Goal: Task Accomplishment & Management: Use online tool/utility

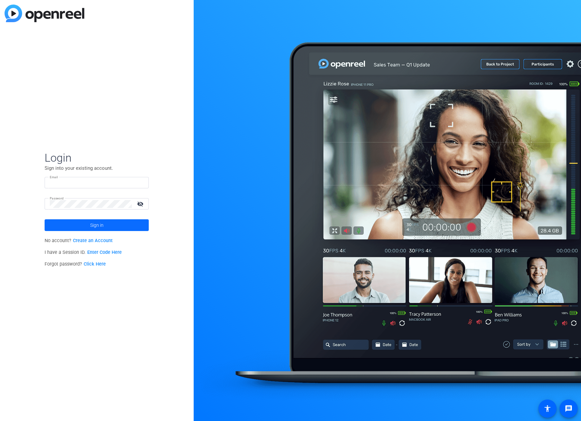
type input "[EMAIL_ADDRESS][PERSON_NAME][DOMAIN_NAME]"
click at [121, 227] on span at bounding box center [97, 225] width 104 height 16
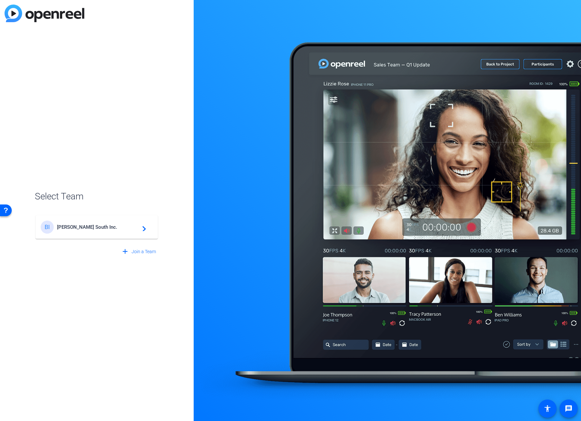
click at [121, 227] on span "[PERSON_NAME] South Inc." at bounding box center [97, 227] width 81 height 6
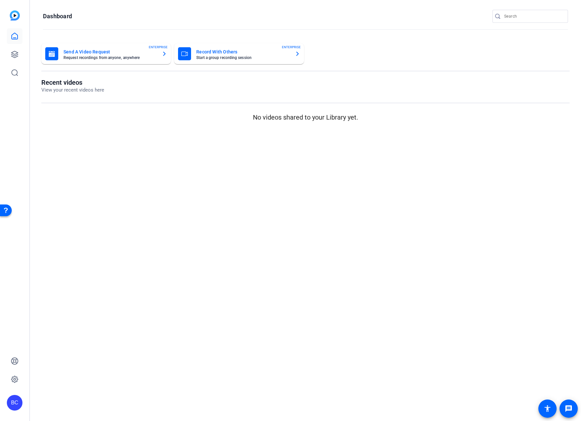
click at [201, 58] on mat-card-subtitle "Start a group recording session" at bounding box center [242, 58] width 93 height 4
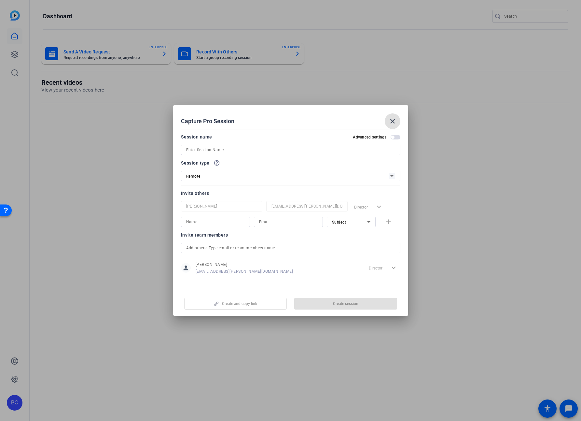
click at [0, 0] on div at bounding box center [0, 0] width 0 height 0
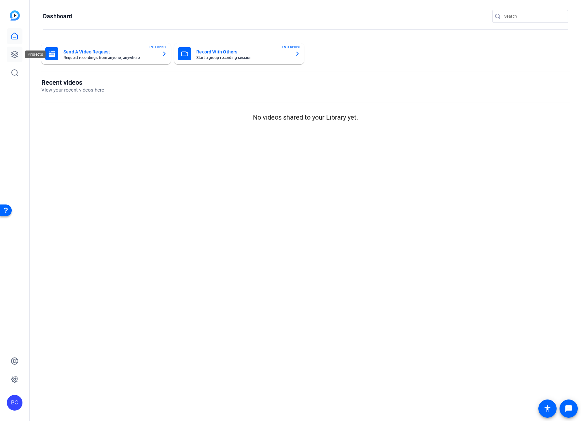
click at [19, 54] on link at bounding box center [15, 55] width 16 height 16
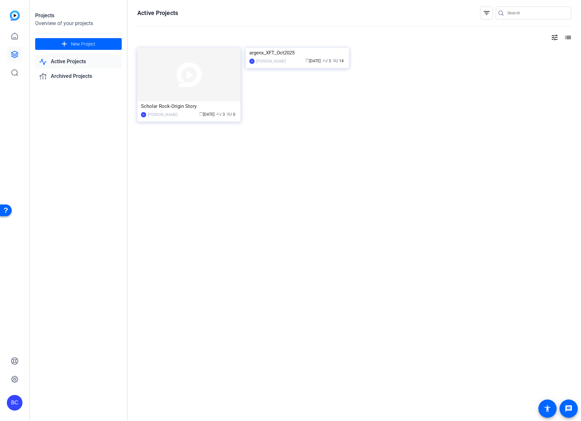
click at [300, 48] on img at bounding box center [297, 48] width 103 height 0
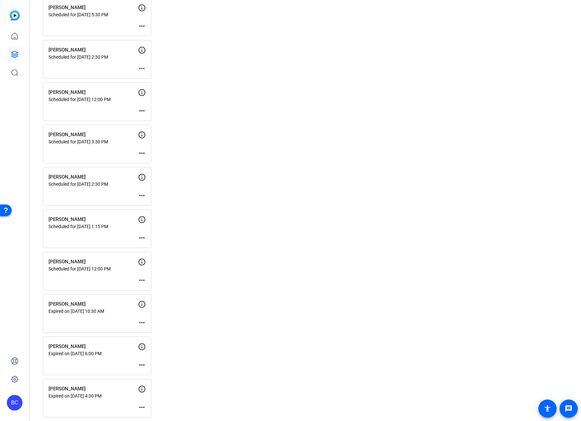
scroll to position [783, 0]
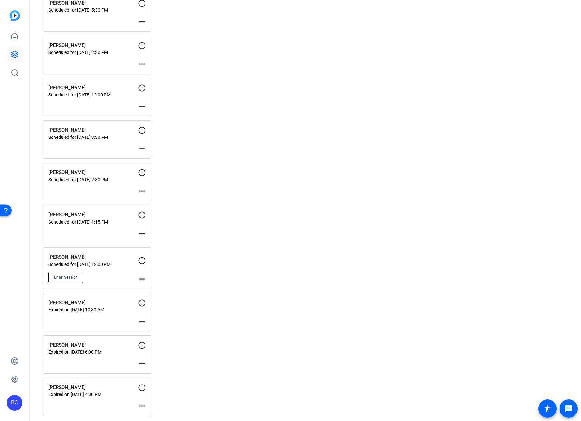
click at [61, 272] on button "Enter Session" at bounding box center [65, 276] width 35 height 11
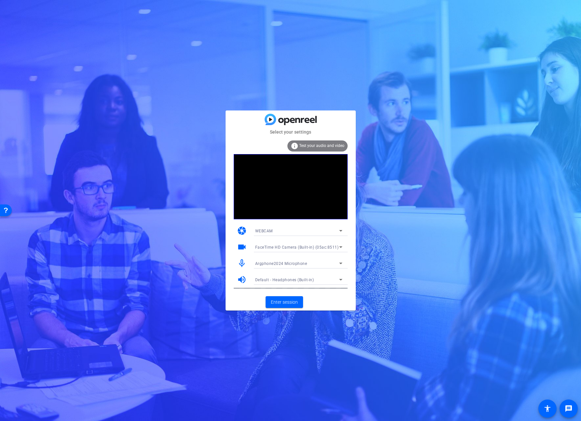
click at [291, 263] on span "Argphone2024 Microphone" at bounding box center [281, 263] width 52 height 5
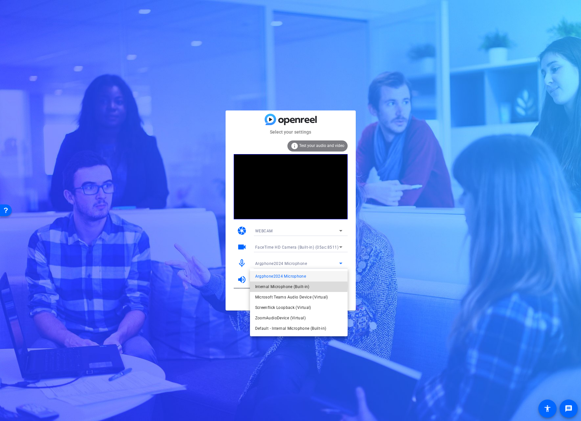
click at [291, 286] on span "Internal Microphone (Built-in)" at bounding box center [282, 287] width 54 height 8
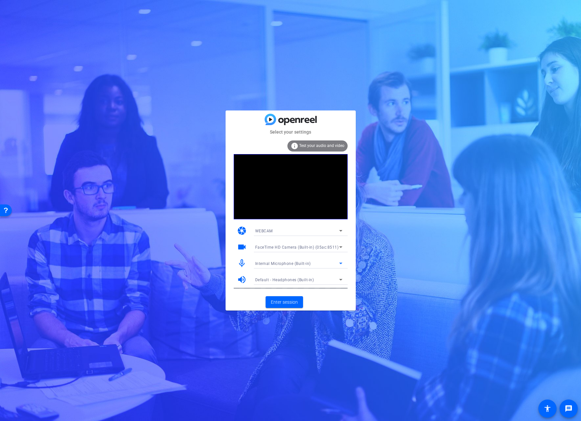
click at [300, 249] on span "FaceTime HD Camera (Built-in) (05ac:8511)" at bounding box center [297, 247] width 84 height 5
click at [300, 249] on div at bounding box center [290, 210] width 581 height 421
click at [289, 277] on div "Default - Headphones (Built-in)" at bounding box center [297, 279] width 84 height 8
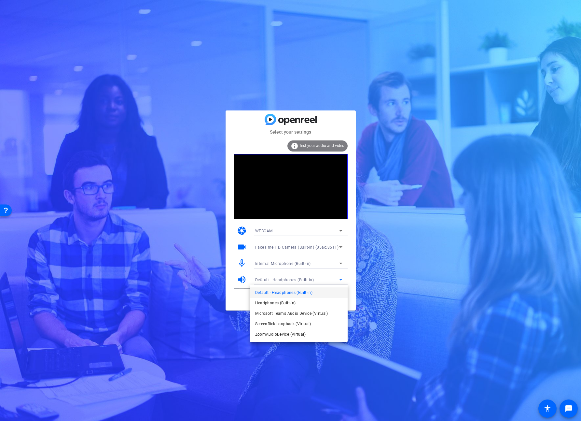
click at [289, 277] on div at bounding box center [290, 210] width 581 height 421
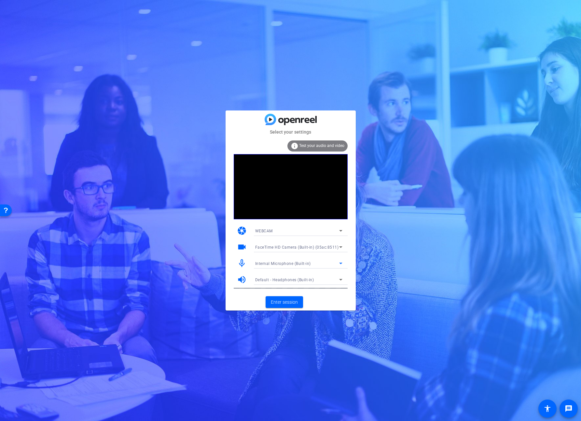
click at [290, 263] on span "Internal Microphone (Built-in)" at bounding box center [283, 263] width 56 height 5
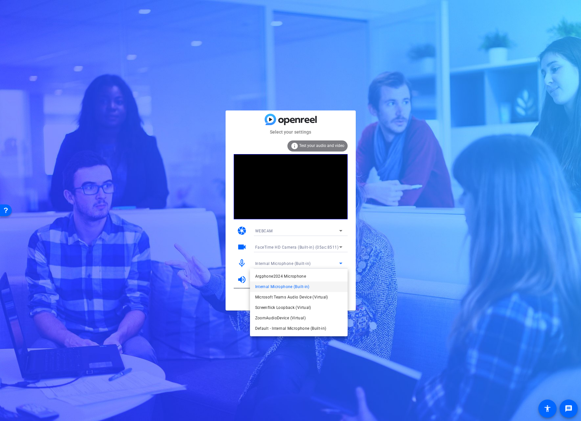
click at [15, 124] on div at bounding box center [11, 120] width 7 height 7
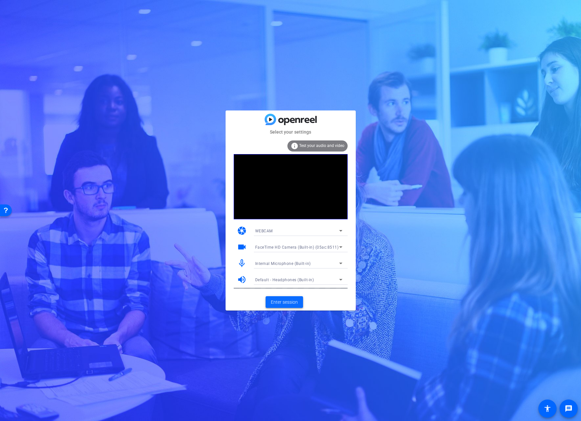
click at [279, 300] on span "Enter session" at bounding box center [284, 301] width 27 height 7
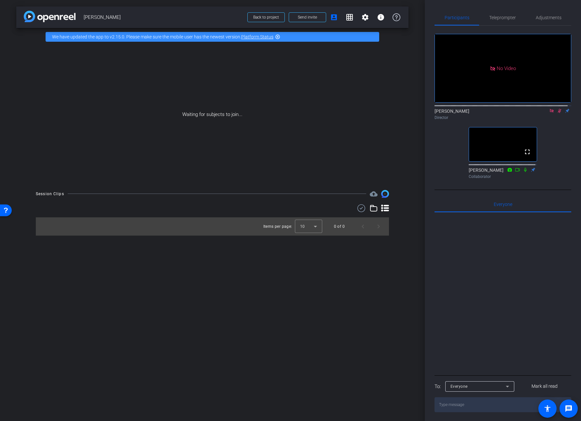
click at [557, 113] on icon at bounding box center [559, 110] width 5 height 5
click at [558, 113] on icon at bounding box center [559, 111] width 3 height 4
click at [272, 18] on span "Back to project" at bounding box center [266, 17] width 26 height 5
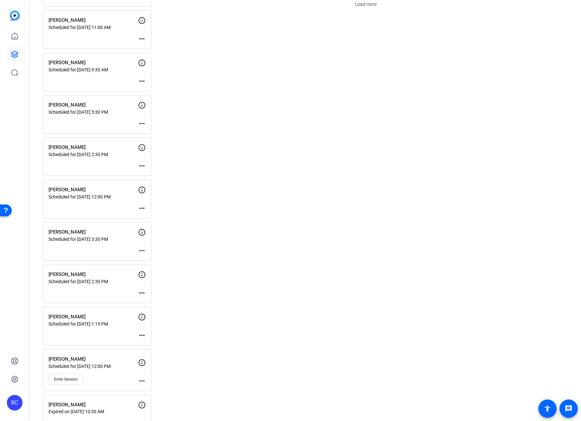
scroll to position [786, 0]
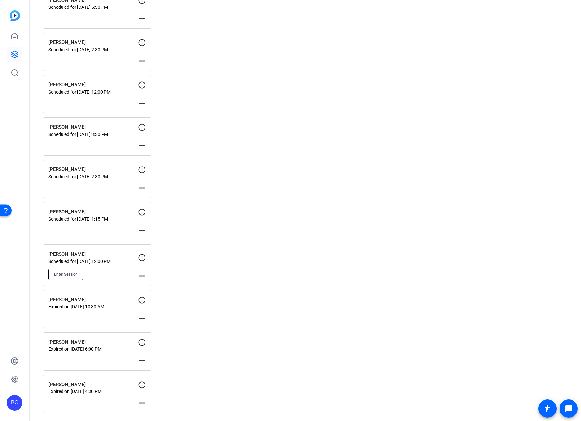
click at [75, 275] on span "Enter Session" at bounding box center [66, 273] width 24 height 5
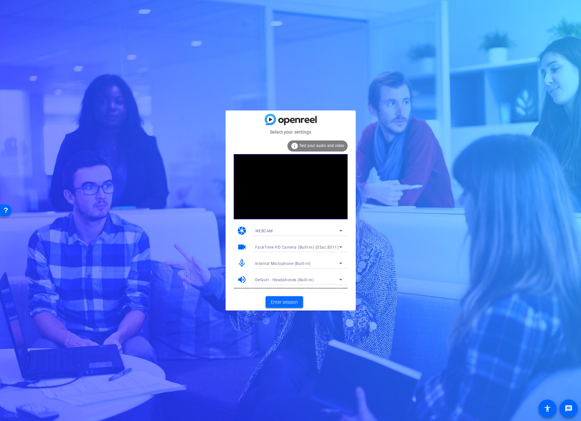
click at [289, 300] on span "Enter session" at bounding box center [284, 301] width 27 height 7
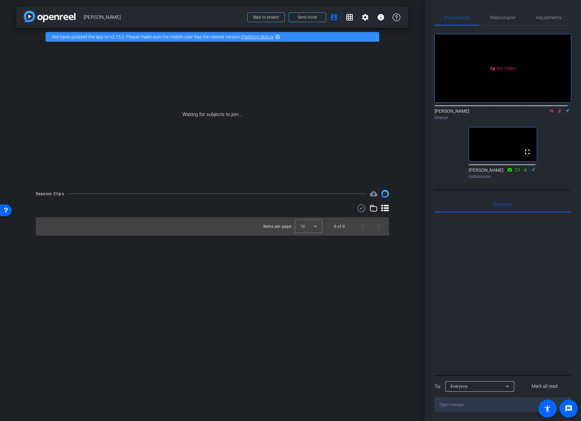
click at [558, 114] on mat-icon at bounding box center [560, 111] width 8 height 6
click at [550, 112] on icon at bounding box center [552, 111] width 4 height 4
click at [524, 156] on mat-icon "fullscreen" at bounding box center [527, 152] width 8 height 8
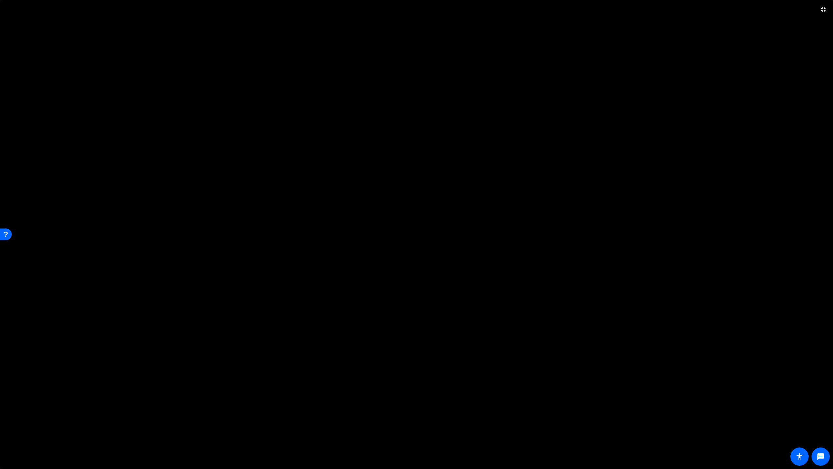
click at [581, 336] on video at bounding box center [416, 234] width 833 height 469
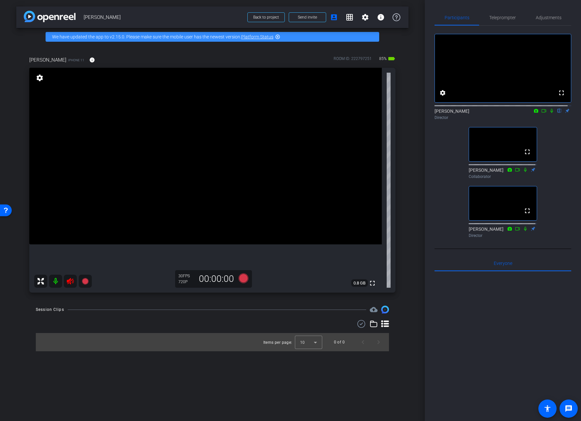
click at [74, 284] on mat-icon at bounding box center [70, 280] width 13 height 13
click at [548, 17] on span "Adjustments" at bounding box center [549, 17] width 26 height 5
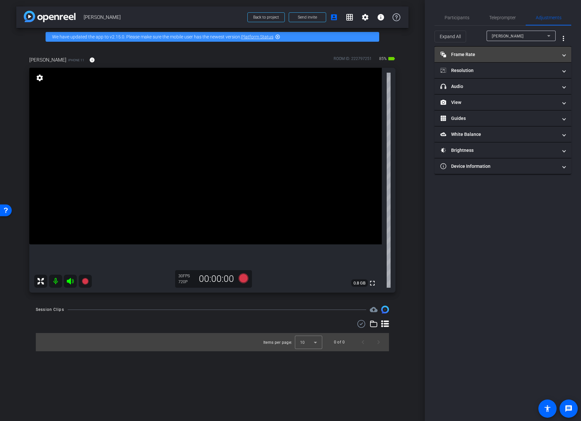
click at [473, 55] on mat-panel-title "Frame Rate Frame Rate" at bounding box center [498, 54] width 117 height 7
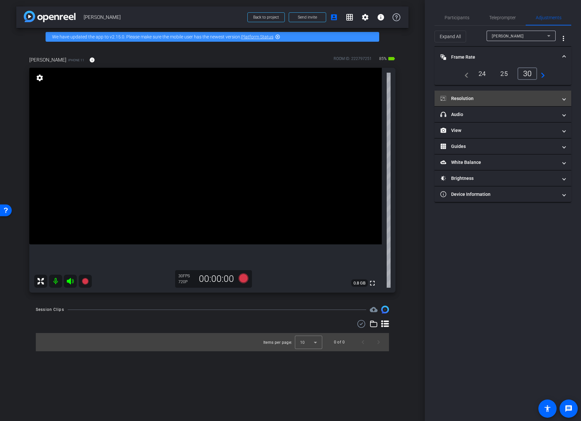
click at [477, 94] on mat-expansion-panel-header "Resolution" at bounding box center [502, 98] width 137 height 16
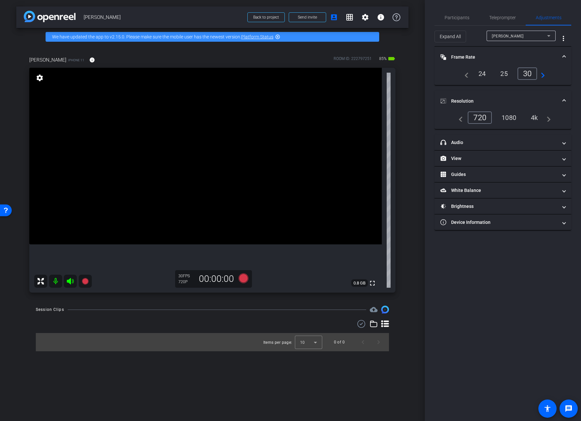
click at [535, 117] on div "4k" at bounding box center [534, 117] width 17 height 11
click at [462, 18] on span "Participants" at bounding box center [457, 17] width 25 height 5
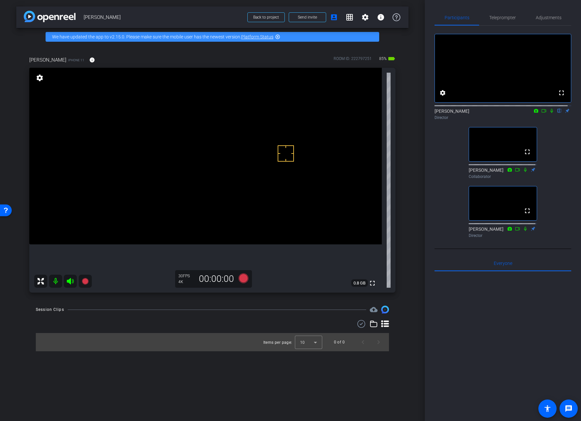
click at [179, 160] on video at bounding box center [205, 156] width 352 height 176
click at [540, 16] on span "Adjustments" at bounding box center [549, 17] width 26 height 5
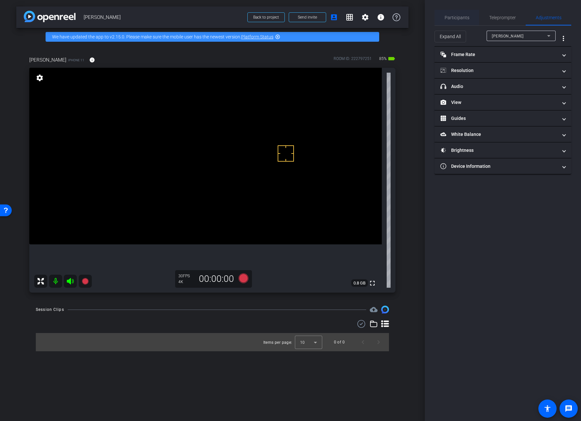
click at [461, 18] on span "Participants" at bounding box center [457, 17] width 25 height 5
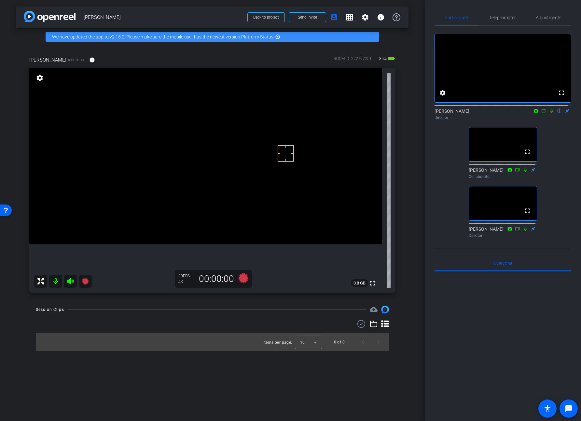
click at [444, 118] on div "Brian Curp flip Director" at bounding box center [502, 114] width 137 height 13
click at [448, 117] on div "Brian Curp flip Director" at bounding box center [502, 114] width 137 height 13
drag, startPoint x: 459, startPoint y: 119, endPoint x: 475, endPoint y: 119, distance: 16.0
click at [459, 119] on div "Brian Curp flip Director" at bounding box center [502, 114] width 137 height 13
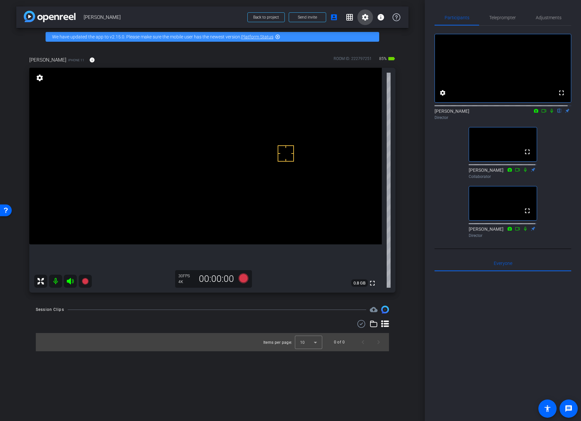
click at [365, 15] on mat-icon "settings" at bounding box center [365, 17] width 8 height 8
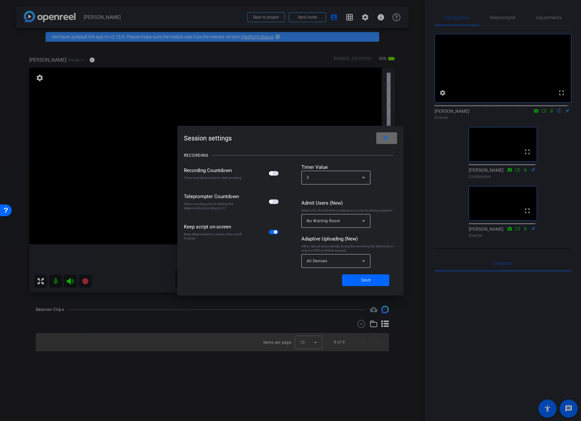
click at [384, 138] on mat-icon "close" at bounding box center [385, 138] width 8 height 8
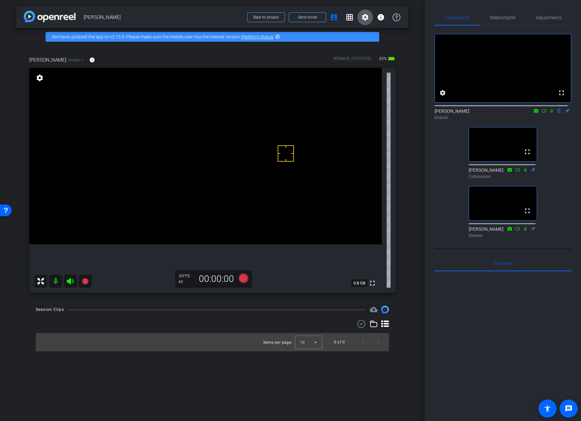
click at [546, 108] on div at bounding box center [502, 105] width 137 height 5
click at [550, 113] on icon at bounding box center [551, 110] width 5 height 5
click at [89, 61] on mat-icon "info" at bounding box center [92, 60] width 6 height 6
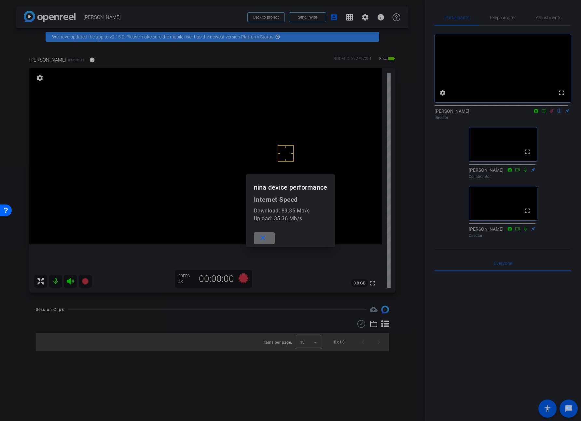
click at [265, 238] on mat-icon "close" at bounding box center [263, 238] width 8 height 8
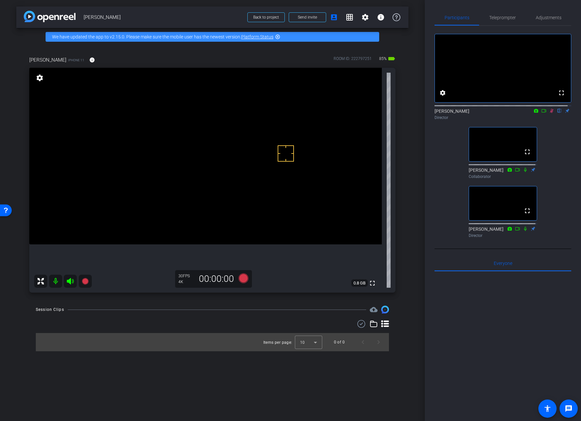
click at [549, 113] on icon at bounding box center [551, 110] width 5 height 5
click at [362, 284] on span "0.8 GB" at bounding box center [359, 283] width 17 height 8
click at [552, 15] on span "Adjustments" at bounding box center [549, 17] width 26 height 5
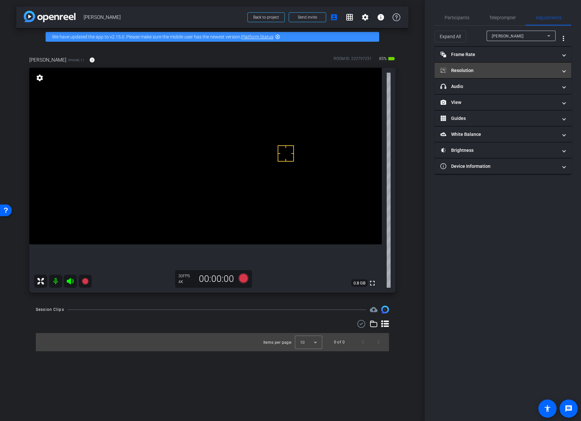
click at [461, 69] on mat-panel-title "Resolution" at bounding box center [498, 70] width 117 height 7
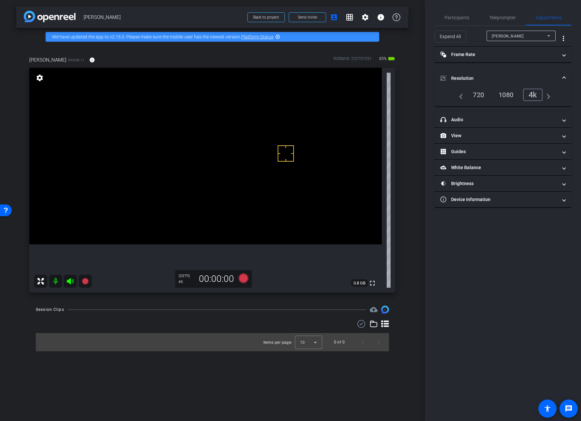
click at [461, 69] on mat-expansion-panel-header "Resolution" at bounding box center [502, 78] width 137 height 21
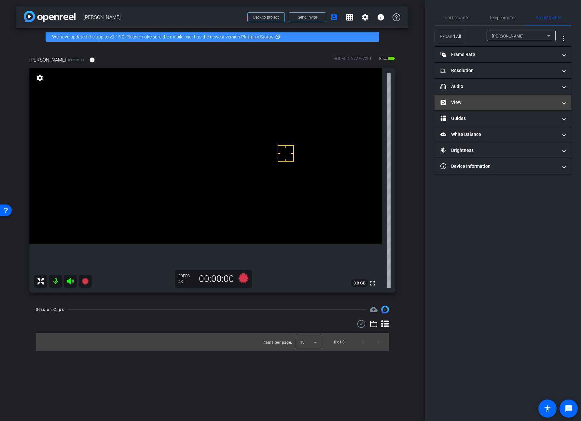
click at [457, 100] on mat-panel-title "View" at bounding box center [498, 102] width 117 height 7
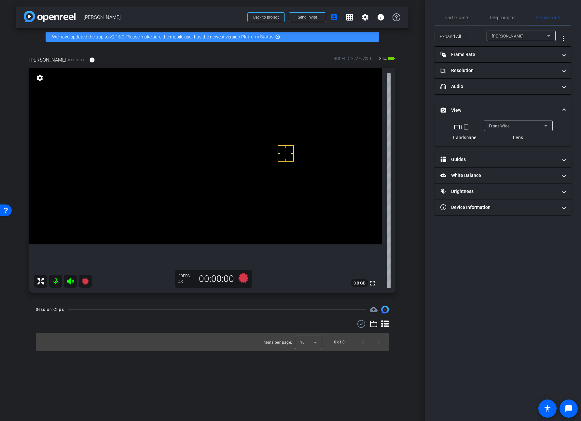
click at [507, 128] on span "Front Wide" at bounding box center [499, 126] width 21 height 5
click at [495, 138] on span "Back Wide" at bounding box center [499, 139] width 21 height 8
click at [455, 18] on span "Participants" at bounding box center [457, 17] width 25 height 5
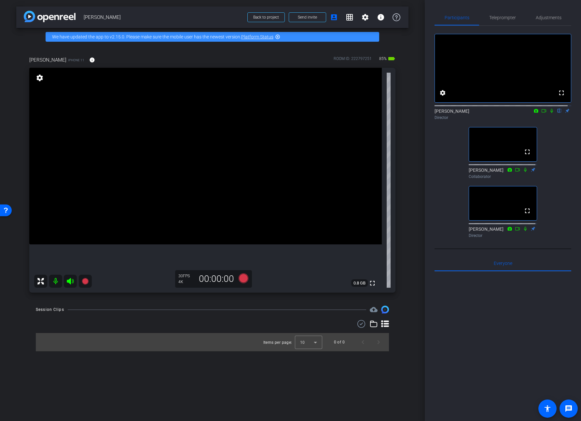
drag, startPoint x: 548, startPoint y: 116, endPoint x: 547, endPoint y: 121, distance: 4.7
click at [549, 113] on icon at bounding box center [551, 110] width 5 height 5
click at [227, 146] on video at bounding box center [205, 156] width 352 height 176
click at [550, 113] on icon at bounding box center [552, 111] width 4 height 4
click at [202, 127] on video at bounding box center [205, 156] width 352 height 176
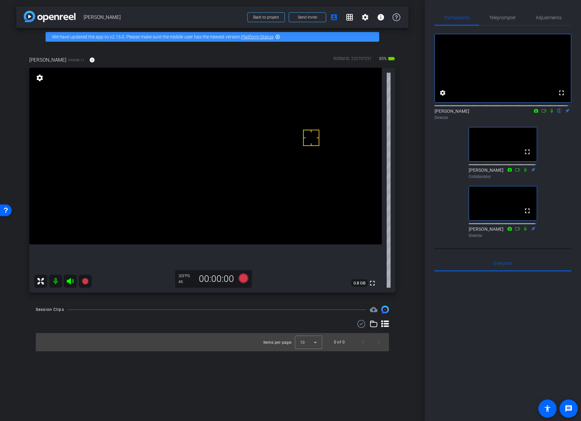
click at [282, 135] on video at bounding box center [205, 156] width 352 height 176
click at [206, 136] on video at bounding box center [205, 156] width 352 height 176
click at [545, 20] on span "Adjustments" at bounding box center [549, 17] width 26 height 5
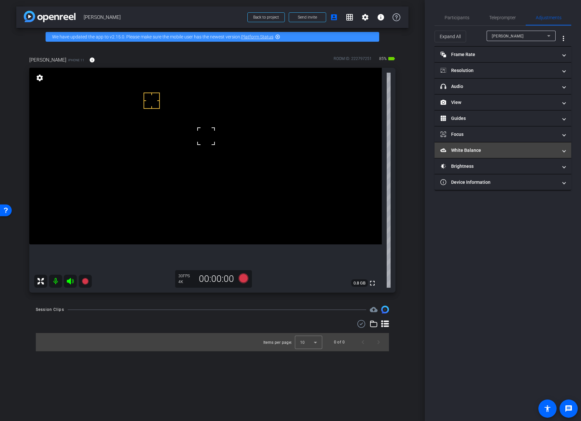
click at [448, 148] on mat-panel-title "White Balance White Balance" at bounding box center [498, 150] width 117 height 7
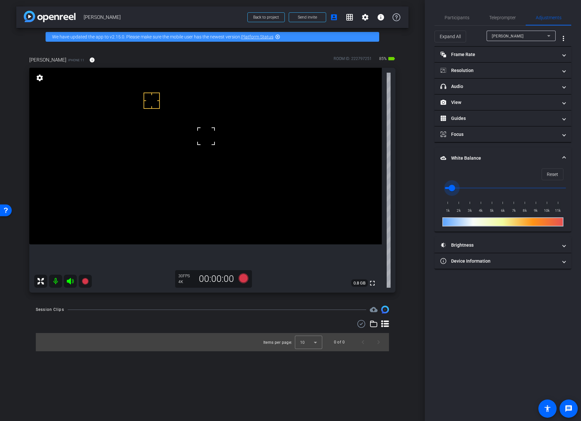
drag, startPoint x: 447, startPoint y: 188, endPoint x: 453, endPoint y: 188, distance: 6.5
click at [453, 188] on input "range" at bounding box center [505, 188] width 135 height 14
drag, startPoint x: 453, startPoint y: 188, endPoint x: 525, endPoint y: 190, distance: 72.6
click at [525, 190] on input "range" at bounding box center [505, 188] width 135 height 14
drag, startPoint x: 523, startPoint y: 189, endPoint x: 500, endPoint y: 190, distance: 22.8
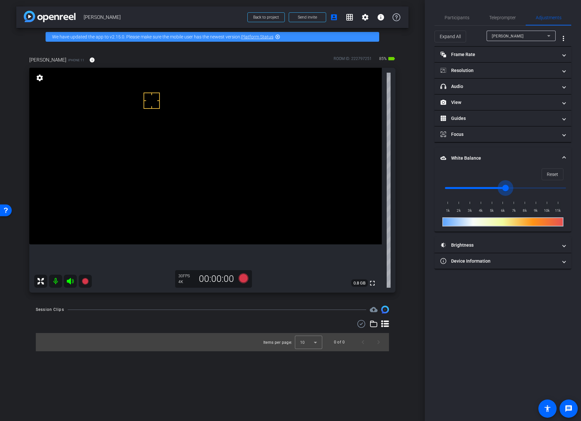
click at [500, 190] on input "range" at bounding box center [505, 188] width 135 height 14
click at [556, 188] on input "range" at bounding box center [505, 188] width 135 height 14
drag, startPoint x: 526, startPoint y: 190, endPoint x: 452, endPoint y: 194, distance: 73.4
click at [450, 195] on input "range" at bounding box center [505, 188] width 135 height 14
drag, startPoint x: 463, startPoint y: 193, endPoint x: 477, endPoint y: 192, distance: 13.7
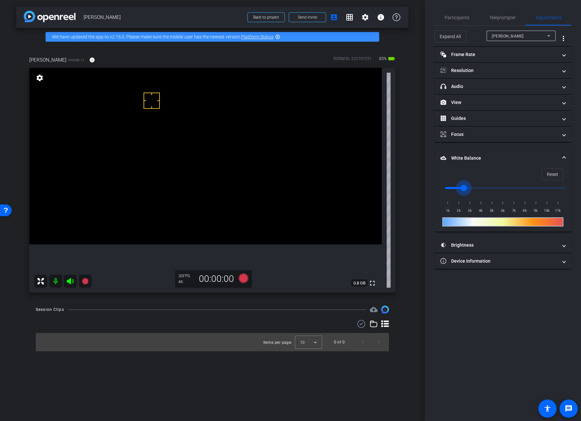
click at [463, 193] on input "range" at bounding box center [505, 188] width 135 height 14
click at [549, 173] on span "Reset" at bounding box center [552, 174] width 11 height 12
drag, startPoint x: 448, startPoint y: 187, endPoint x: 463, endPoint y: 187, distance: 15.6
click at [463, 187] on input "range" at bounding box center [505, 188] width 135 height 14
drag, startPoint x: 463, startPoint y: 187, endPoint x: 458, endPoint y: 188, distance: 5.3
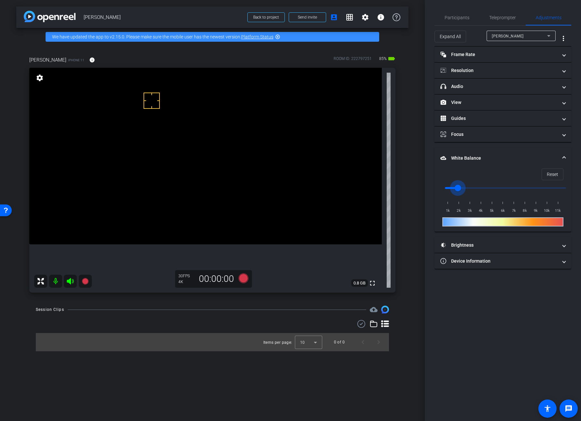
click at [458, 188] on input "range" at bounding box center [505, 188] width 135 height 14
drag, startPoint x: 461, startPoint y: 187, endPoint x: 473, endPoint y: 187, distance: 12.0
click at [473, 187] on input "range" at bounding box center [505, 188] width 135 height 14
drag, startPoint x: 474, startPoint y: 188, endPoint x: 480, endPoint y: 188, distance: 5.9
click at [480, 188] on input "range" at bounding box center [505, 188] width 135 height 14
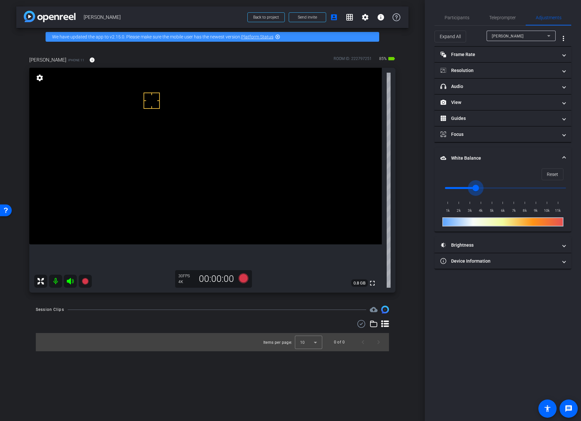
drag, startPoint x: 482, startPoint y: 186, endPoint x: 476, endPoint y: 188, distance: 5.7
type input "3500"
click at [476, 188] on input "range" at bounding box center [505, 188] width 135 height 14
click at [455, 20] on span "Participants" at bounding box center [457, 17] width 25 height 5
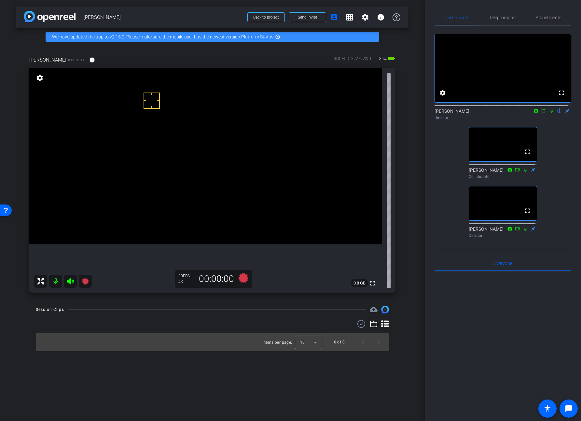
click at [549, 113] on icon at bounding box center [551, 110] width 5 height 5
click at [541, 18] on span "Adjustments" at bounding box center [549, 17] width 26 height 5
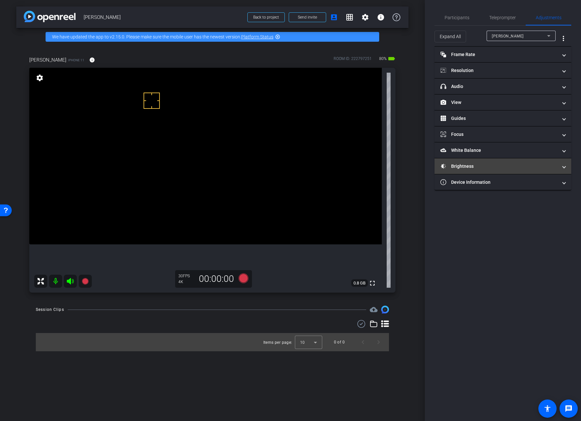
click at [466, 165] on mat-panel-title "Brightness" at bounding box center [498, 166] width 117 height 7
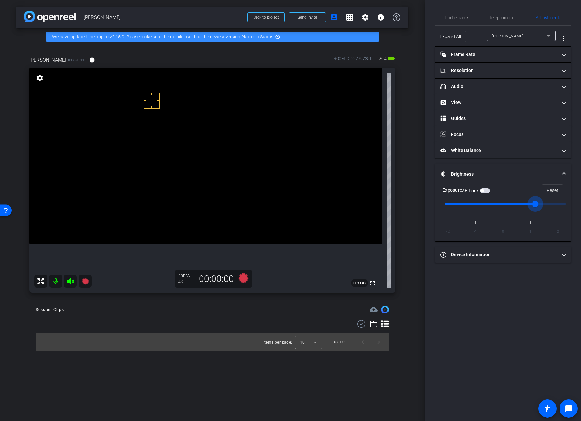
drag, startPoint x: 507, startPoint y: 204, endPoint x: 523, endPoint y: 204, distance: 16.3
type input "1"
click at [523, 204] on input "range" at bounding box center [505, 204] width 135 height 14
drag, startPoint x: 534, startPoint y: 202, endPoint x: 530, endPoint y: 204, distance: 4.7
click at [530, 204] on input "range" at bounding box center [505, 204] width 135 height 14
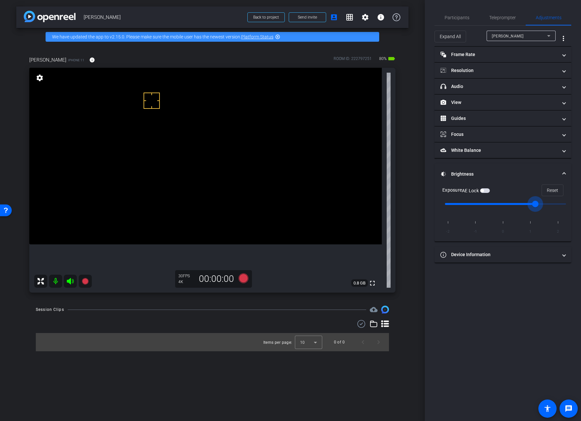
drag, startPoint x: 532, startPoint y: 202, endPoint x: 527, endPoint y: 205, distance: 5.7
click at [527, 205] on input "range" at bounding box center [505, 204] width 135 height 14
drag, startPoint x: 459, startPoint y: 18, endPoint x: 462, endPoint y: 24, distance: 6.8
click at [459, 18] on span "Participants" at bounding box center [457, 17] width 25 height 5
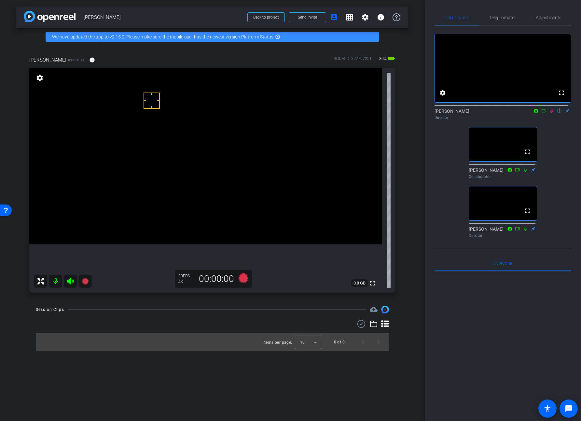
click at [549, 113] on icon at bounding box center [551, 110] width 5 height 5
drag, startPoint x: 543, startPoint y: 16, endPoint x: 540, endPoint y: 22, distance: 7.1
click at [543, 16] on span "Adjustments" at bounding box center [549, 17] width 26 height 5
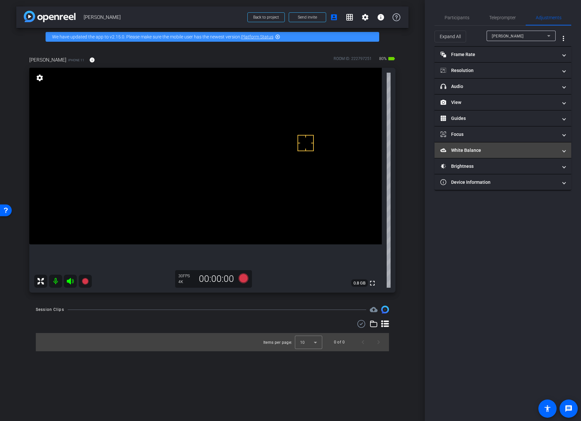
click at [466, 152] on mat-panel-title "White Balance White Balance" at bounding box center [498, 150] width 117 height 7
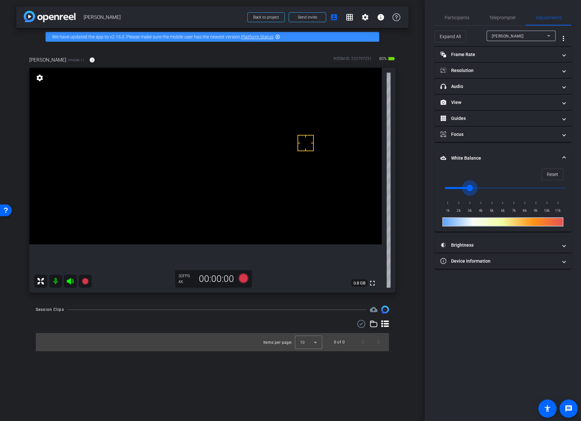
drag, startPoint x: 476, startPoint y: 188, endPoint x: 471, endPoint y: 189, distance: 4.7
type input "3000"
click at [471, 189] on input "range" at bounding box center [505, 188] width 135 height 14
click at [459, 20] on span "Participants" at bounding box center [457, 18] width 25 height 16
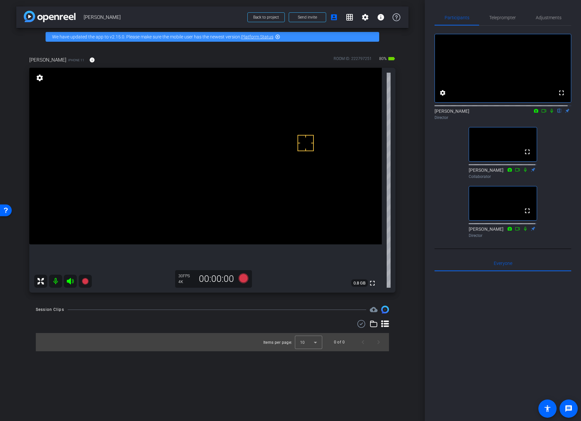
click at [549, 113] on icon at bounding box center [551, 110] width 5 height 5
click at [541, 113] on icon at bounding box center [543, 110] width 5 height 5
click at [209, 141] on video at bounding box center [205, 156] width 352 height 176
click at [210, 134] on video at bounding box center [205, 156] width 352 height 176
click at [558, 113] on icon at bounding box center [560, 111] width 4 height 4
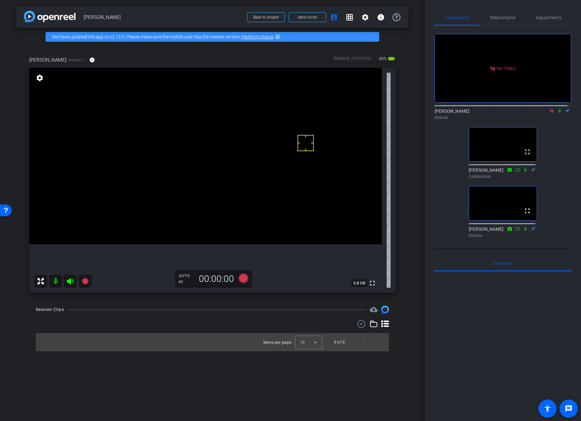
click at [557, 113] on icon at bounding box center [559, 110] width 5 height 5
click at [243, 279] on icon at bounding box center [243, 278] width 10 height 10
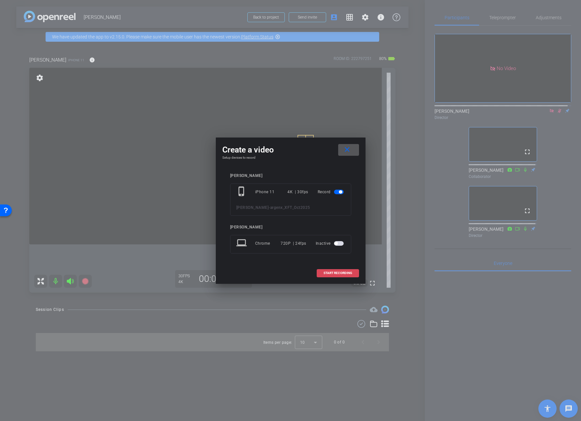
click at [337, 271] on span "START RECORDING" at bounding box center [338, 272] width 29 height 3
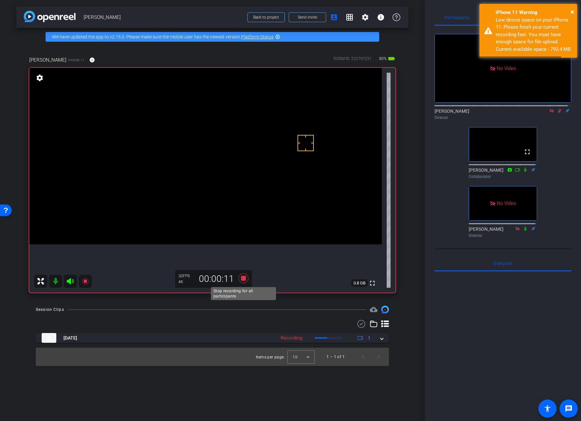
click at [241, 280] on icon at bounding box center [243, 278] width 10 height 10
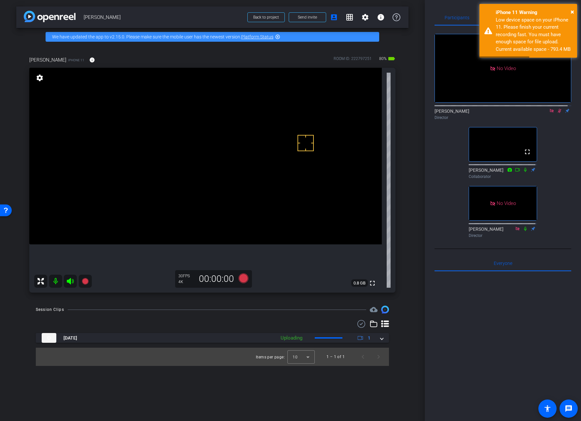
click at [557, 113] on icon at bounding box center [559, 110] width 5 height 5
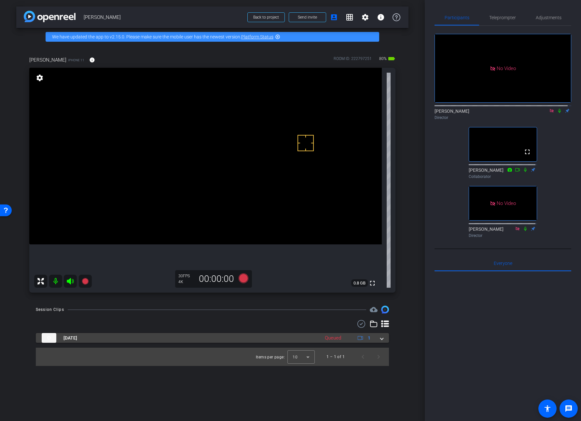
click at [382, 340] on span at bounding box center [381, 337] width 3 height 7
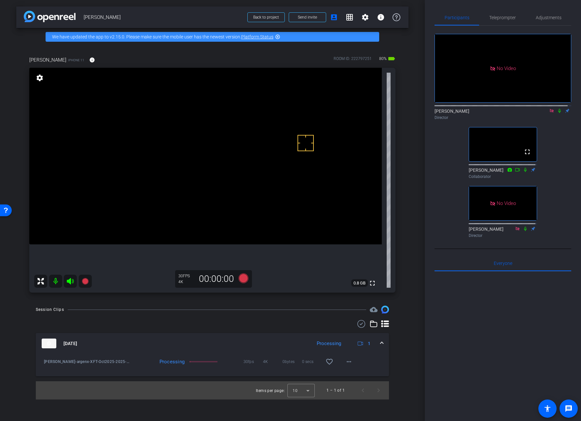
click at [556, 114] on mat-icon at bounding box center [560, 111] width 8 height 6
click at [557, 113] on icon at bounding box center [559, 110] width 5 height 5
click at [558, 113] on icon at bounding box center [559, 111] width 3 height 4
click at [352, 365] on mat-icon "more_horiz" at bounding box center [349, 361] width 8 height 8
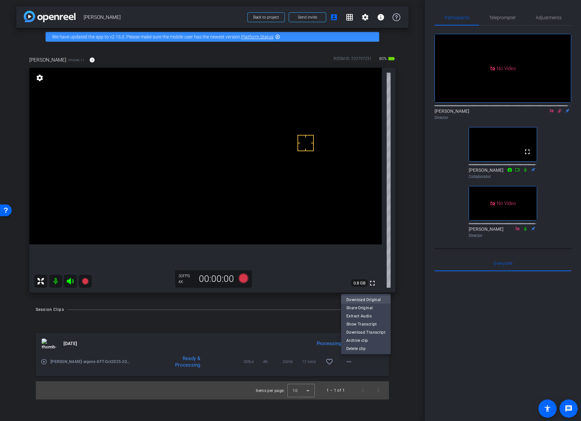
click at [370, 298] on span "Download Original" at bounding box center [365, 299] width 39 height 8
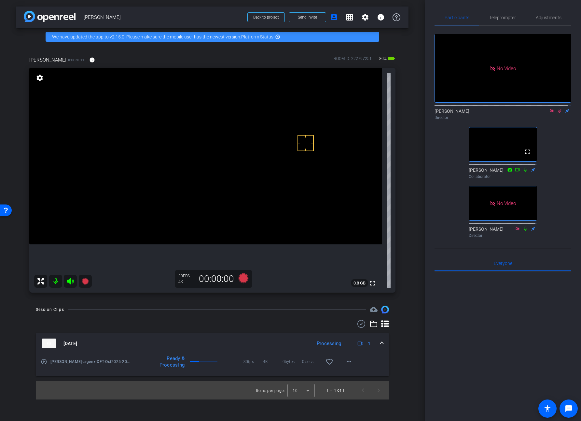
click at [558, 113] on icon at bounding box center [559, 110] width 5 height 5
click at [557, 113] on icon at bounding box center [559, 110] width 5 height 5
click at [360, 326] on icon at bounding box center [361, 324] width 10 height 8
click at [44, 361] on icon at bounding box center [44, 363] width 6 height 6
click at [554, 120] on div "Brian Curp Director" at bounding box center [502, 114] width 137 height 13
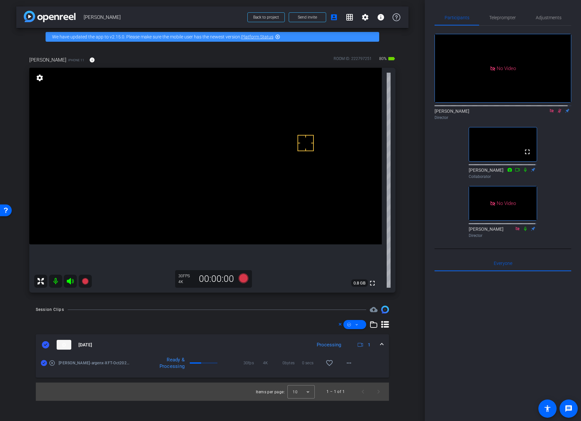
click at [558, 113] on icon at bounding box center [560, 111] width 4 height 4
click at [175, 143] on video at bounding box center [205, 156] width 352 height 176
click at [185, 149] on video at bounding box center [205, 156] width 352 height 176
click at [86, 283] on icon at bounding box center [85, 281] width 7 height 7
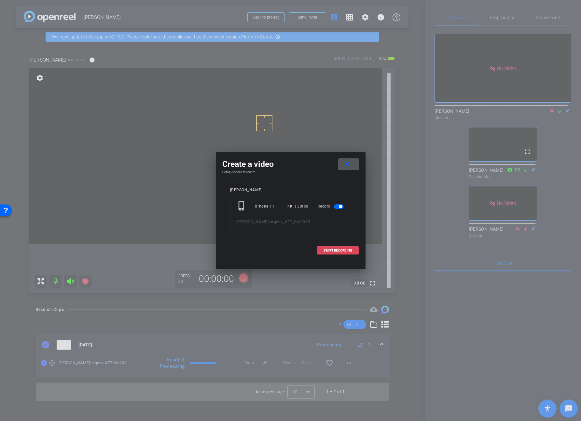
click at [333, 249] on span "START RECORDING" at bounding box center [338, 250] width 29 height 3
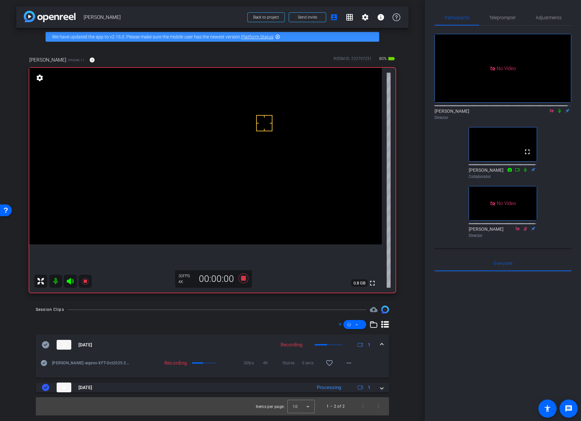
click at [558, 113] on icon at bounding box center [559, 111] width 3 height 4
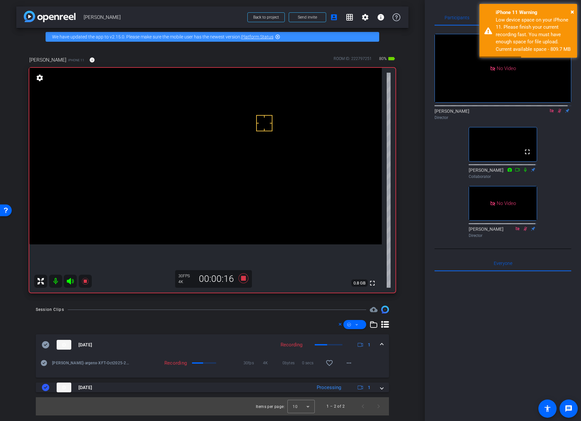
click at [178, 147] on video at bounding box center [205, 156] width 352 height 176
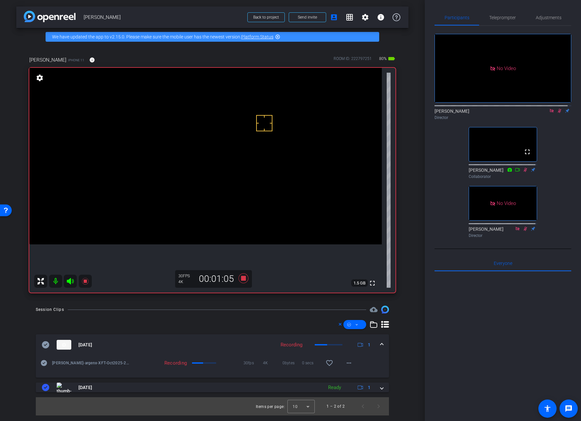
click at [185, 142] on video at bounding box center [205, 156] width 352 height 176
click at [89, 60] on mat-icon "info" at bounding box center [92, 60] width 6 height 6
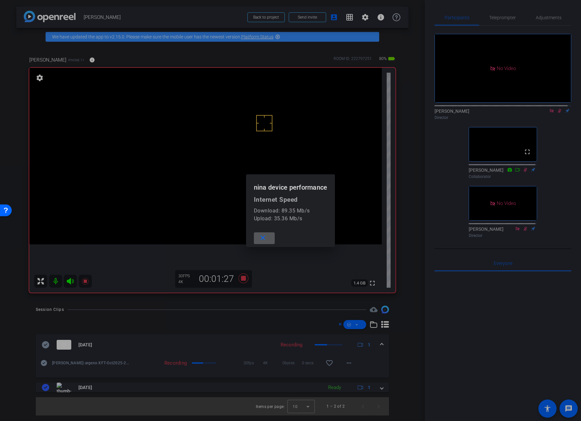
click at [66, 59] on div at bounding box center [290, 210] width 581 height 421
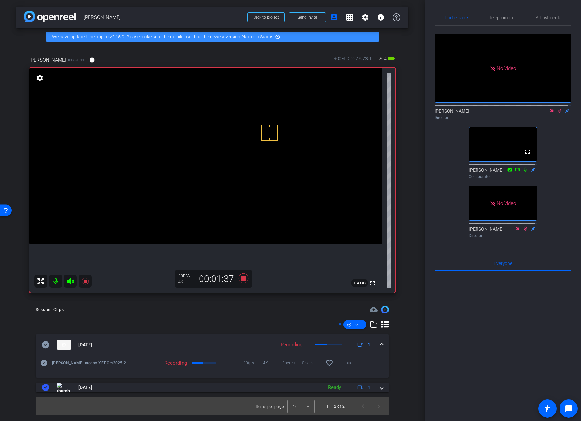
click at [181, 147] on video at bounding box center [205, 156] width 352 height 176
click at [181, 146] on video at bounding box center [205, 156] width 352 height 176
click at [242, 278] on icon at bounding box center [243, 278] width 10 height 10
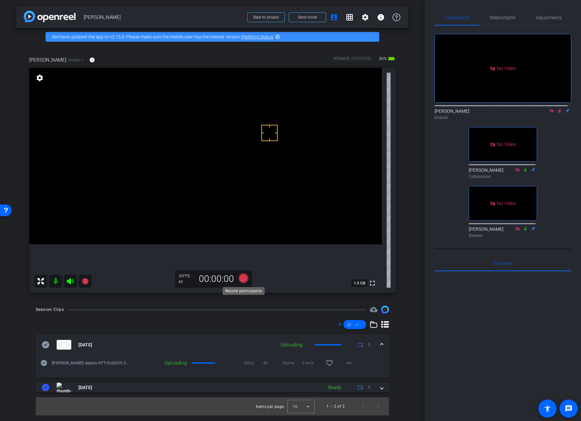
click at [242, 278] on icon at bounding box center [243, 278] width 10 height 10
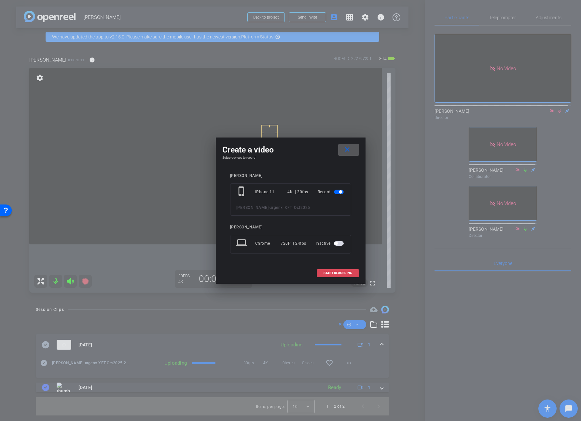
click at [326, 272] on span "START RECORDING" at bounding box center [338, 272] width 29 height 3
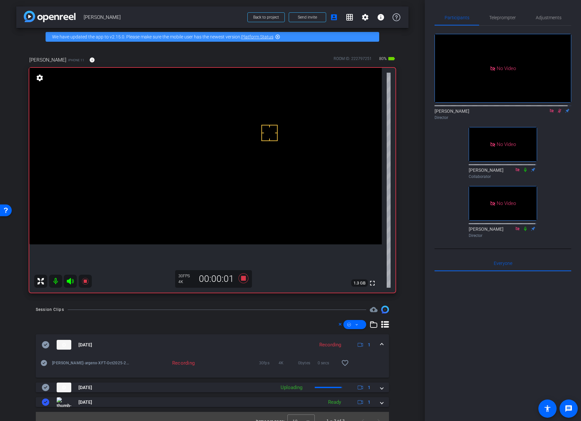
click at [557, 113] on icon at bounding box center [559, 110] width 5 height 5
click at [558, 113] on icon at bounding box center [559, 111] width 3 height 4
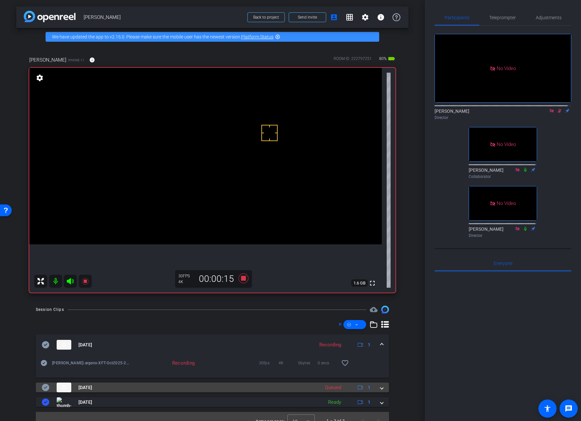
click at [379, 388] on mat-expansion-panel-header "Aug 29, 2025 Queued 1" at bounding box center [212, 387] width 353 height 10
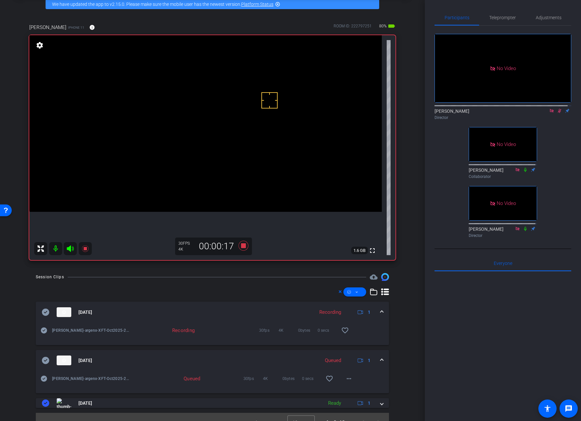
scroll to position [24, 0]
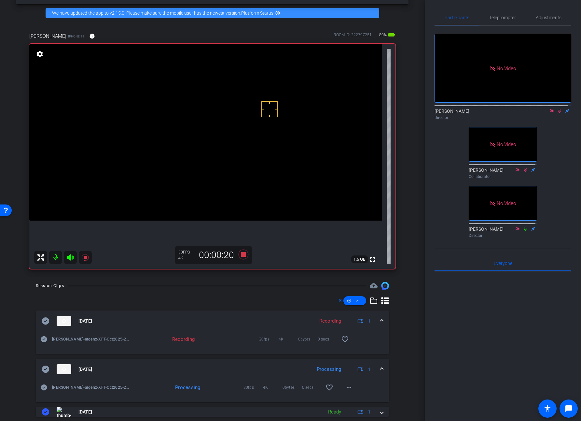
click at [558, 120] on div "Director" at bounding box center [502, 118] width 137 height 6
click at [558, 113] on icon at bounding box center [560, 111] width 4 height 4
click at [558, 113] on icon at bounding box center [559, 111] width 3 height 4
click at [558, 113] on icon at bounding box center [560, 111] width 4 height 4
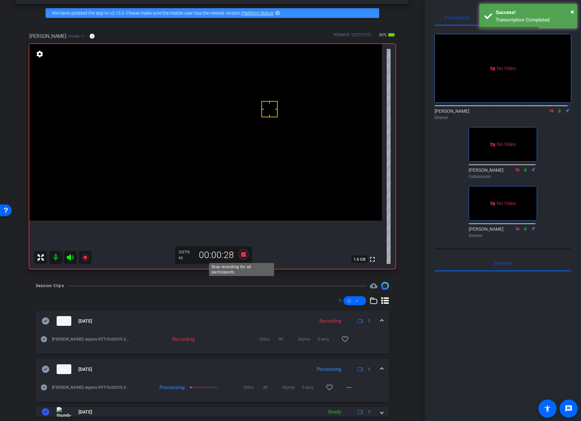
click at [242, 253] on icon at bounding box center [243, 254] width 10 height 10
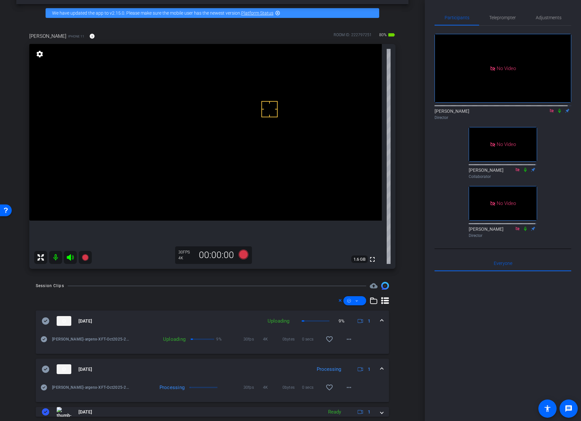
click at [557, 113] on icon at bounding box center [559, 110] width 5 height 5
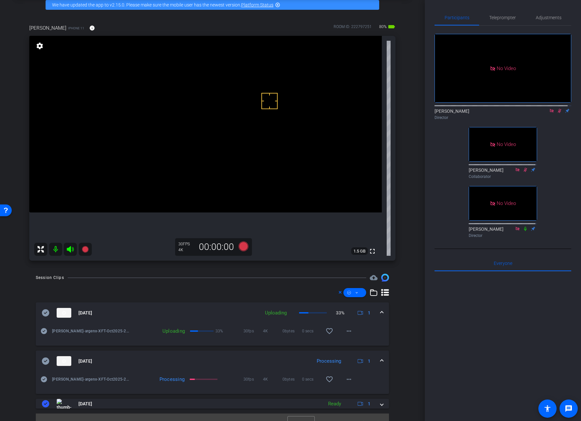
scroll to position [33, 0]
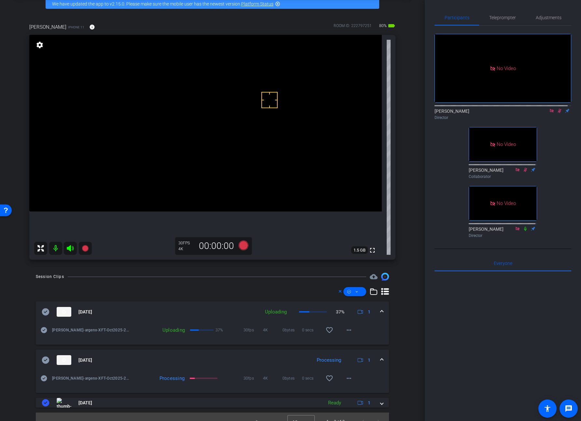
click at [557, 113] on icon at bounding box center [559, 110] width 5 height 5
click at [89, 25] on mat-icon "info" at bounding box center [92, 27] width 6 height 6
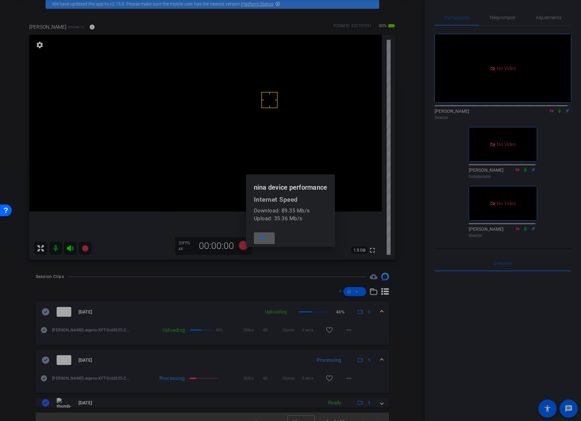
click at [62, 25] on div at bounding box center [290, 210] width 581 height 421
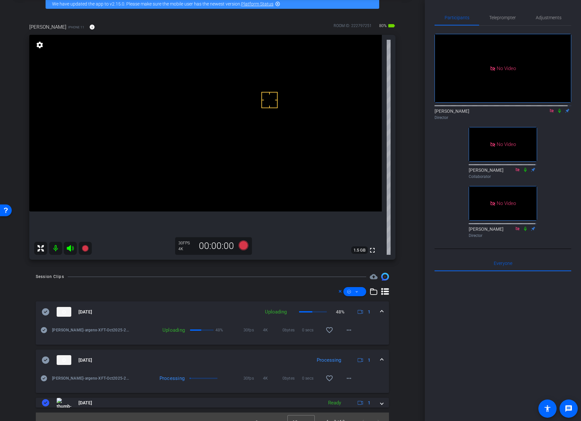
click at [556, 114] on mat-icon at bounding box center [560, 111] width 8 height 6
click at [242, 247] on icon at bounding box center [243, 245] width 10 height 10
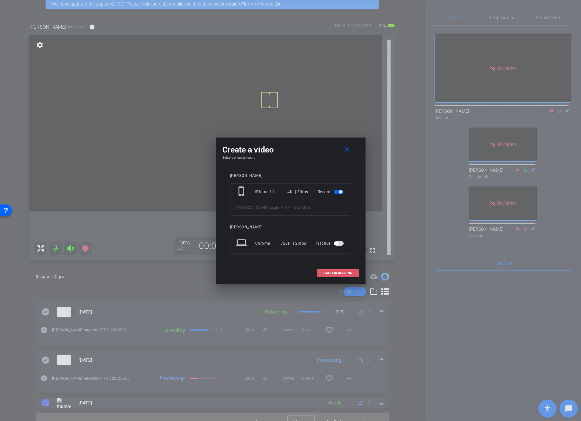
click at [331, 274] on span "START RECORDING" at bounding box center [338, 272] width 29 height 3
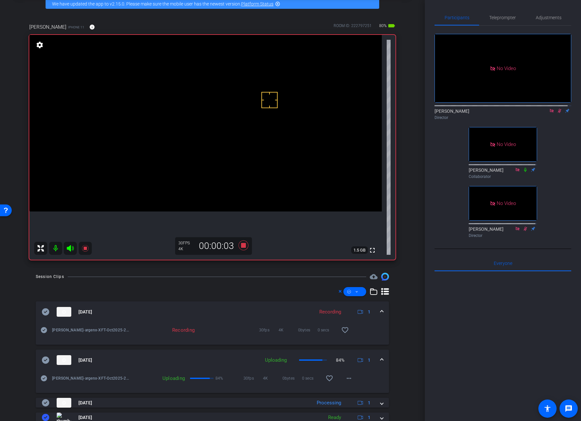
click at [380, 357] on span at bounding box center [381, 359] width 3 height 7
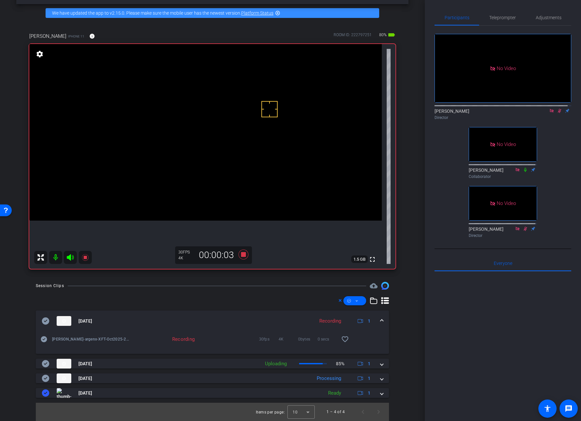
scroll to position [24, 0]
click at [183, 131] on video at bounding box center [205, 132] width 352 height 176
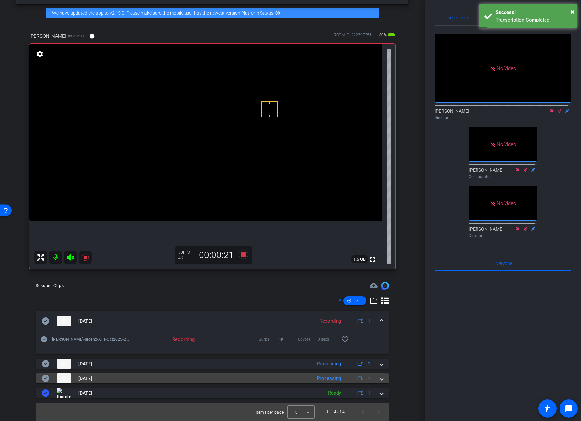
drag, startPoint x: 379, startPoint y: 378, endPoint x: 382, endPoint y: 376, distance: 4.0
click at [380, 378] on span at bounding box center [381, 378] width 3 height 7
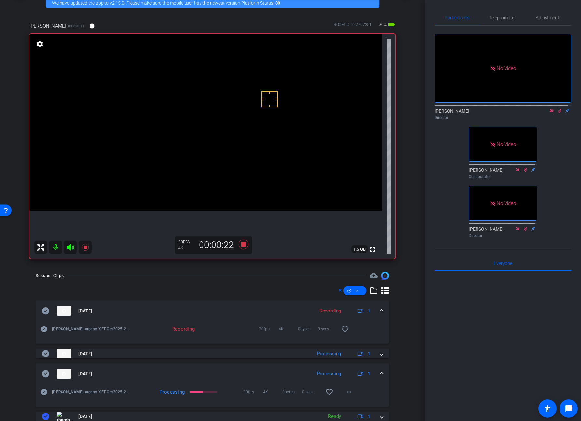
scroll to position [34, 0]
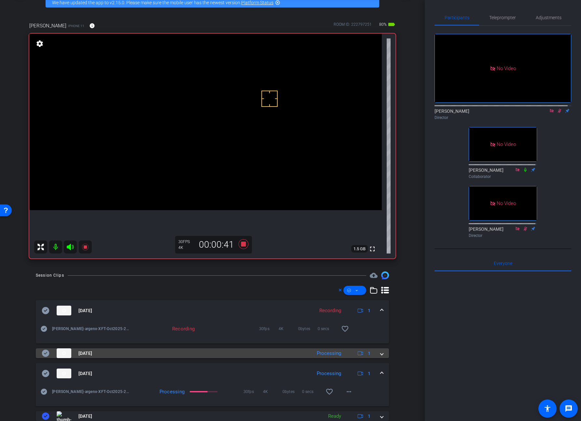
click at [380, 351] on span at bounding box center [381, 353] width 3 height 7
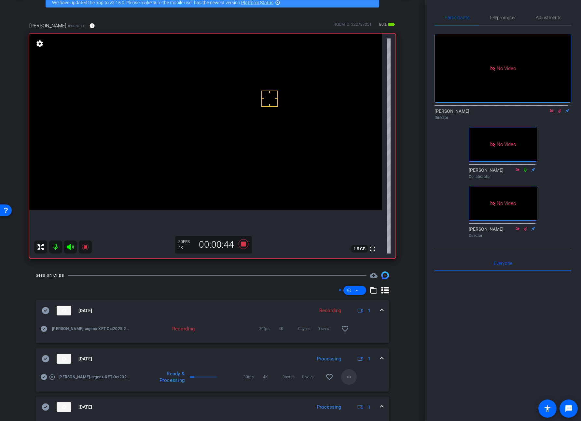
click at [347, 375] on mat-icon "more_horiz" at bounding box center [349, 377] width 8 height 8
click at [368, 313] on span "Download Original" at bounding box center [362, 314] width 39 height 8
click at [380, 356] on span at bounding box center [381, 358] width 3 height 7
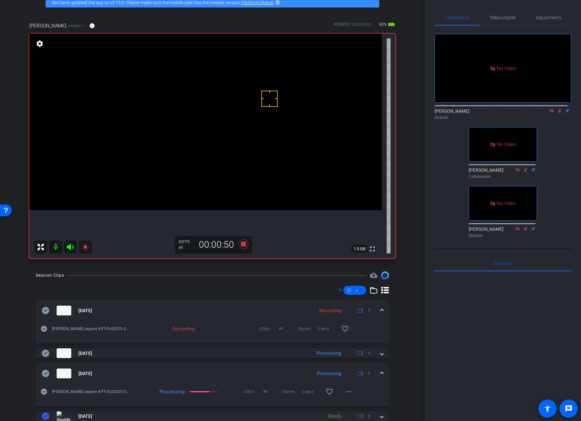
click at [189, 113] on video at bounding box center [205, 122] width 352 height 176
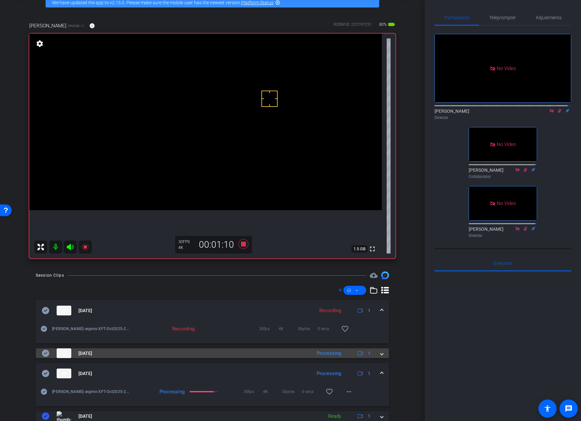
click at [380, 353] on span at bounding box center [381, 353] width 3 height 7
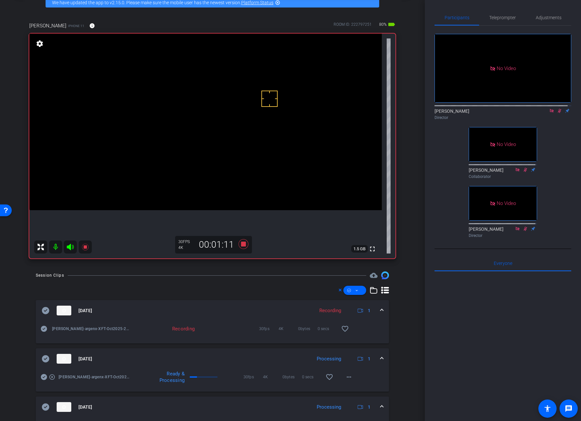
click at [48, 358] on icon at bounding box center [45, 358] width 7 height 7
click at [380, 358] on span at bounding box center [381, 358] width 3 height 7
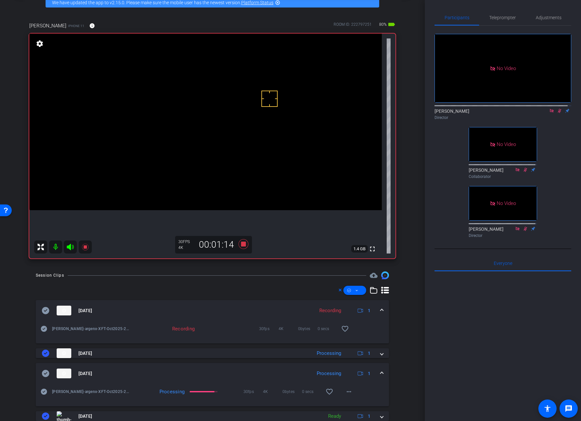
click at [177, 112] on video at bounding box center [205, 122] width 352 height 176
click at [243, 243] on icon at bounding box center [243, 244] width 10 height 10
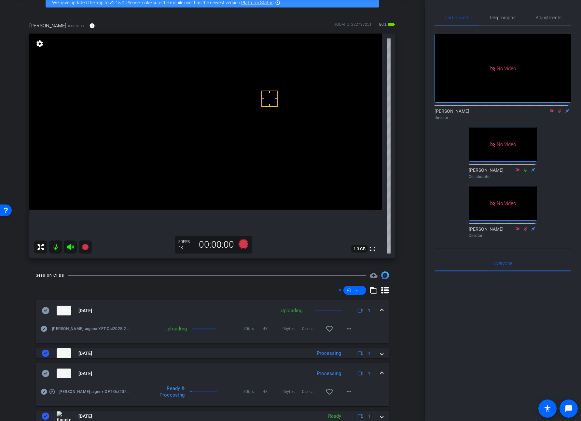
click at [557, 113] on icon at bounding box center [559, 110] width 5 height 5
click at [346, 393] on mat-icon "more_horiz" at bounding box center [349, 391] width 8 height 8
click at [369, 328] on span "Download Original" at bounding box center [362, 329] width 39 height 8
click at [44, 374] on icon at bounding box center [45, 372] width 7 height 7
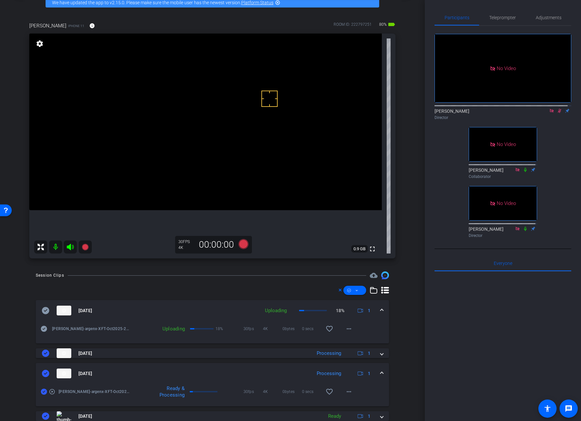
click at [380, 371] on span at bounding box center [381, 373] width 3 height 7
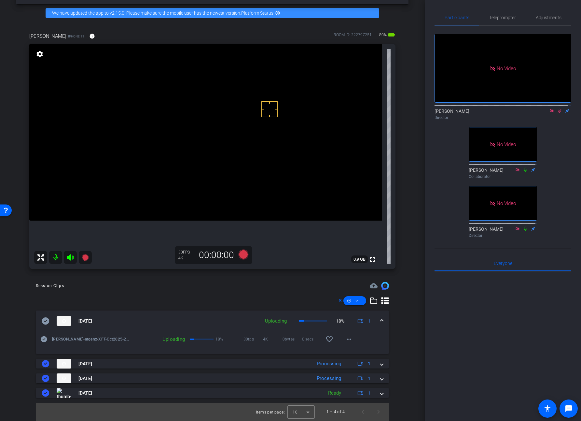
scroll to position [24, 0]
click at [558, 113] on icon at bounding box center [560, 111] width 4 height 4
click at [558, 113] on icon at bounding box center [559, 111] width 3 height 4
click at [186, 119] on video at bounding box center [205, 132] width 352 height 176
click at [246, 254] on icon at bounding box center [244, 254] width 16 height 12
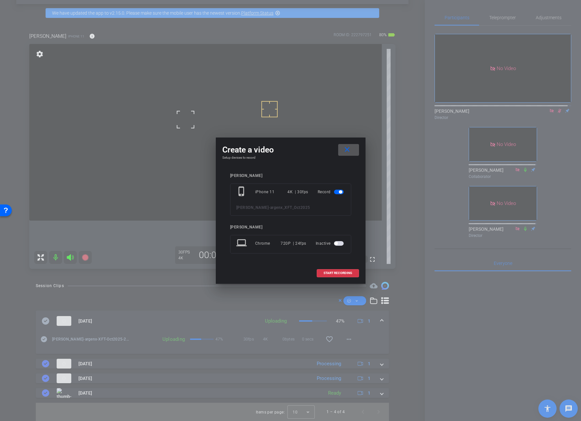
click at [348, 148] on mat-icon "close" at bounding box center [347, 149] width 8 height 8
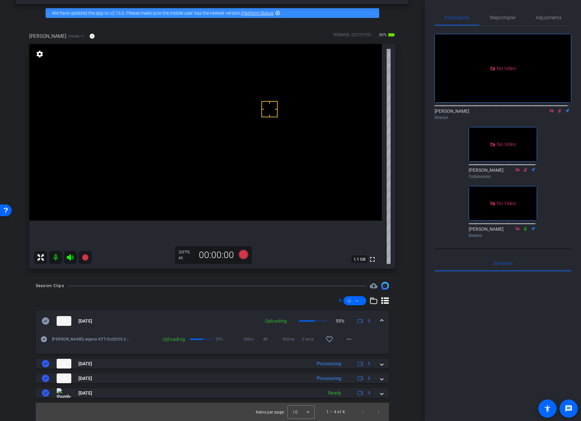
click at [160, 112] on video at bounding box center [205, 132] width 352 height 176
click at [243, 254] on icon at bounding box center [243, 254] width 10 height 10
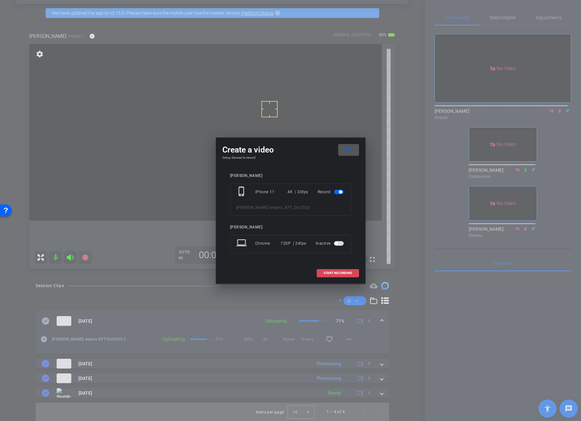
click at [334, 273] on span "START RECORDING" at bounding box center [338, 272] width 29 height 3
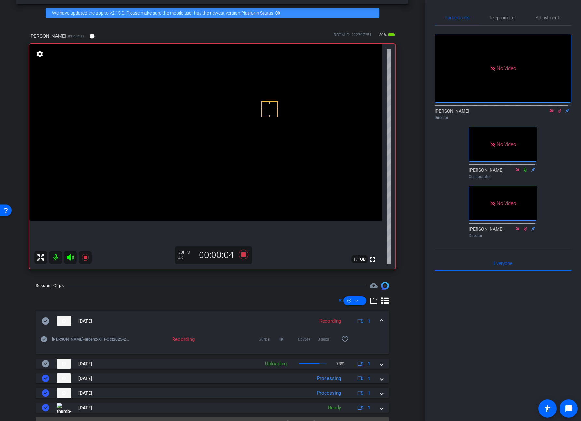
click at [557, 113] on icon at bounding box center [559, 110] width 5 height 5
click at [558, 113] on icon at bounding box center [559, 111] width 3 height 4
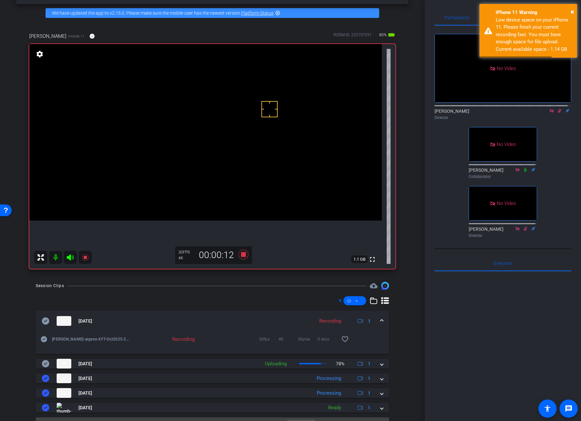
click at [166, 119] on video at bounding box center [205, 132] width 352 height 176
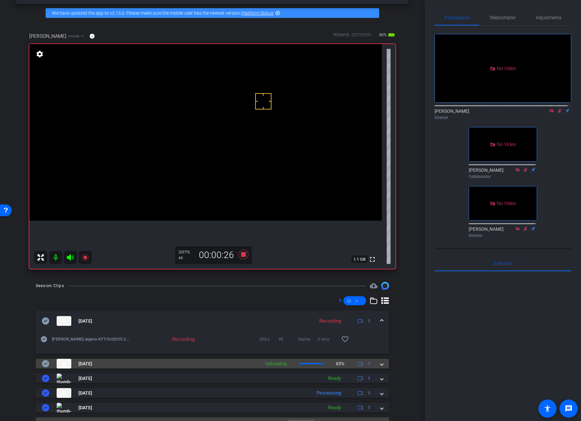
click at [380, 363] on mat-expansion-panel-header "Aug 29, 2025 Uploading 85% 1" at bounding box center [212, 363] width 353 height 10
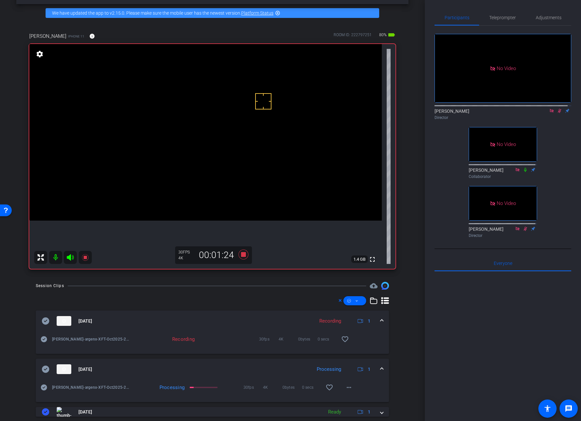
click at [164, 117] on video at bounding box center [205, 132] width 352 height 176
click at [172, 114] on video at bounding box center [205, 132] width 352 height 176
click at [243, 255] on icon at bounding box center [243, 254] width 10 height 10
click at [244, 255] on icon at bounding box center [244, 254] width 16 height 12
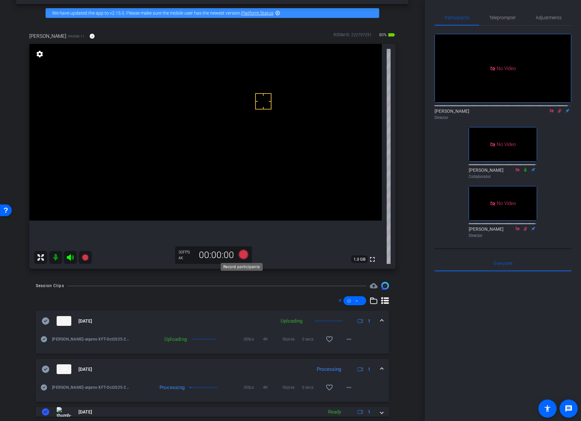
click at [240, 255] on icon at bounding box center [243, 254] width 10 height 10
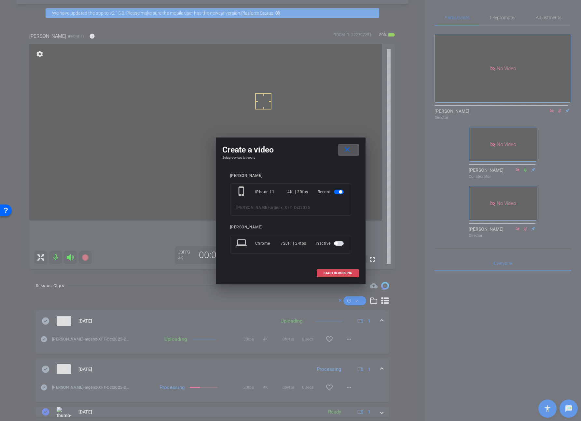
click at [338, 273] on span "START RECORDING" at bounding box center [338, 272] width 29 height 3
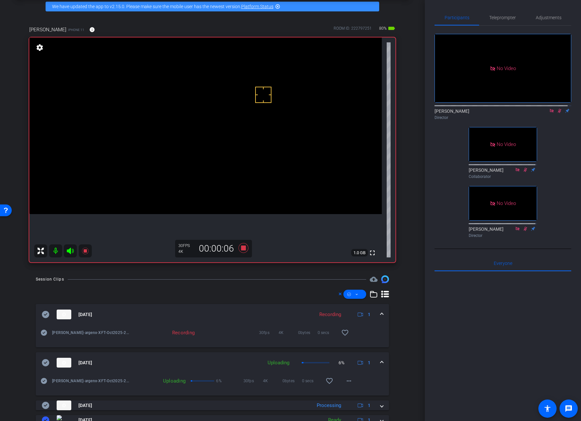
scroll to position [30, 0]
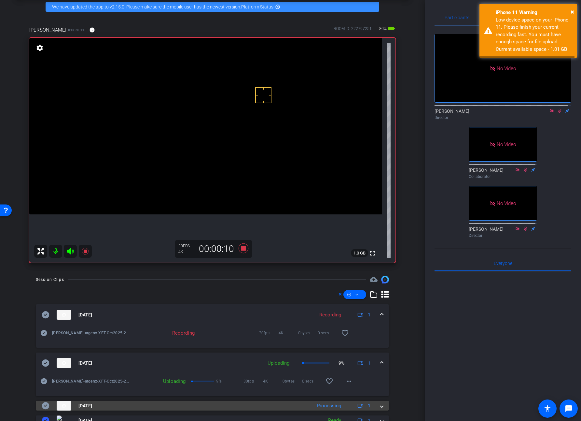
click at [380, 405] on span at bounding box center [381, 405] width 3 height 7
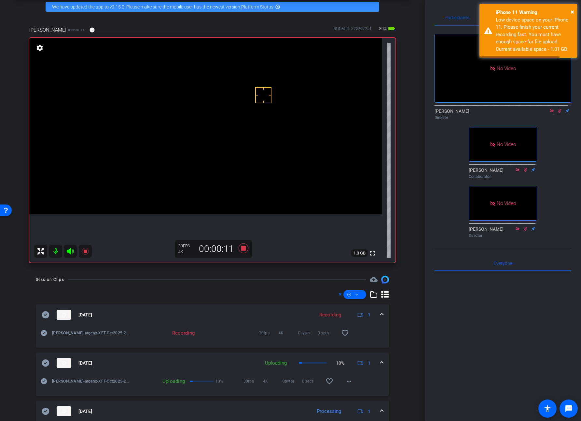
click at [376, 312] on div "Aug 29, 2025 Recording 1" at bounding box center [211, 315] width 339 height 10
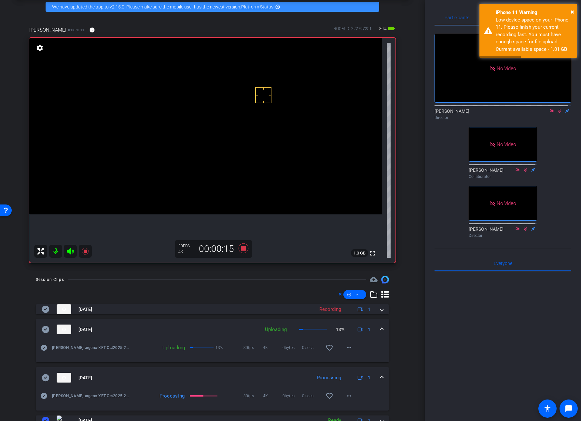
click at [166, 98] on video at bounding box center [205, 126] width 352 height 176
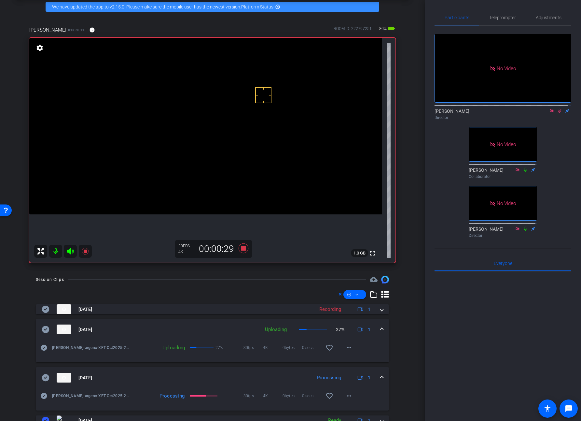
click at [255, 251] on div "fullscreen" at bounding box center [205, 150] width 352 height 225
click at [241, 248] on icon at bounding box center [243, 248] width 10 height 10
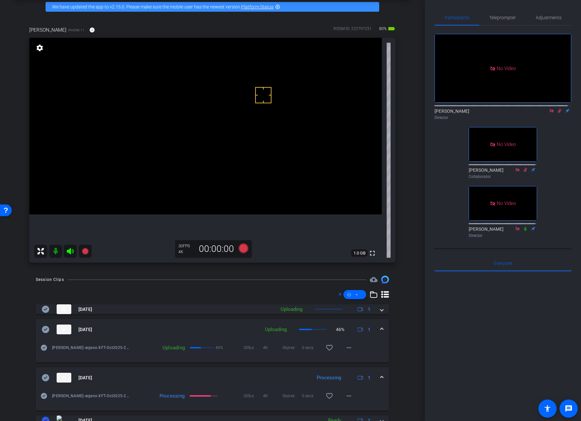
click at [557, 113] on icon at bounding box center [559, 110] width 5 height 5
click at [242, 250] on icon at bounding box center [243, 248] width 10 height 10
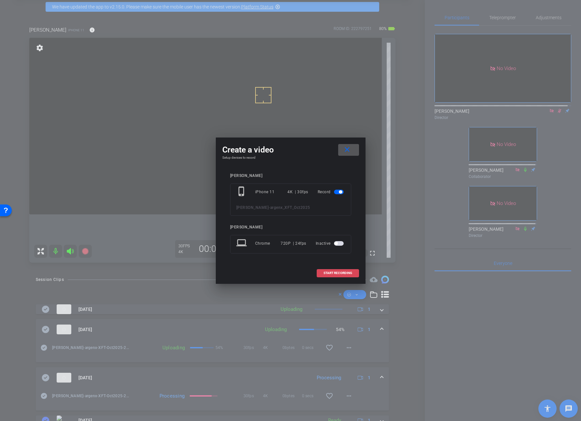
click at [348, 273] on span "START RECORDING" at bounding box center [338, 272] width 29 height 3
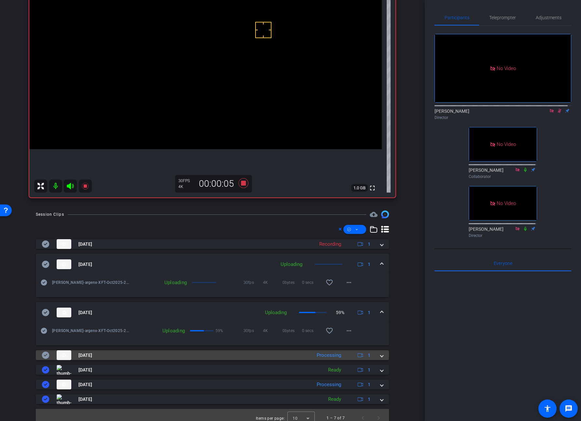
scroll to position [94, 0]
click at [380, 356] on span at bounding box center [381, 355] width 3 height 7
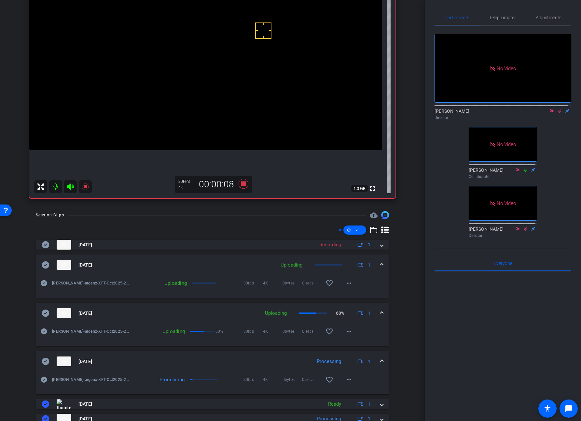
click at [380, 310] on span at bounding box center [381, 313] width 3 height 7
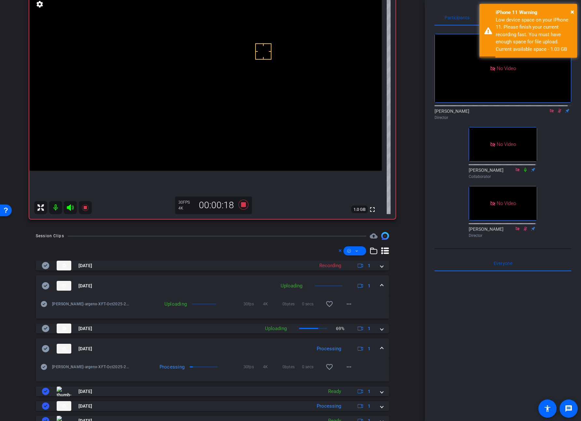
scroll to position [73, 0]
click at [376, 284] on div "Aug 29, 2025 Uploading 1" at bounding box center [211, 286] width 339 height 10
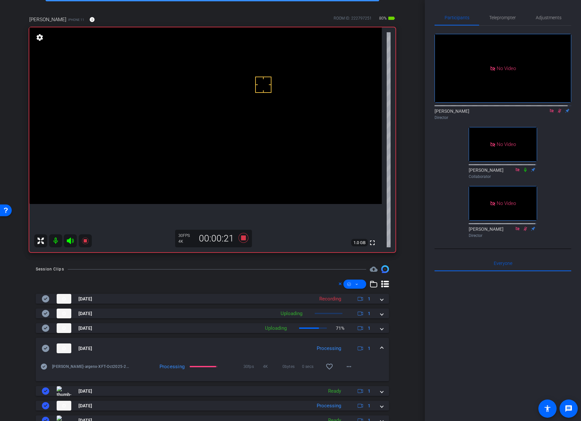
scroll to position [40, 0]
click at [175, 107] on video at bounding box center [205, 116] width 352 height 176
click at [347, 370] on mat-icon "more_horiz" at bounding box center [349, 367] width 8 height 8
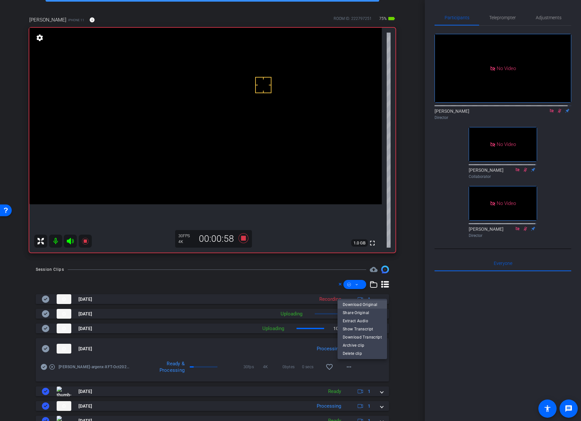
click at [366, 303] on span "Download Original" at bounding box center [362, 304] width 39 height 8
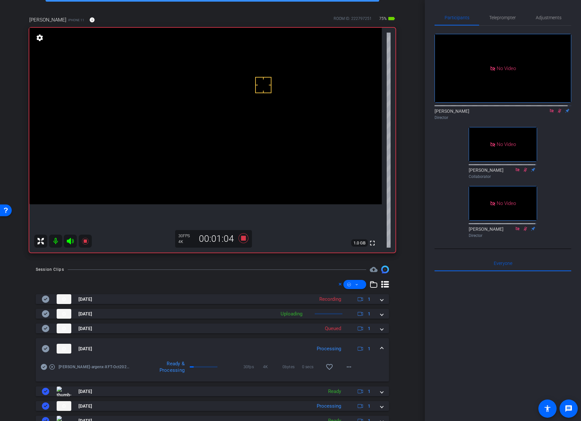
click at [172, 97] on video at bounding box center [205, 116] width 352 height 176
click at [48, 348] on icon at bounding box center [45, 348] width 7 height 7
click at [380, 348] on span at bounding box center [381, 348] width 3 height 7
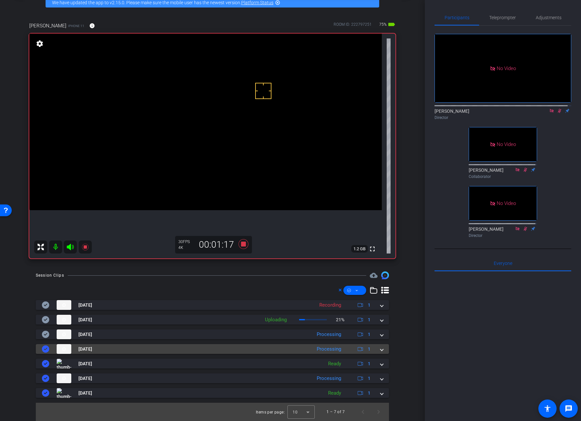
scroll to position [34, 0]
click at [380, 350] on span at bounding box center [381, 348] width 3 height 7
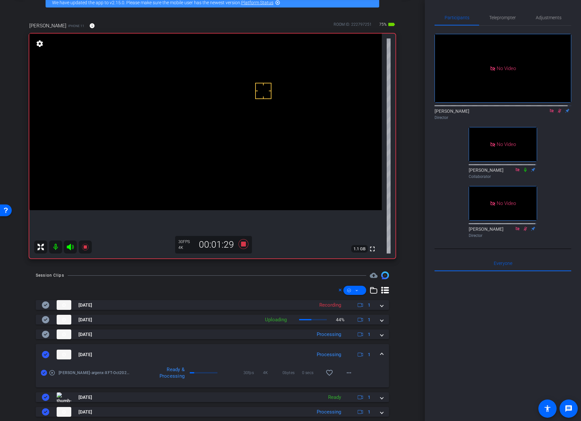
scroll to position [40, 0]
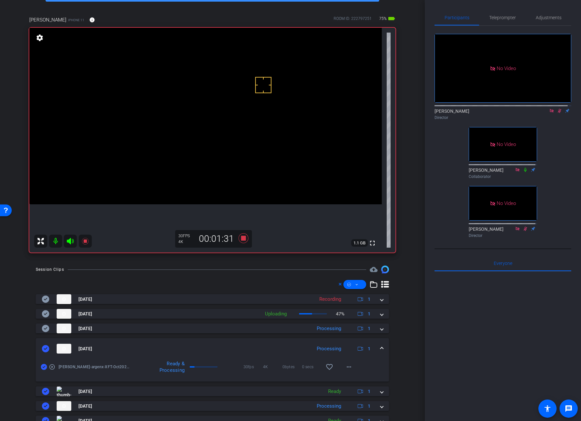
click at [380, 350] on span at bounding box center [381, 348] width 3 height 7
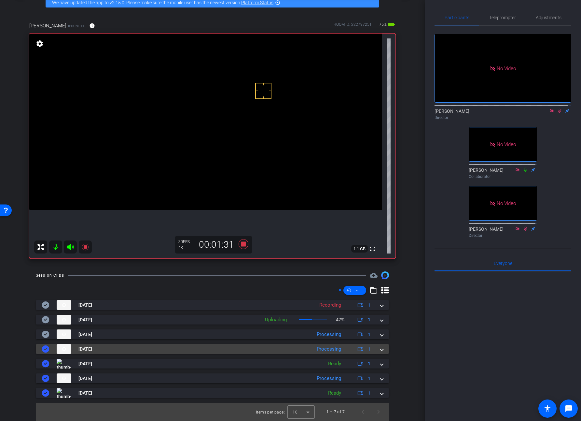
scroll to position [34, 0]
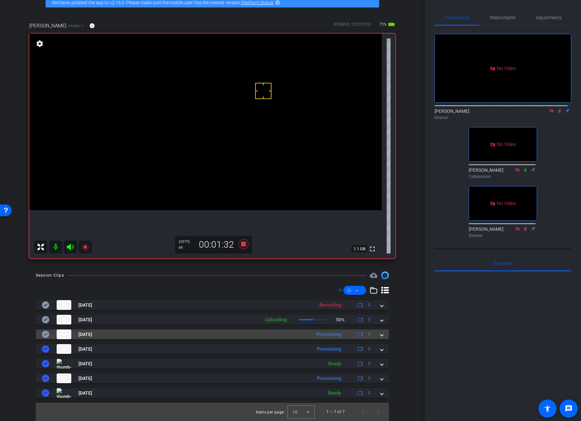
click at [379, 334] on mat-expansion-panel-header "Aug 29, 2025 Processing 1" at bounding box center [212, 334] width 353 height 10
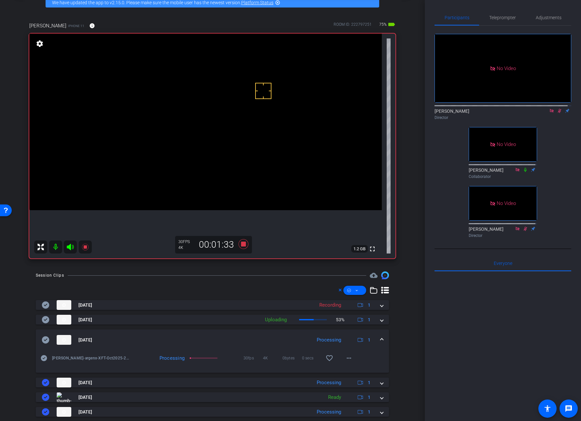
click at [379, 334] on mat-expansion-panel-header "Aug 29, 2025 Processing 1" at bounding box center [212, 339] width 353 height 21
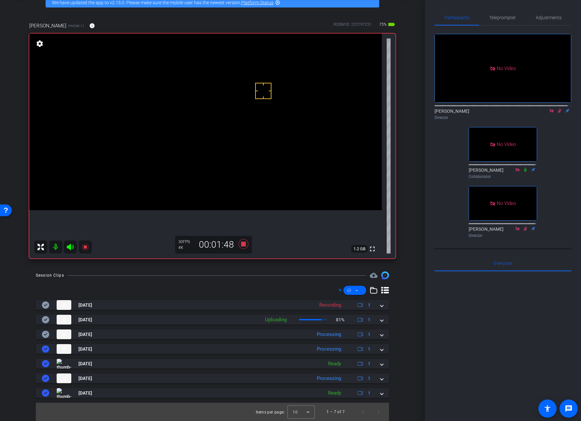
click at [170, 108] on video at bounding box center [205, 122] width 352 height 176
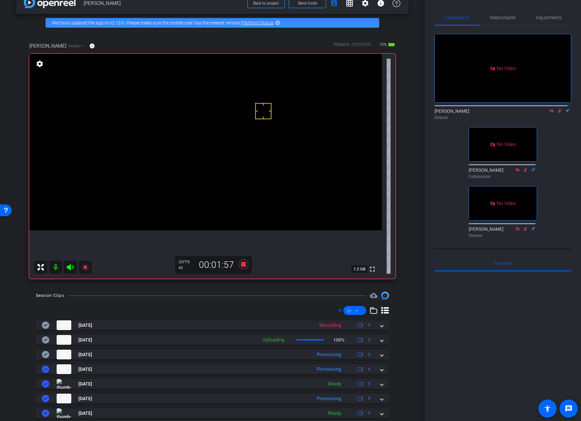
scroll to position [13, 0]
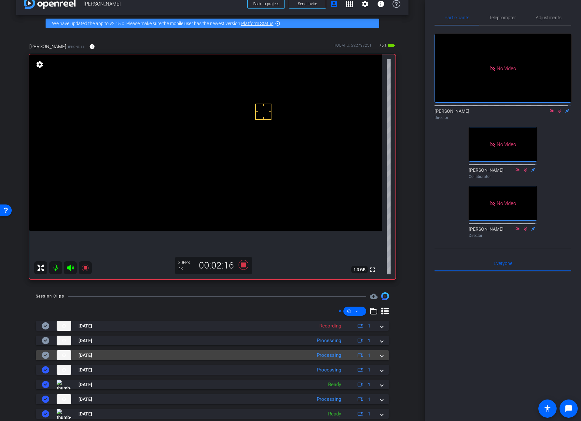
click at [380, 355] on span at bounding box center [381, 355] width 3 height 7
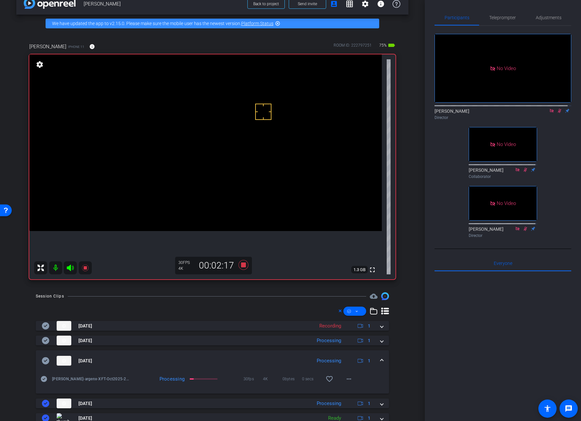
click at [380, 355] on mat-expansion-panel-header "Aug 29, 2025 Processing 1" at bounding box center [212, 360] width 353 height 21
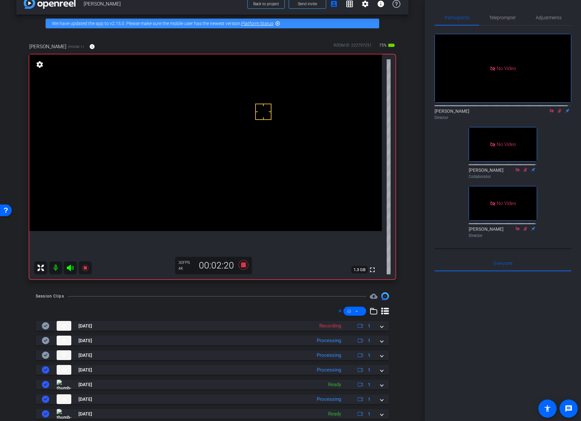
click at [159, 113] on video at bounding box center [205, 142] width 352 height 176
click at [172, 136] on video at bounding box center [205, 142] width 352 height 176
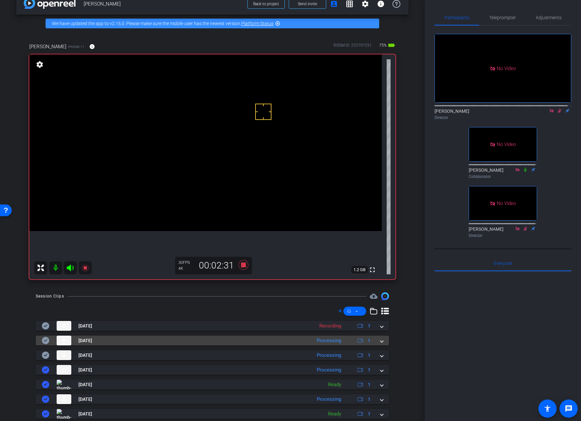
click at [380, 343] on mat-expansion-panel-header "Aug 29, 2025 Processing 1" at bounding box center [212, 340] width 353 height 10
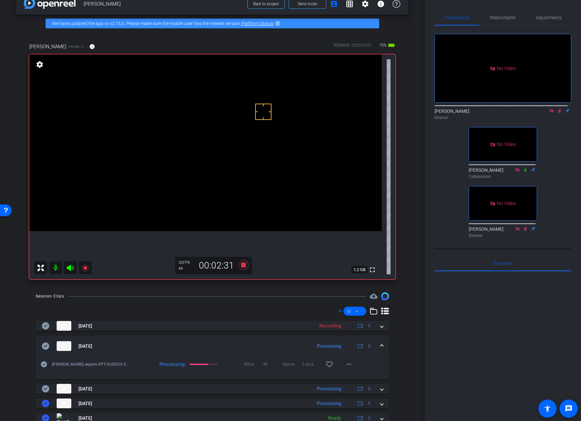
click at [380, 343] on mat-expansion-panel-header "Aug 29, 2025 Processing 1" at bounding box center [212, 345] width 353 height 21
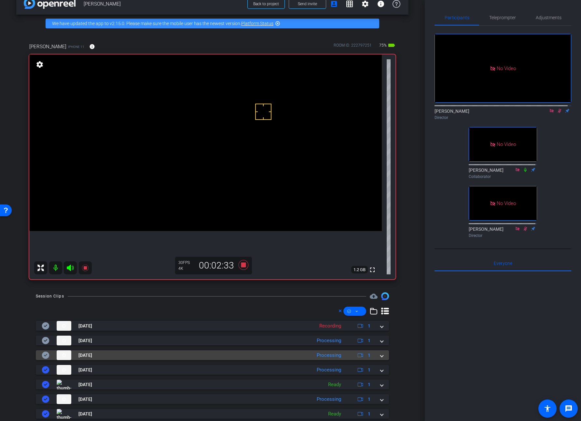
click at [379, 353] on mat-expansion-panel-header "Aug 29, 2025 Processing 1" at bounding box center [212, 355] width 353 height 10
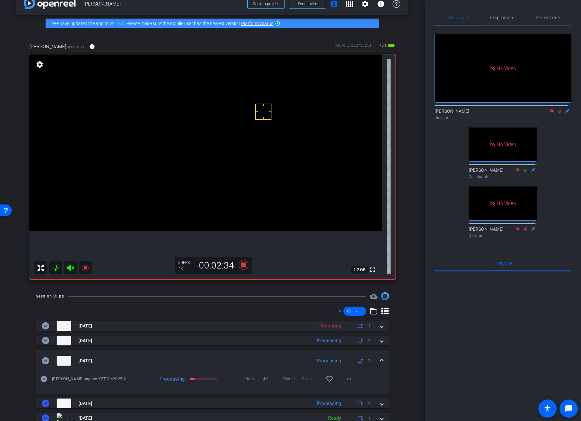
click at [379, 353] on mat-expansion-panel-header "Aug 29, 2025 Processing 1" at bounding box center [212, 360] width 353 height 21
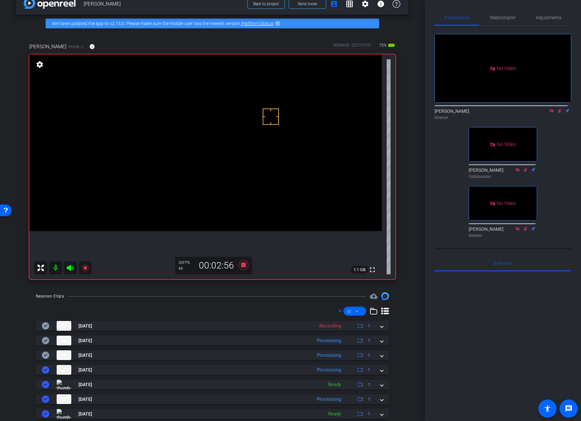
click at [175, 131] on video at bounding box center [205, 142] width 352 height 176
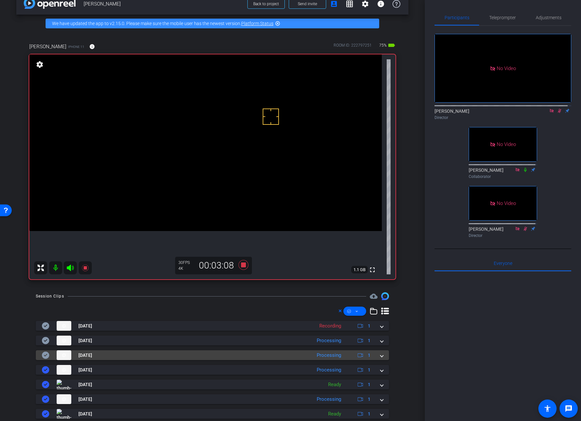
click at [380, 355] on span at bounding box center [381, 355] width 3 height 7
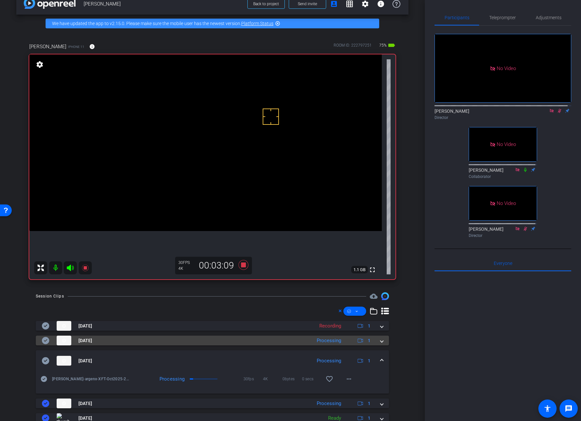
click at [380, 341] on span at bounding box center [381, 340] width 3 height 7
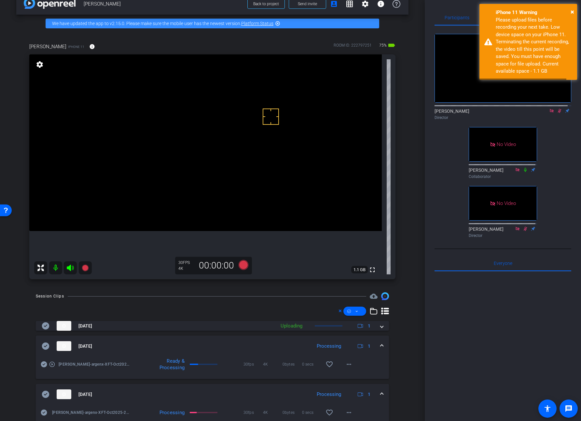
click at [379, 341] on mat-expansion-panel-header "Aug 29, 2025 Processing 1" at bounding box center [212, 345] width 353 height 21
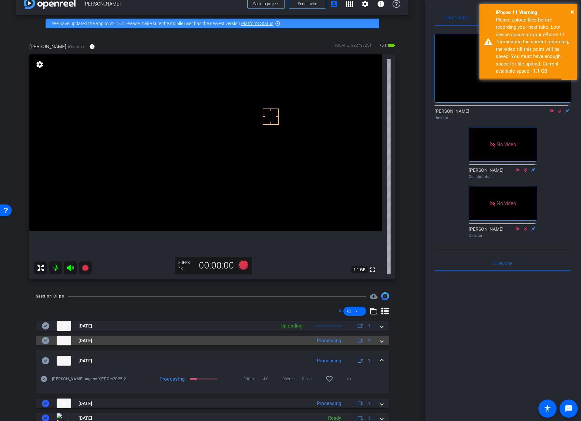
click at [380, 341] on span at bounding box center [381, 340] width 3 height 7
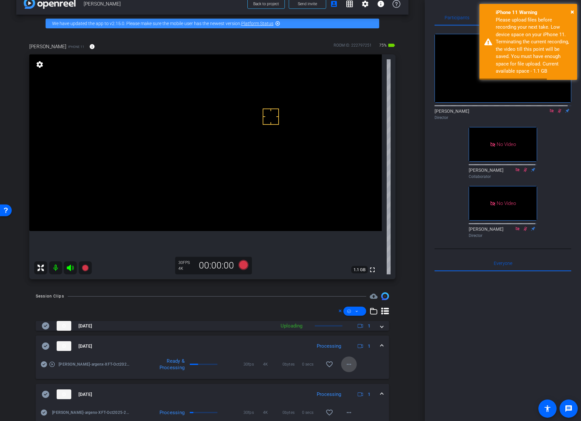
click at [348, 364] on mat-icon "more_horiz" at bounding box center [349, 364] width 8 height 8
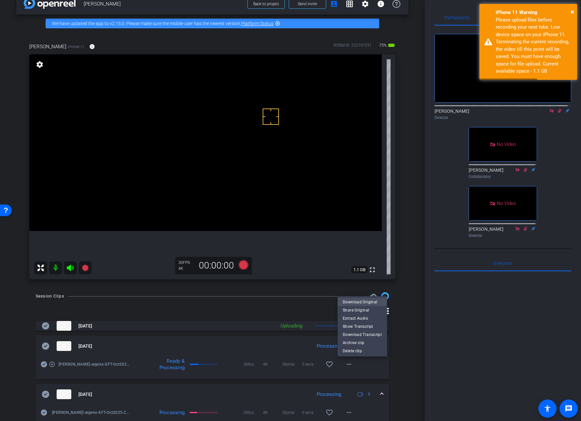
click at [361, 302] on span "Download Original" at bounding box center [362, 302] width 39 height 8
click at [380, 344] on span at bounding box center [381, 345] width 3 height 7
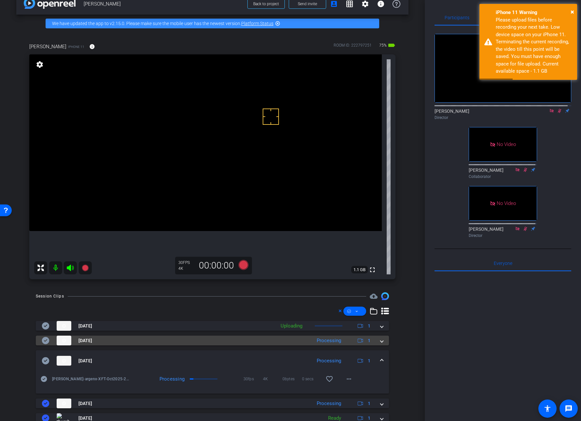
click at [45, 339] on icon at bounding box center [45, 340] width 7 height 7
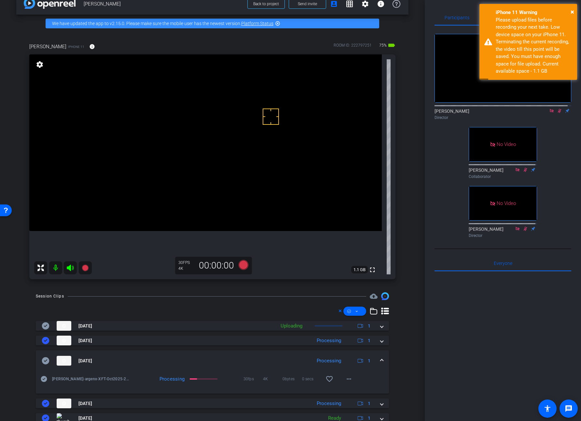
click at [162, 130] on video at bounding box center [205, 142] width 352 height 176
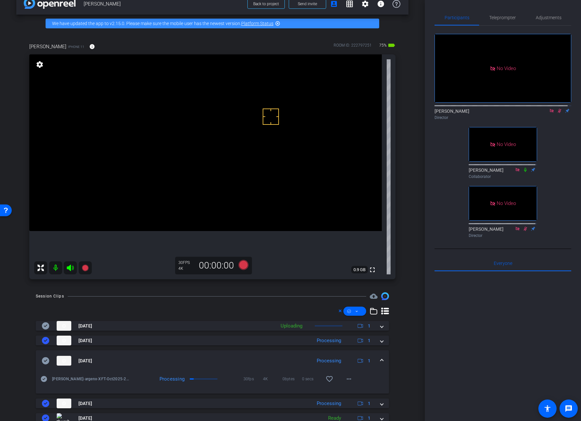
click at [380, 359] on span at bounding box center [381, 360] width 3 height 7
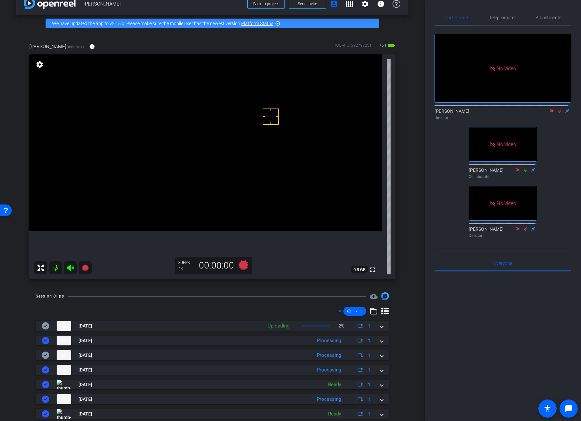
click at [524, 172] on icon at bounding box center [525, 169] width 3 height 4
click at [523, 172] on icon at bounding box center [525, 169] width 5 height 5
click at [557, 113] on icon at bounding box center [559, 110] width 5 height 5
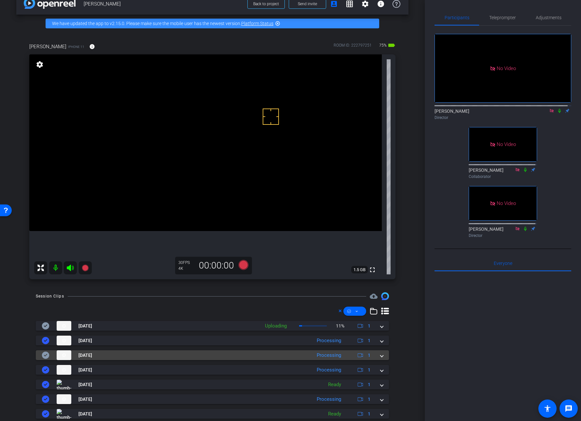
click at [380, 355] on mat-expansion-panel-header "Aug 29, 2025 Processing 1" at bounding box center [212, 355] width 353 height 10
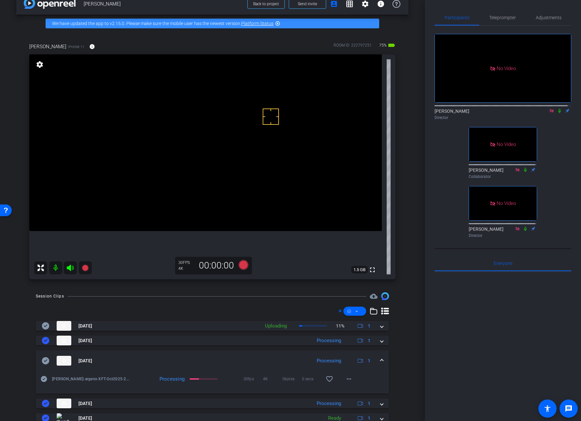
click at [380, 355] on mat-expansion-panel-header "Aug 29, 2025 Processing 1" at bounding box center [212, 360] width 353 height 21
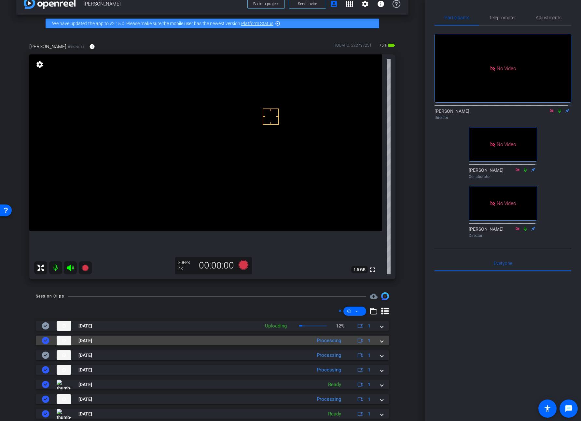
click at [380, 342] on span at bounding box center [381, 340] width 3 height 7
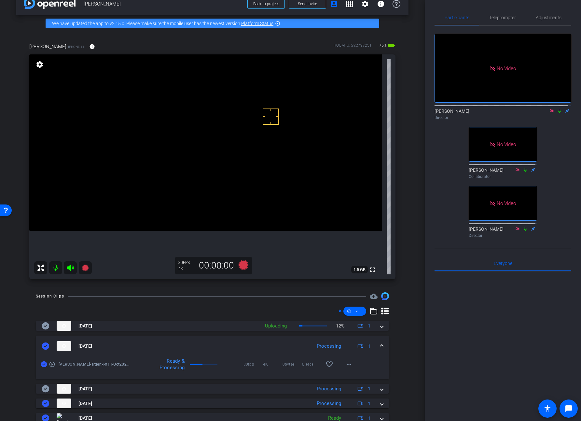
click at [380, 342] on span at bounding box center [381, 345] width 3 height 7
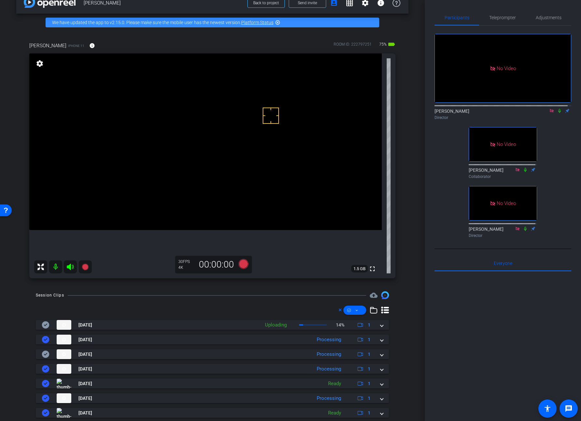
scroll to position [13, 0]
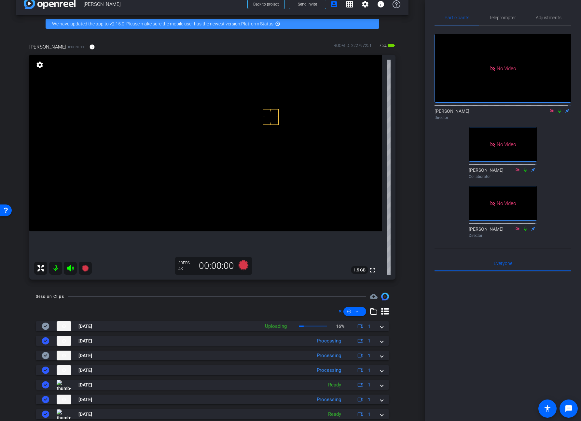
click at [181, 124] on video at bounding box center [205, 143] width 352 height 176
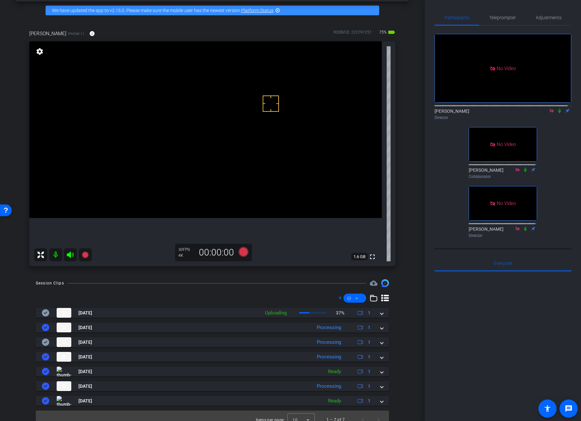
scroll to position [34, 0]
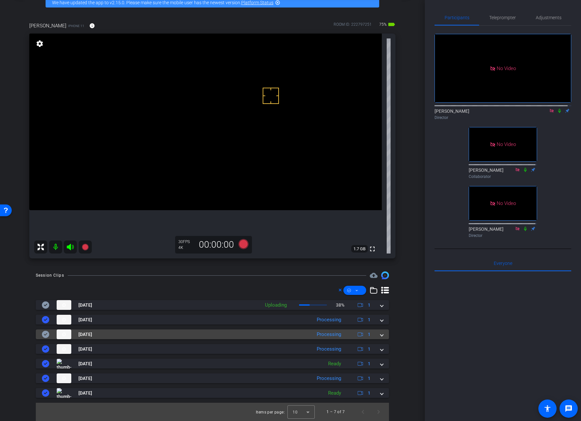
click at [380, 335] on mat-expansion-panel-header "Aug 29, 2025 Processing 1" at bounding box center [212, 334] width 353 height 10
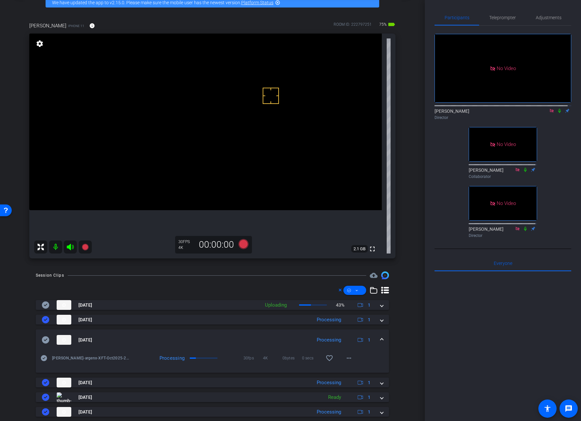
click at [380, 338] on span at bounding box center [381, 339] width 3 height 7
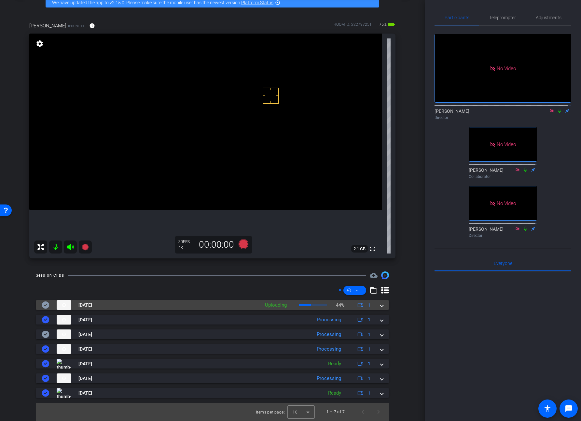
click at [380, 306] on mat-expansion-panel-header "Aug 29, 2025 Uploading 44% 1" at bounding box center [212, 305] width 353 height 10
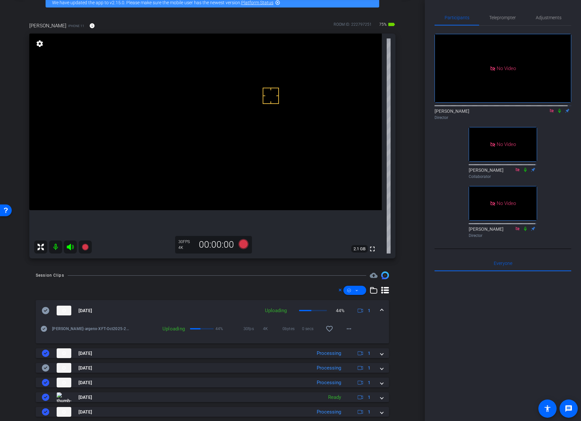
click at [380, 306] on mat-expansion-panel-header "Aug 29, 2025 Uploading 44% 1" at bounding box center [212, 310] width 353 height 21
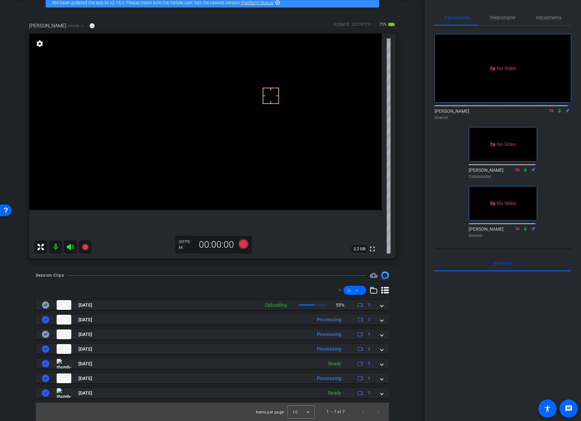
click at [557, 113] on icon at bounding box center [559, 110] width 5 height 5
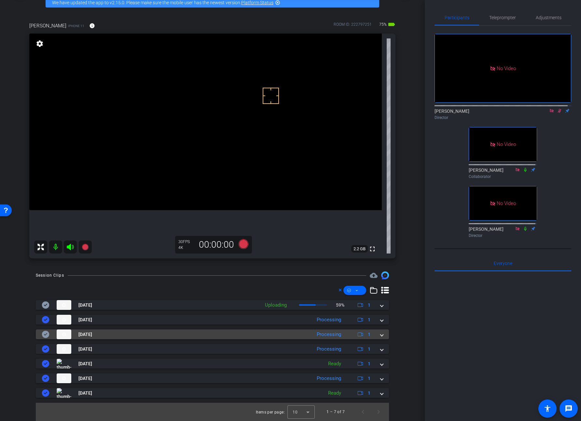
click at [381, 334] on mat-expansion-panel-header "Aug 29, 2025 Processing 1" at bounding box center [212, 334] width 353 height 10
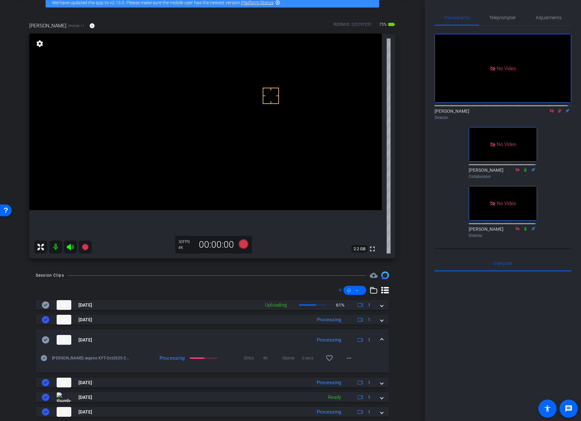
click at [380, 338] on span at bounding box center [381, 339] width 3 height 7
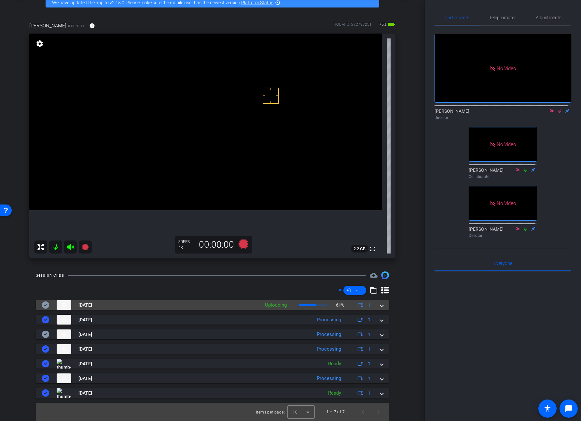
click at [380, 306] on span at bounding box center [381, 304] width 3 height 7
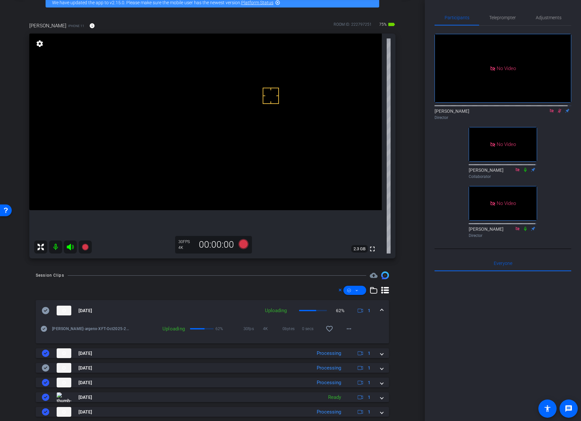
click at [377, 306] on mat-expansion-panel-header "Aug 29, 2025 Uploading 62% 1" at bounding box center [212, 310] width 353 height 21
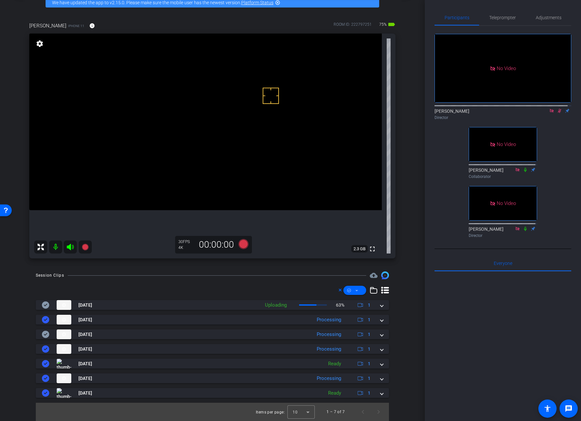
click at [177, 112] on video at bounding box center [205, 122] width 352 height 176
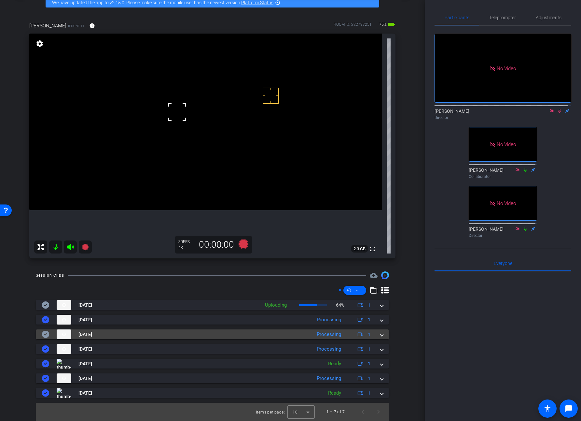
click at [380, 335] on span at bounding box center [381, 334] width 3 height 7
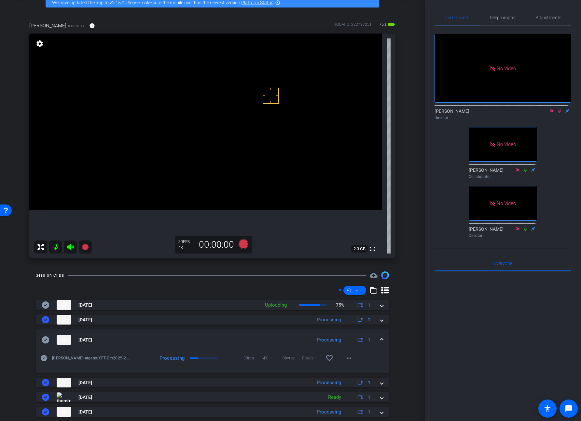
click at [170, 114] on video at bounding box center [205, 122] width 352 height 176
click at [558, 113] on icon at bounding box center [560, 111] width 4 height 4
click at [557, 113] on icon at bounding box center [559, 110] width 5 height 5
click at [380, 339] on span at bounding box center [381, 339] width 3 height 7
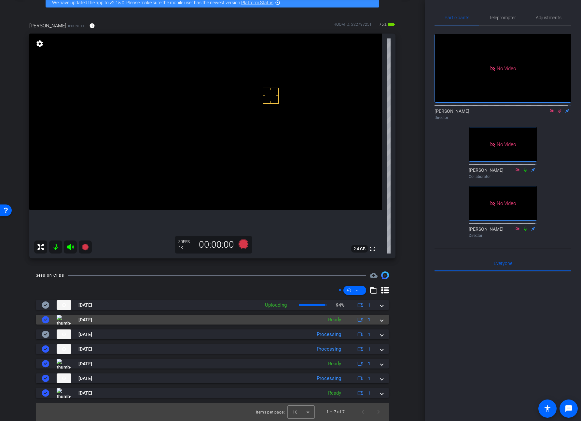
click at [380, 319] on span at bounding box center [381, 319] width 3 height 7
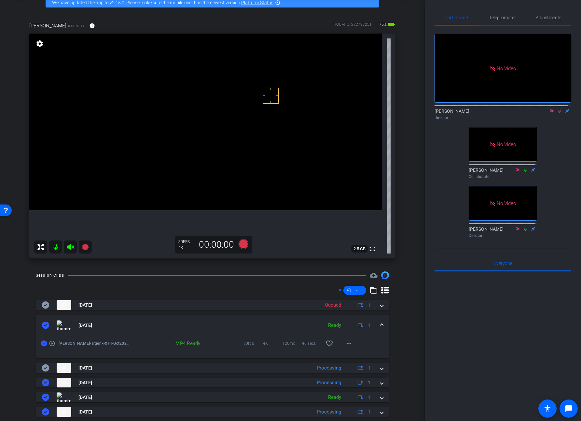
click at [380, 323] on mat-expansion-panel-header "Aug 29, 2025 Ready 1" at bounding box center [212, 324] width 353 height 21
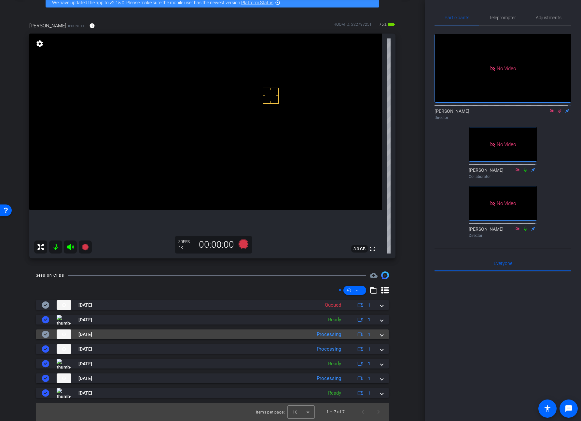
click at [379, 336] on mat-expansion-panel-header "Aug 29, 2025 Processing 1" at bounding box center [212, 334] width 353 height 10
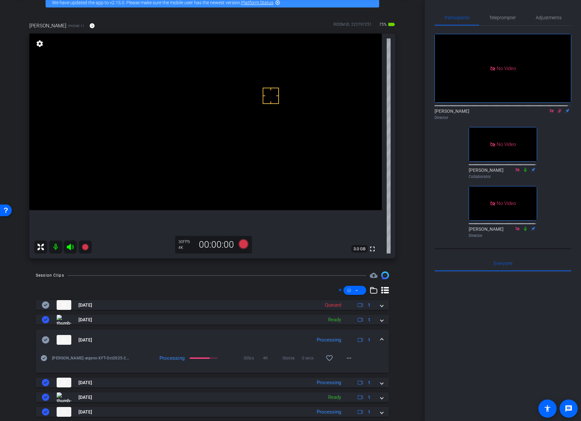
click at [379, 337] on mat-expansion-panel-header "Aug 29, 2025 Processing 1" at bounding box center [212, 339] width 353 height 21
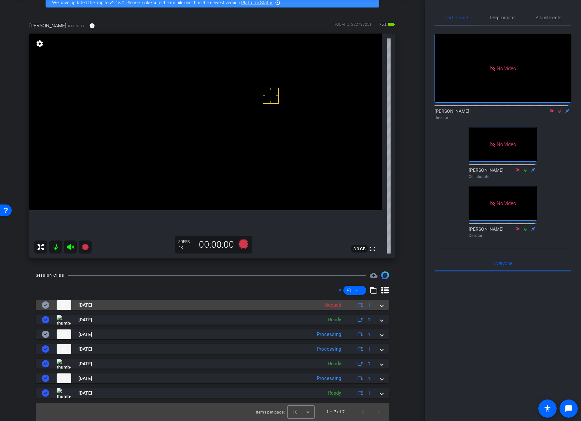
click at [380, 304] on mat-expansion-panel-header "Aug 29, 2025 Queued 1" at bounding box center [212, 305] width 353 height 10
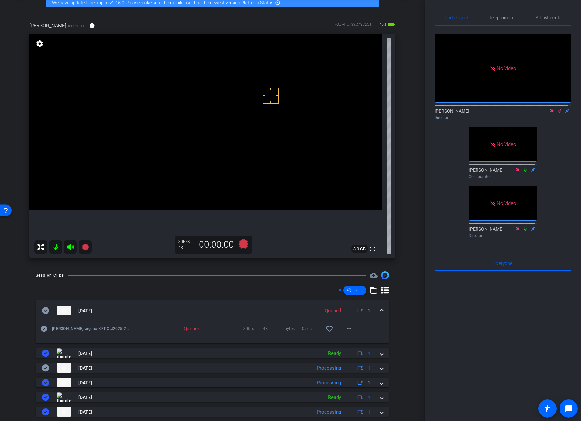
click at [380, 304] on mat-expansion-panel-header "Aug 29, 2025 Queued 1" at bounding box center [212, 310] width 353 height 21
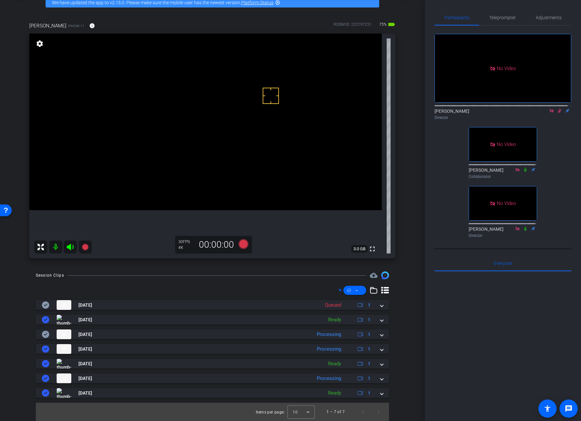
click at [557, 113] on icon at bounding box center [559, 110] width 5 height 5
click at [242, 245] on icon at bounding box center [243, 244] width 10 height 10
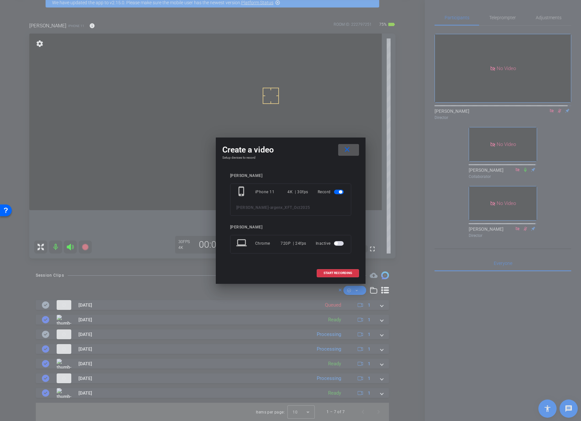
click at [331, 269] on span at bounding box center [338, 273] width 42 height 16
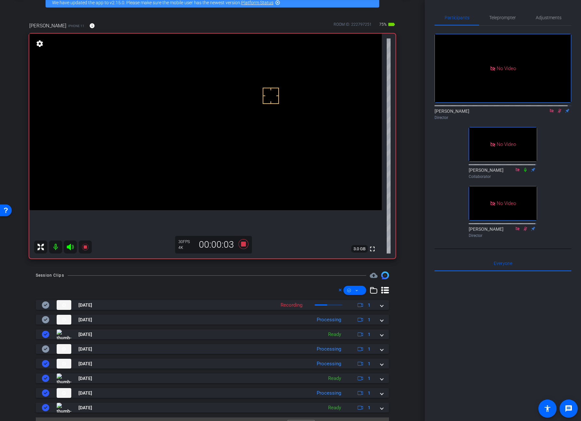
click at [169, 104] on video at bounding box center [205, 122] width 352 height 176
click at [171, 111] on video at bounding box center [205, 122] width 352 height 176
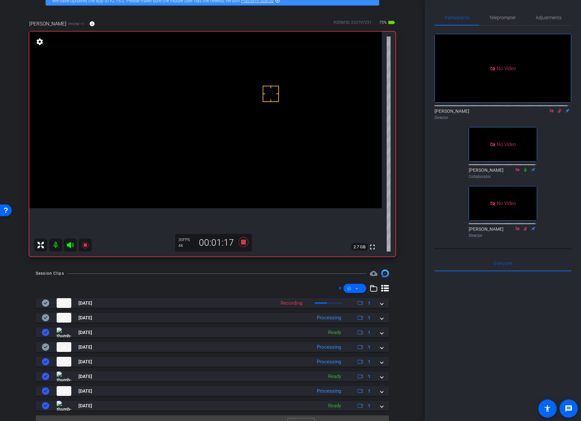
scroll to position [35, 0]
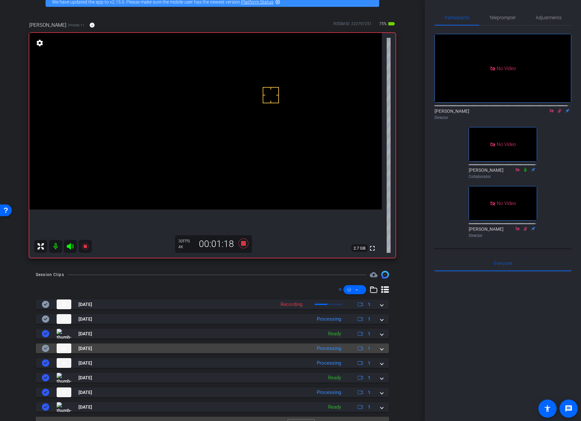
click at [380, 347] on mat-expansion-panel-header "Aug 29, 2025 Processing 1" at bounding box center [212, 348] width 353 height 10
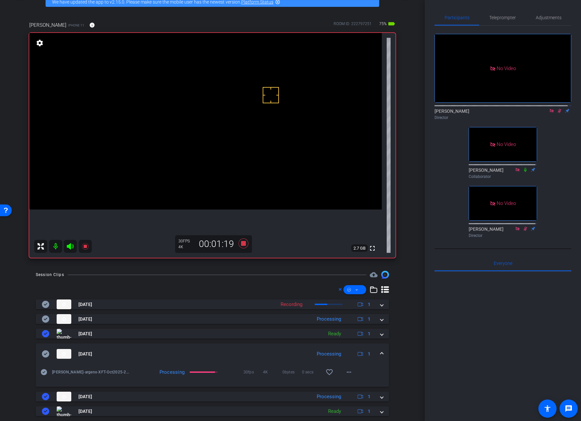
scroll to position [34, 0]
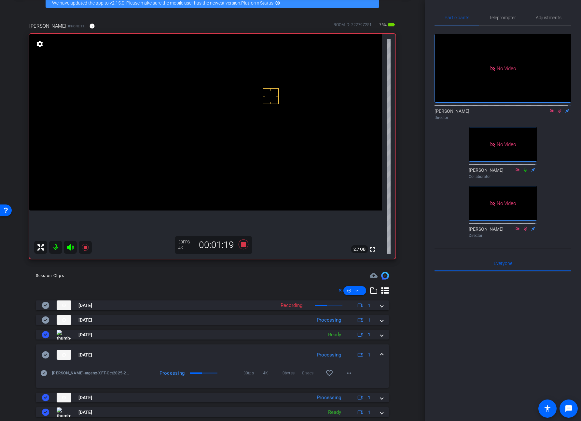
click at [380, 349] on mat-expansion-panel-header "Aug 29, 2025 Processing 1" at bounding box center [212, 354] width 353 height 21
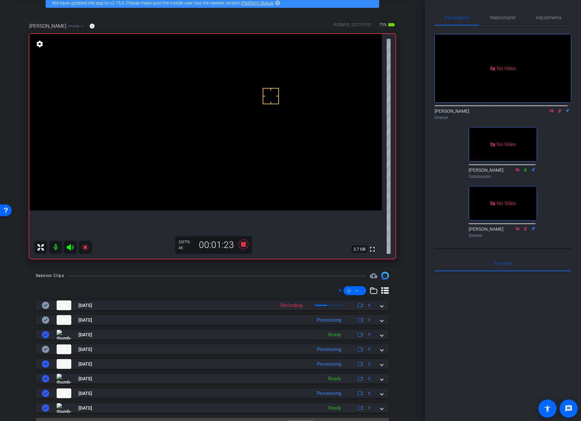
drag, startPoint x: 173, startPoint y: 108, endPoint x: 98, endPoint y: 41, distance: 100.7
click at [173, 108] on video at bounding box center [205, 122] width 352 height 176
click at [89, 26] on mat-icon "info" at bounding box center [92, 26] width 6 height 6
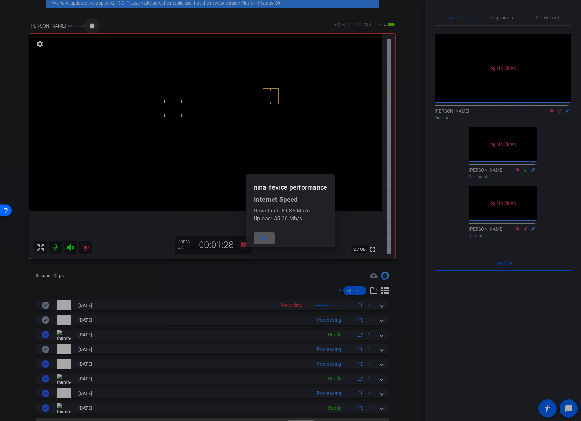
click at [63, 25] on div at bounding box center [290, 210] width 581 height 421
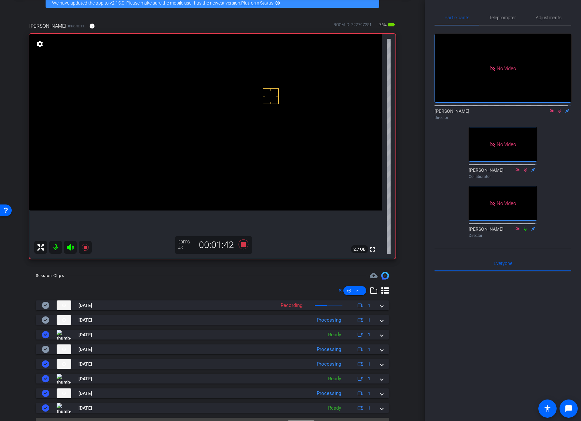
click at [267, 246] on div "fullscreen" at bounding box center [205, 146] width 352 height 225
click at [180, 105] on video at bounding box center [205, 122] width 352 height 176
click at [178, 121] on video at bounding box center [205, 122] width 352 height 176
click at [242, 245] on icon at bounding box center [243, 244] width 10 height 10
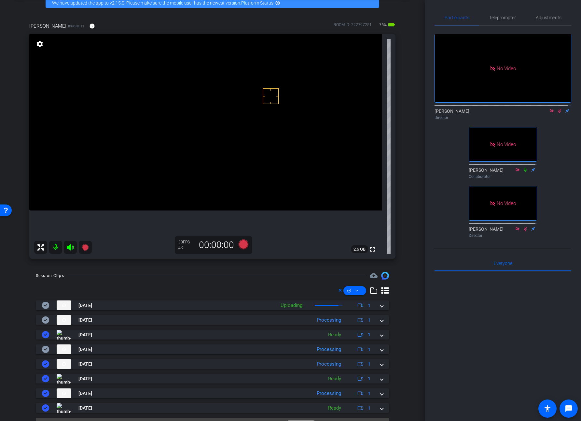
click at [175, 109] on video at bounding box center [205, 122] width 352 height 176
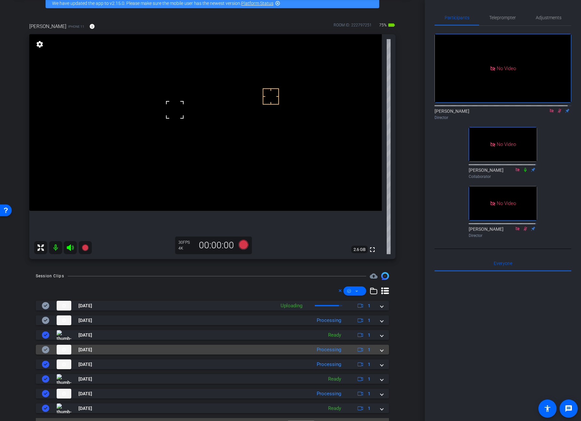
click at [380, 349] on mat-expansion-panel-header "Aug 29, 2025 Processing 1" at bounding box center [212, 349] width 353 height 10
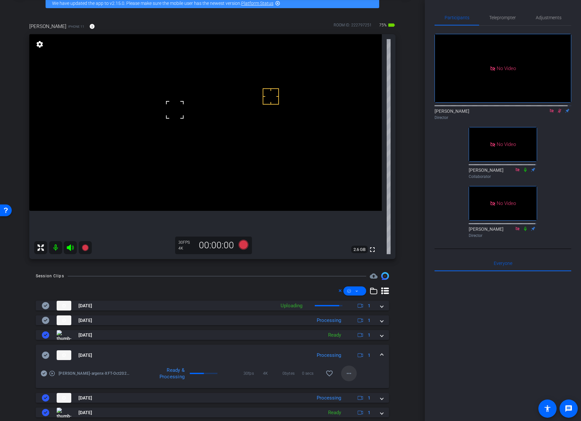
click at [345, 371] on mat-icon "more_horiz" at bounding box center [349, 373] width 8 height 8
click at [353, 311] on span "Download Original" at bounding box center [362, 311] width 39 height 8
click at [48, 356] on icon at bounding box center [45, 354] width 7 height 7
click at [380, 354] on span at bounding box center [381, 355] width 3 height 7
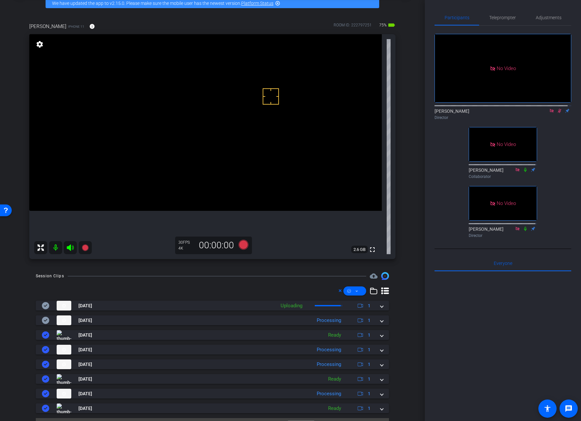
click at [176, 106] on video at bounding box center [205, 122] width 352 height 176
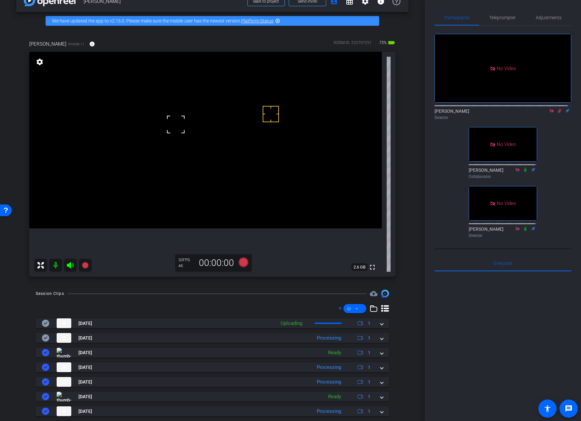
scroll to position [8, 0]
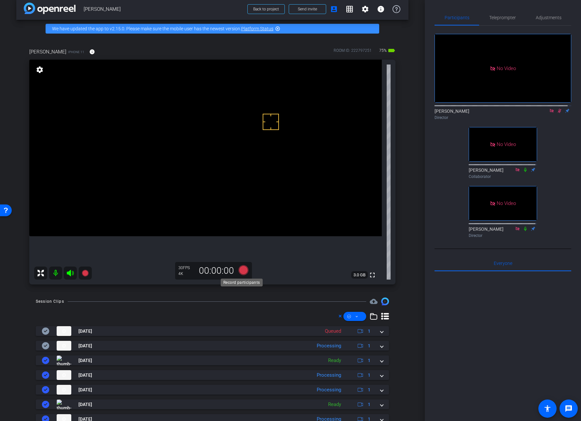
click at [241, 271] on icon at bounding box center [243, 270] width 10 height 10
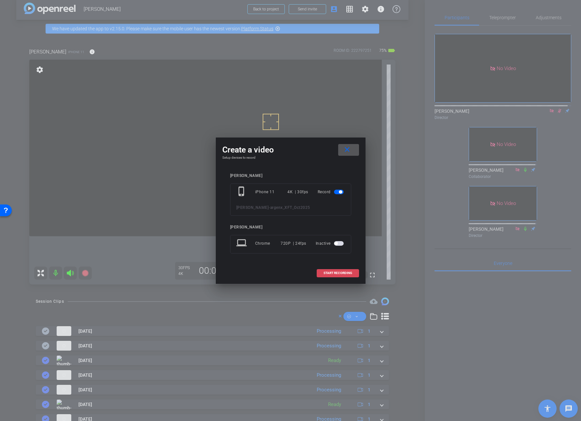
click at [326, 274] on span "START RECORDING" at bounding box center [338, 272] width 29 height 3
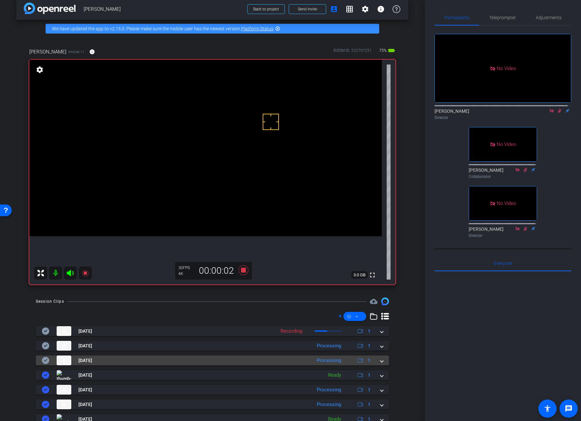
click at [380, 360] on span at bounding box center [381, 360] width 3 height 7
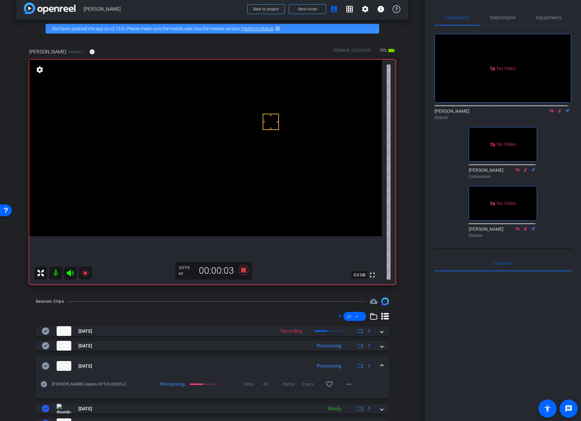
click at [379, 360] on mat-expansion-panel-header "Aug 29, 2025 Processing 1" at bounding box center [212, 365] width 353 height 21
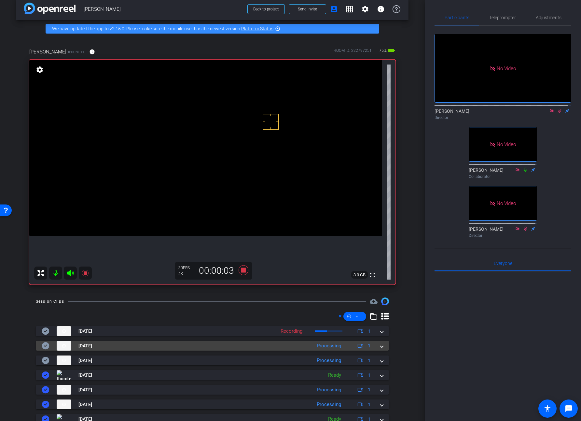
click at [380, 346] on span at bounding box center [381, 345] width 3 height 7
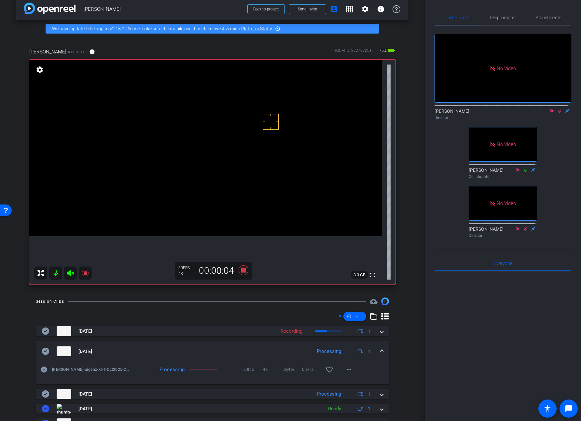
click at [378, 346] on mat-expansion-panel-header "Aug 29, 2025 Processing 1" at bounding box center [212, 350] width 353 height 21
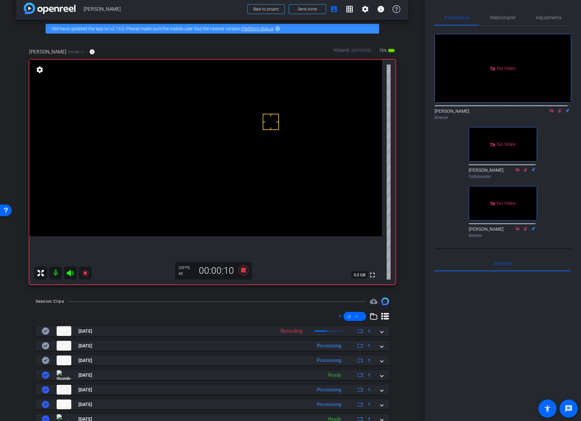
click at [177, 134] on video at bounding box center [205, 148] width 352 height 176
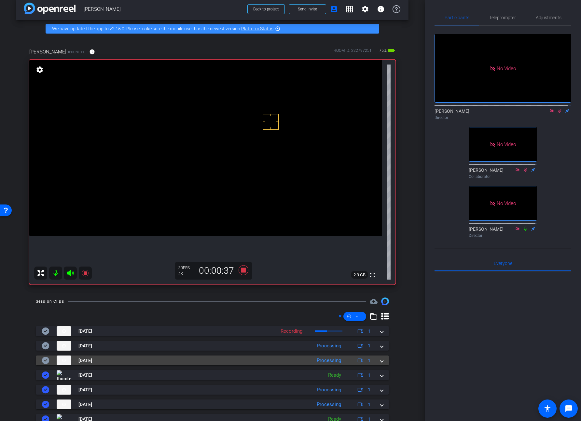
click at [377, 361] on div "Aug 29, 2025 Processing 1" at bounding box center [211, 360] width 339 height 10
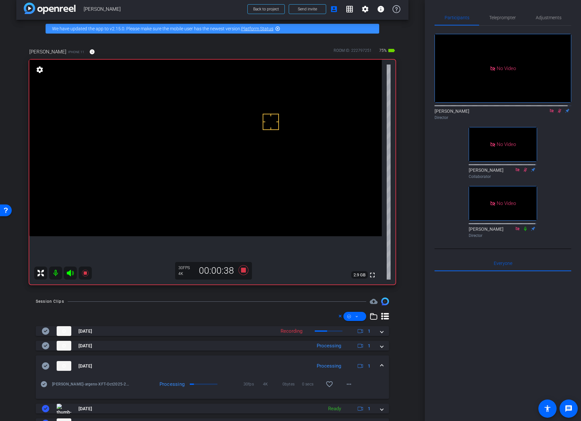
click at [378, 361] on mat-expansion-panel-header "Aug 29, 2025 Processing 1" at bounding box center [212, 365] width 353 height 21
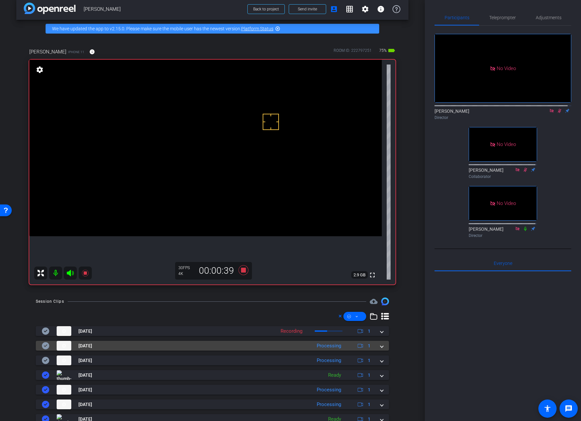
click at [380, 345] on span at bounding box center [381, 345] width 3 height 7
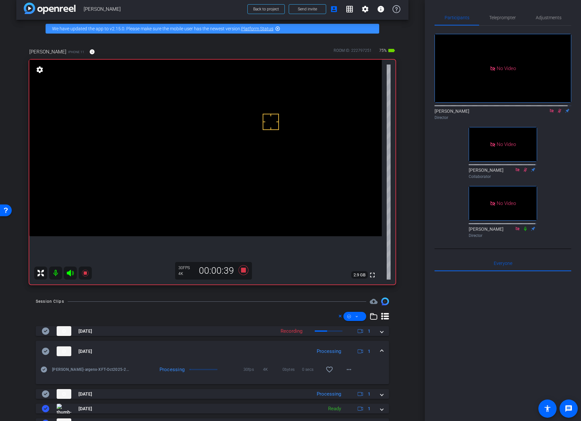
click at [379, 345] on mat-expansion-panel-header "Aug 29, 2025 Processing 1" at bounding box center [212, 350] width 353 height 21
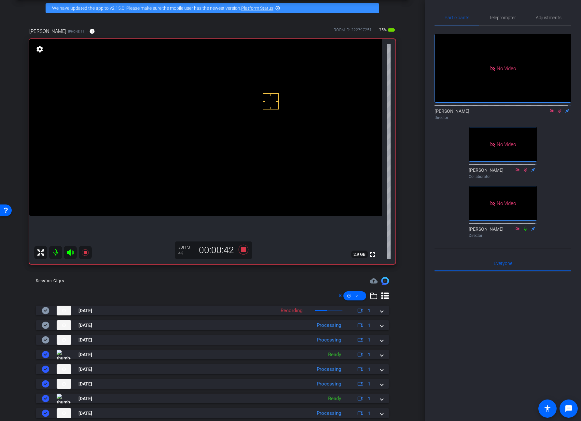
scroll to position [30, 0]
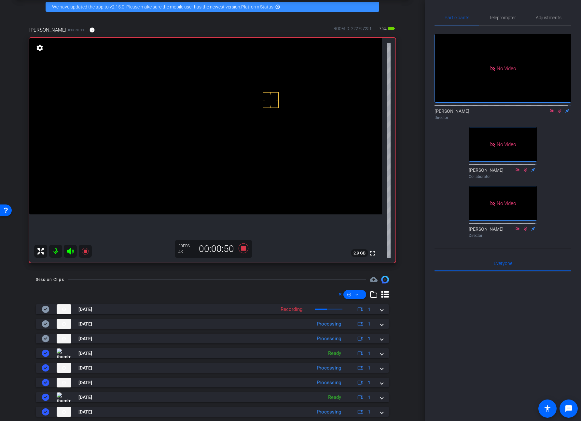
click at [181, 114] on video at bounding box center [205, 126] width 352 height 176
click at [172, 114] on video at bounding box center [205, 126] width 352 height 176
click at [177, 113] on video at bounding box center [205, 126] width 352 height 176
click at [176, 121] on video at bounding box center [205, 126] width 352 height 176
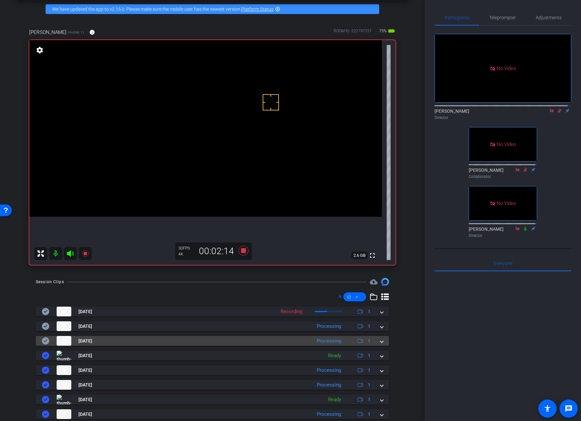
click at [380, 342] on span at bounding box center [381, 340] width 3 height 7
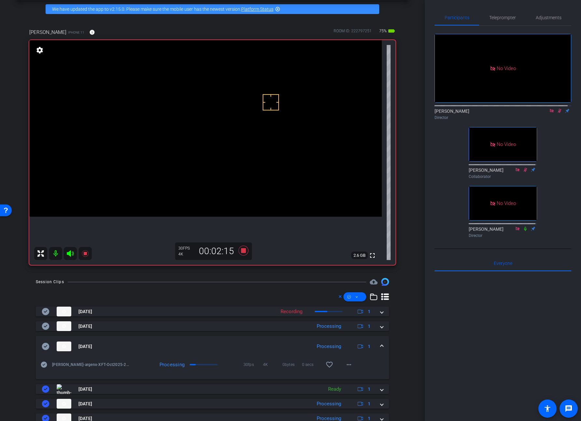
click at [378, 342] on mat-expansion-panel-header "Aug 29, 2025 Processing 1" at bounding box center [212, 346] width 353 height 21
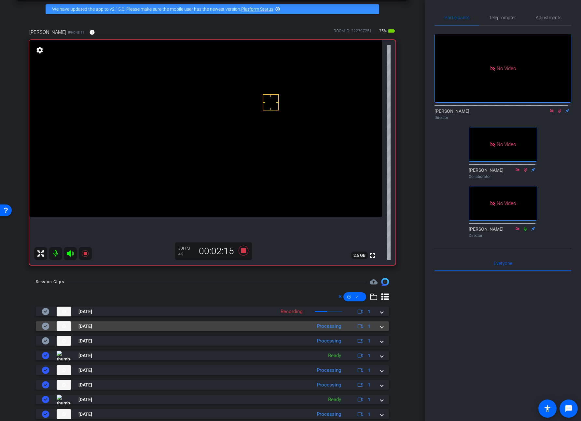
click at [379, 327] on mat-expansion-panel-header "Aug 29, 2025 Processing 1" at bounding box center [212, 326] width 353 height 10
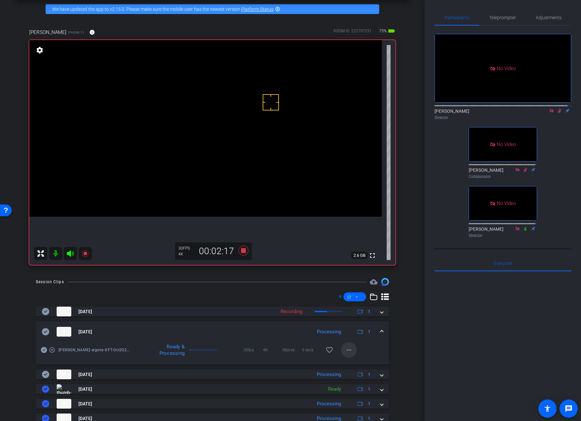
click at [347, 347] on mat-icon "more_horiz" at bounding box center [349, 350] width 8 height 8
click at [365, 361] on span "Download Original" at bounding box center [362, 363] width 39 height 8
click at [376, 328] on div "Aug 29, 2025 Processing 1" at bounding box center [211, 331] width 339 height 10
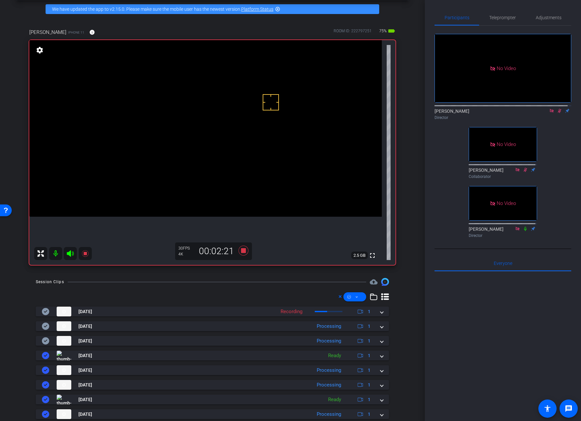
click at [180, 118] on video at bounding box center [205, 128] width 352 height 176
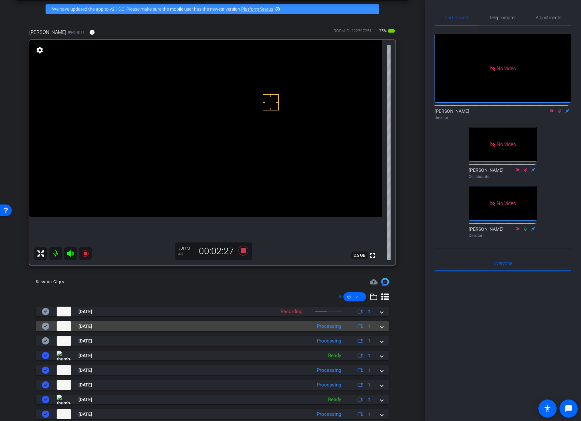
click at [379, 327] on mat-expansion-panel-header "Aug 29, 2025 Processing 1" at bounding box center [212, 326] width 353 height 10
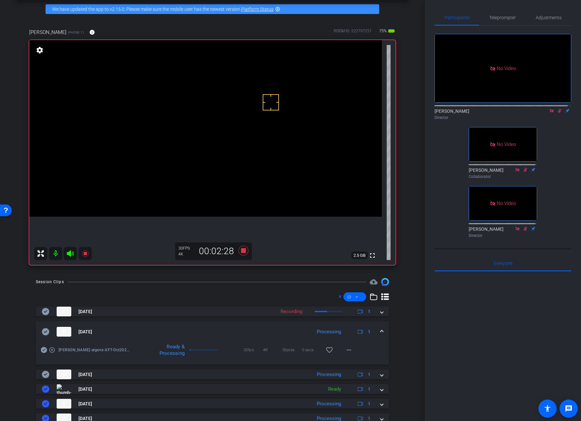
click at [46, 331] on icon at bounding box center [46, 331] width 8 height 8
click at [380, 330] on span at bounding box center [381, 331] width 3 height 7
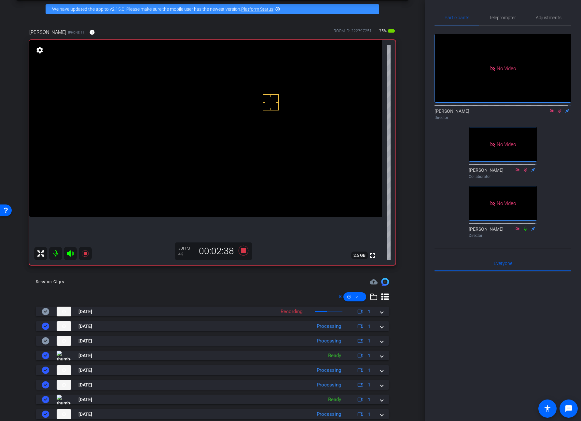
click at [179, 121] on video at bounding box center [205, 128] width 352 height 176
click at [557, 113] on icon at bounding box center [559, 110] width 5 height 5
click at [242, 250] on icon at bounding box center [243, 250] width 10 height 10
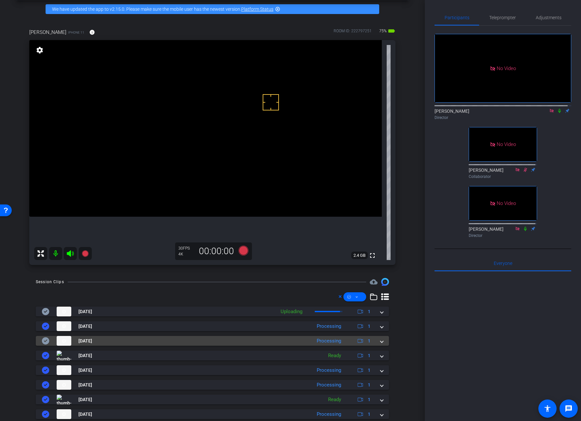
click at [380, 341] on span at bounding box center [381, 340] width 3 height 7
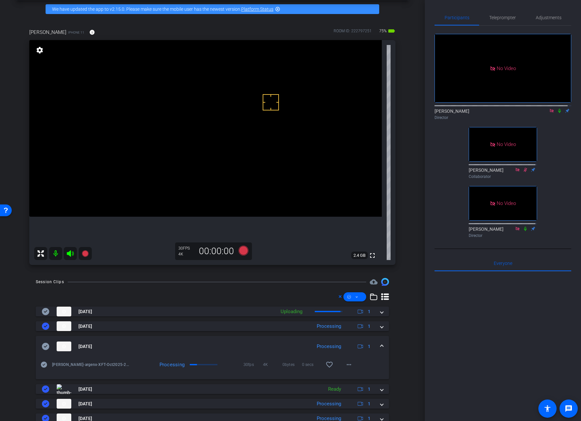
click at [549, 113] on icon at bounding box center [551, 110] width 5 height 5
click at [504, 19] on span "Teleprompter" at bounding box center [502, 17] width 27 height 5
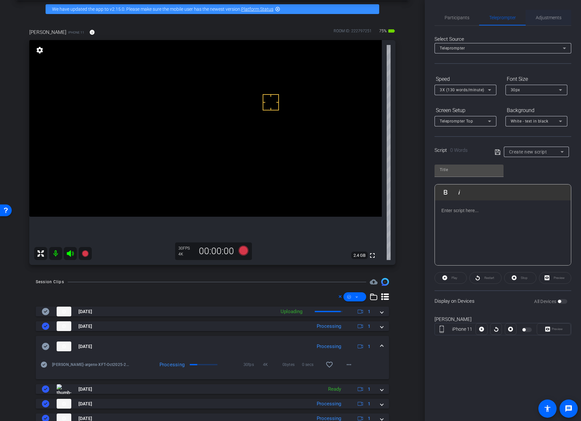
click at [548, 17] on span "Adjustments" at bounding box center [549, 17] width 26 height 5
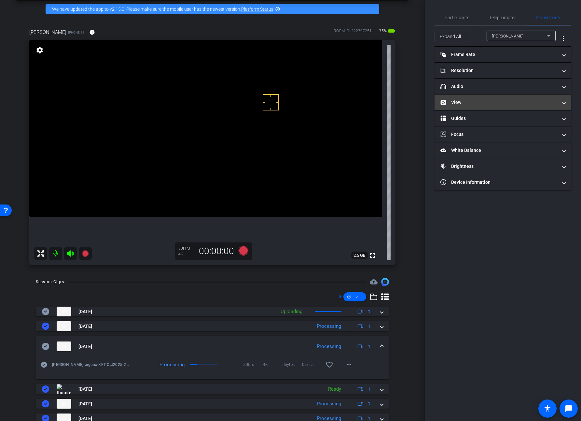
click at [459, 100] on mat-panel-title "View" at bounding box center [498, 102] width 117 height 7
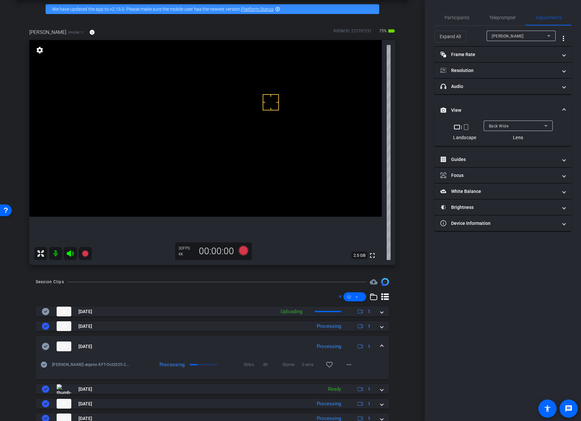
click at [490, 121] on div "Back Wide" at bounding box center [518, 125] width 59 height 10
click at [517, 147] on mat-option "Front Wide" at bounding box center [517, 149] width 69 height 10
click at [461, 15] on span "Participants" at bounding box center [457, 17] width 25 height 5
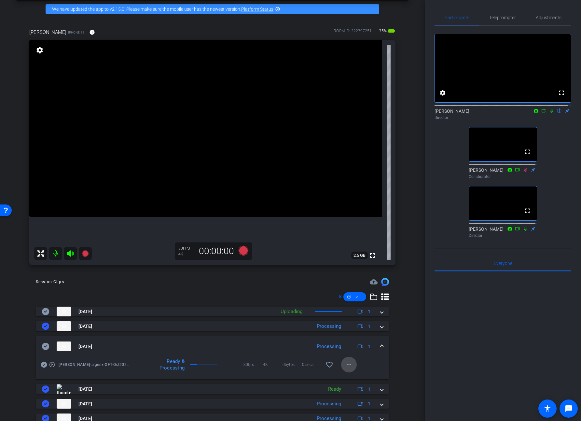
click at [349, 363] on mat-icon "more_horiz" at bounding box center [349, 364] width 8 height 8
click at [368, 301] on span "Download Original" at bounding box center [362, 302] width 39 height 8
click at [47, 347] on icon at bounding box center [45, 345] width 7 height 7
click at [380, 346] on span at bounding box center [381, 346] width 3 height 7
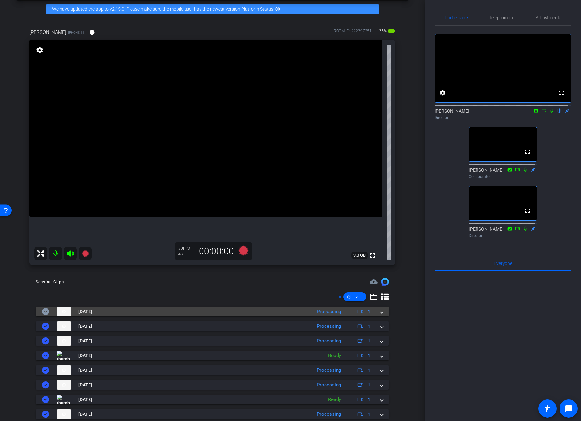
click at [380, 312] on span at bounding box center [381, 311] width 3 height 7
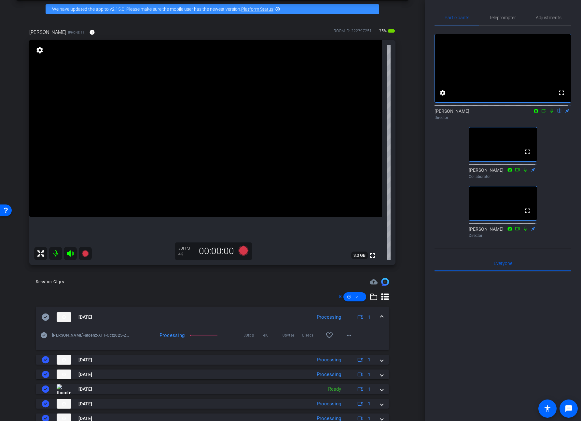
click at [380, 316] on span at bounding box center [381, 316] width 3 height 7
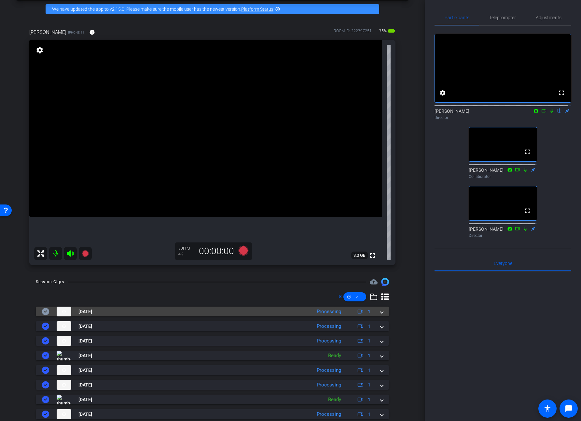
click at [379, 313] on mat-expansion-panel-header "Aug 29, 2025 Processing 1" at bounding box center [212, 311] width 353 height 10
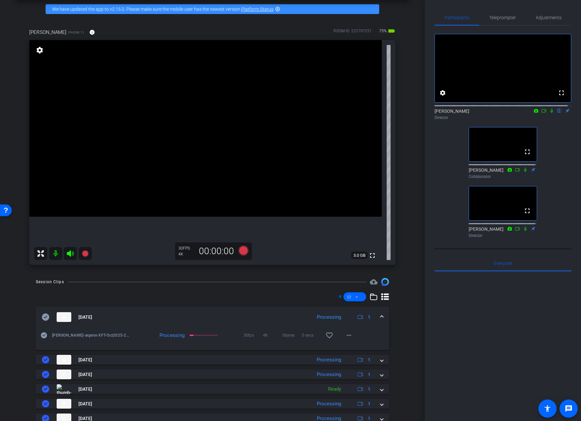
drag, startPoint x: 374, startPoint y: 317, endPoint x: 377, endPoint y: 316, distance: 3.3
click at [375, 317] on div "Aug 29, 2025 Processing 1" at bounding box center [211, 317] width 339 height 10
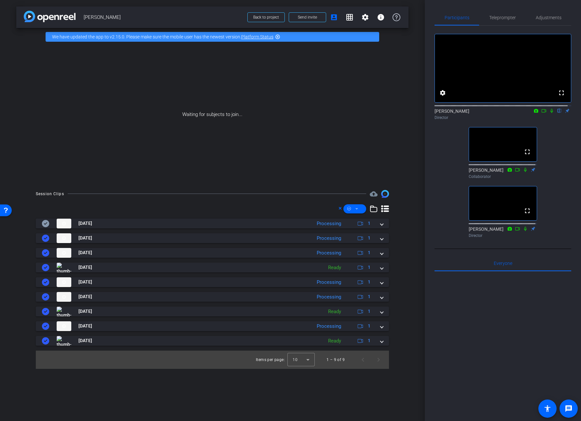
scroll to position [0, 0]
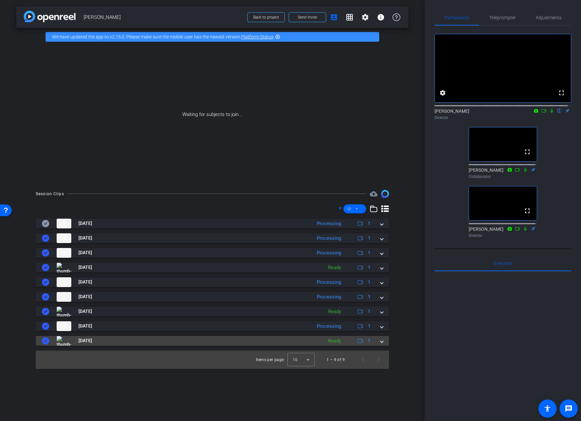
click at [383, 342] on mat-expansion-panel-header "Aug 29, 2025 Ready 1" at bounding box center [212, 341] width 353 height 10
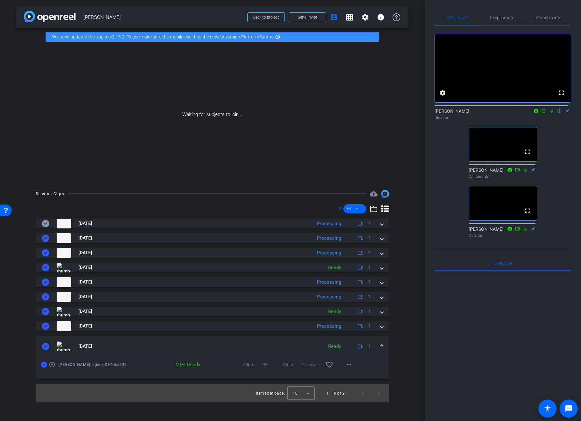
click at [381, 344] on span at bounding box center [381, 345] width 3 height 7
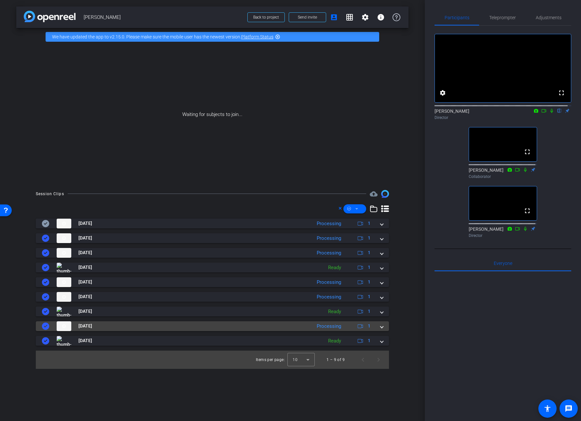
click at [382, 327] on span at bounding box center [381, 325] width 3 height 7
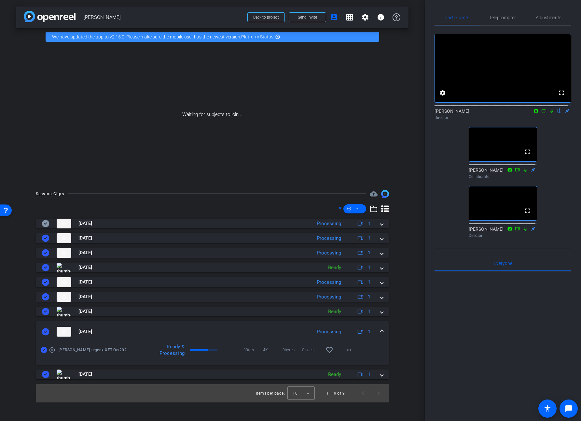
click at [384, 330] on mat-expansion-panel-header "Aug 29, 2025 Processing 1" at bounding box center [212, 331] width 353 height 21
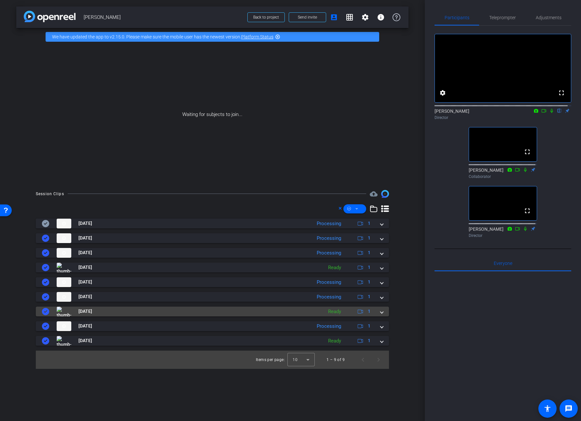
click at [383, 312] on mat-expansion-panel-header "Aug 29, 2025 Ready 1" at bounding box center [212, 311] width 353 height 10
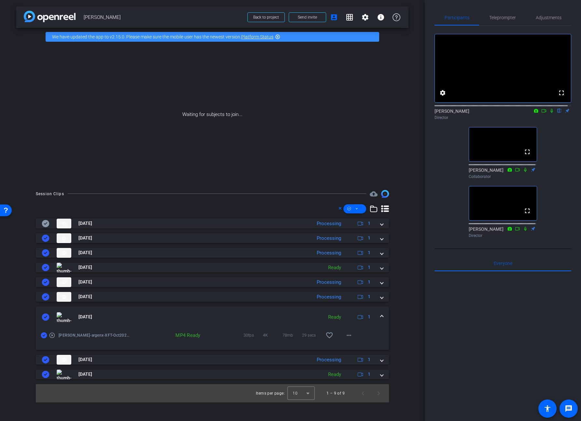
drag, startPoint x: 383, startPoint y: 318, endPoint x: 383, endPoint y: 309, distance: 8.8
click at [383, 318] on mat-expansion-panel-header "Aug 29, 2025 Ready 1" at bounding box center [212, 316] width 353 height 21
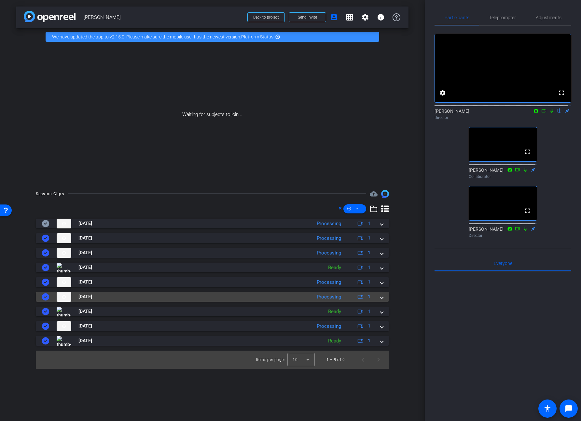
click at [384, 300] on mat-expansion-panel-header "Aug 29, 2025 Processing 1" at bounding box center [212, 297] width 353 height 10
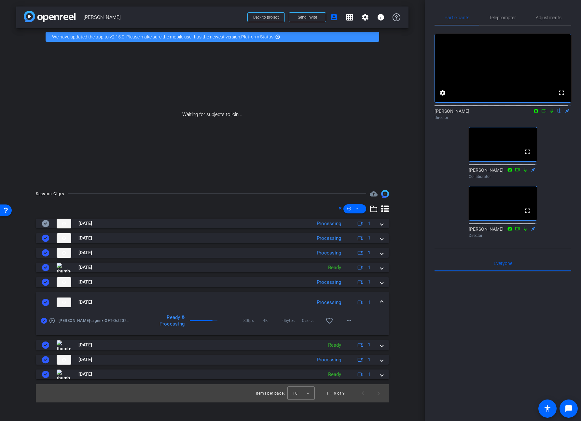
drag, startPoint x: 385, startPoint y: 302, endPoint x: 384, endPoint y: 295, distance: 7.3
click at [385, 302] on mat-expansion-panel-header "Aug 29, 2025 Processing 1" at bounding box center [212, 302] width 353 height 21
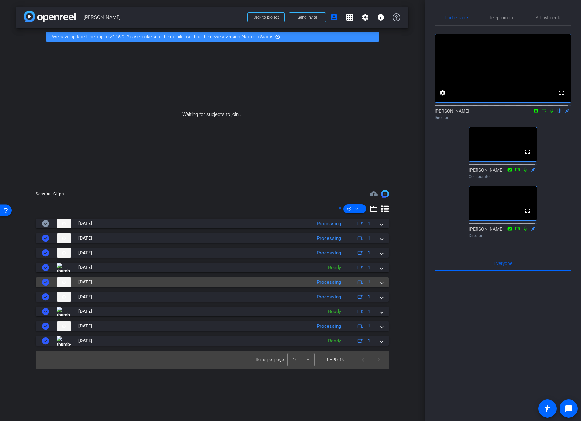
click at [384, 283] on mat-expansion-panel-header "Aug 29, 2025 Processing 1" at bounding box center [212, 282] width 353 height 10
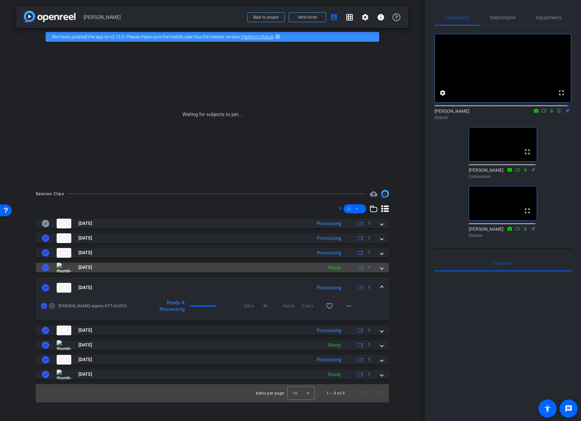
click at [382, 268] on span at bounding box center [381, 267] width 3 height 7
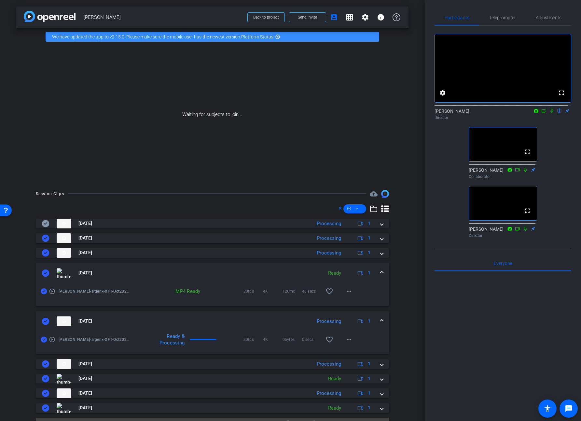
click at [380, 271] on span at bounding box center [381, 272] width 3 height 7
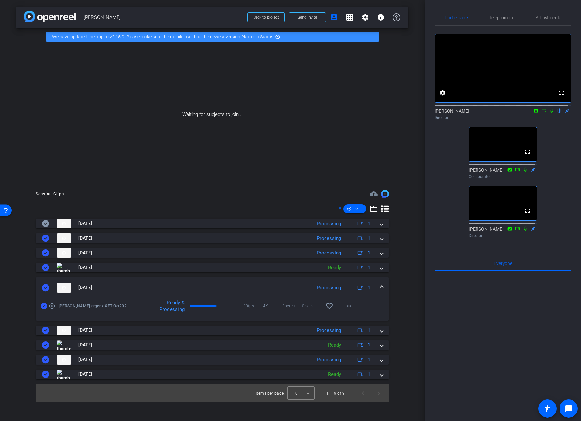
click at [379, 283] on div "Aug 29, 2025 Processing 1" at bounding box center [211, 288] width 339 height 10
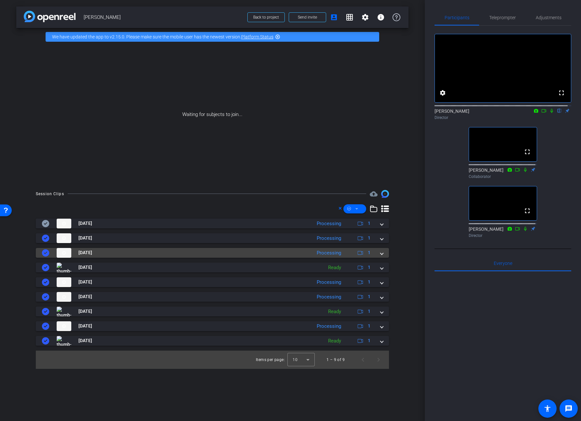
click at [383, 254] on mat-expansion-panel-header "Aug 29, 2025 Processing 1" at bounding box center [212, 253] width 353 height 10
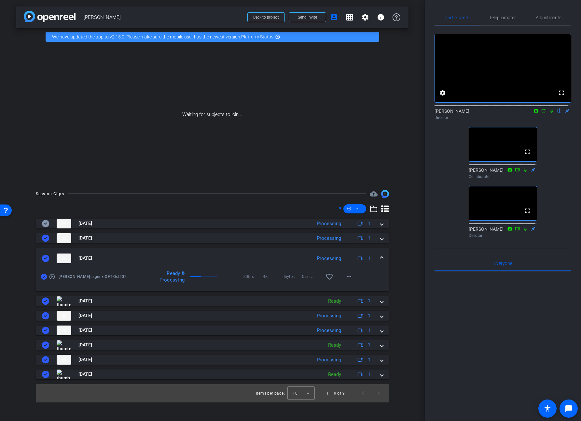
click at [384, 258] on mat-expansion-panel-header "Aug 29, 2025 Processing 1" at bounding box center [212, 258] width 353 height 21
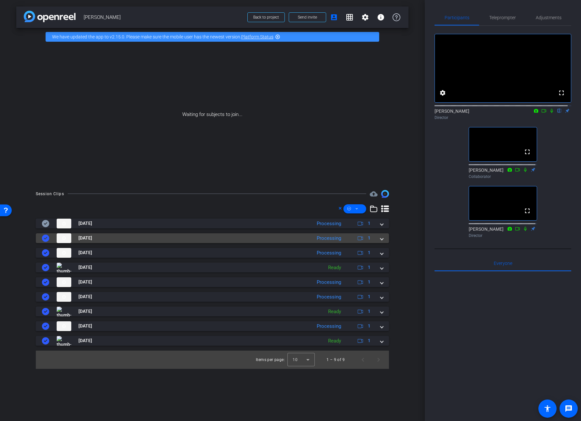
click at [382, 239] on span at bounding box center [381, 237] width 3 height 7
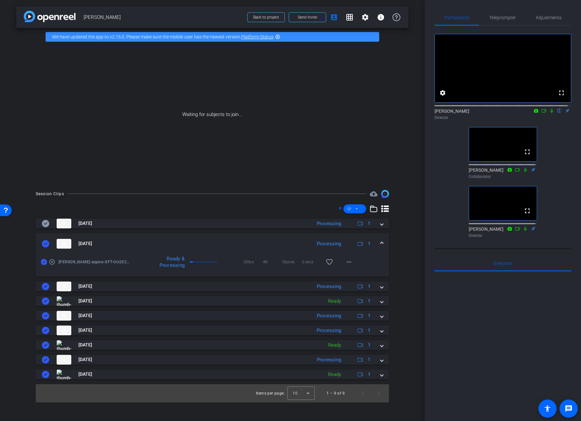
click at [381, 241] on span at bounding box center [381, 243] width 3 height 7
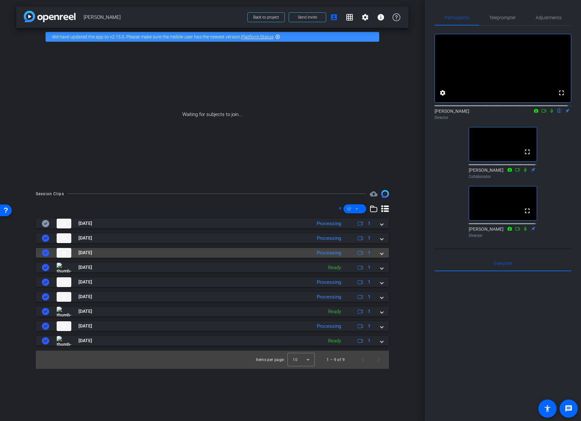
click at [379, 254] on div "Aug 29, 2025 Processing 1" at bounding box center [211, 253] width 339 height 10
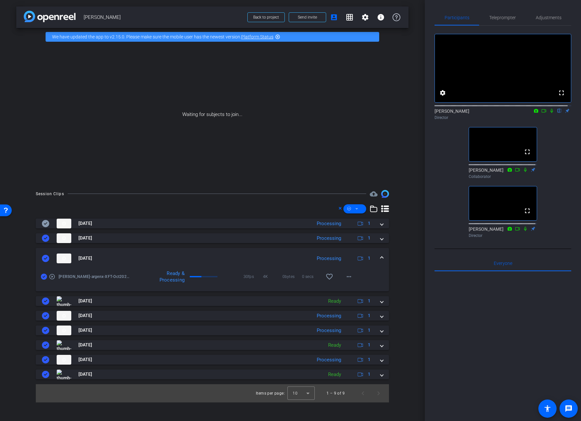
click at [381, 256] on span at bounding box center [381, 258] width 3 height 7
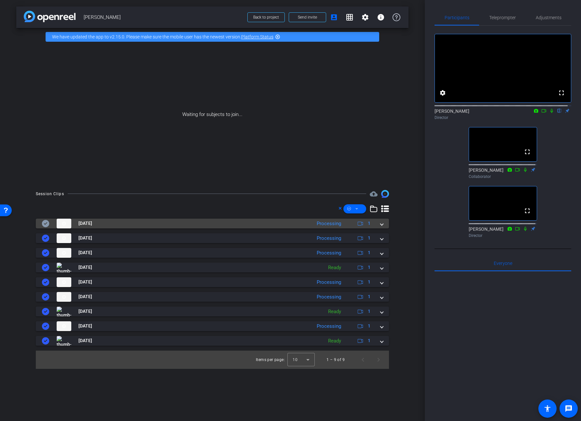
click at [384, 224] on mat-expansion-panel-header "Aug 29, 2025 Processing 1" at bounding box center [212, 223] width 353 height 10
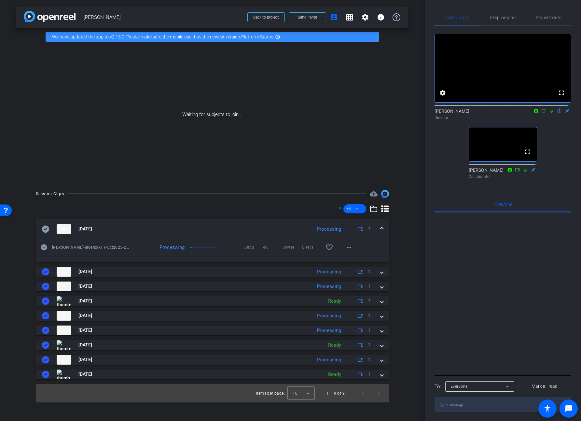
click at [549, 113] on icon at bounding box center [551, 110] width 5 height 5
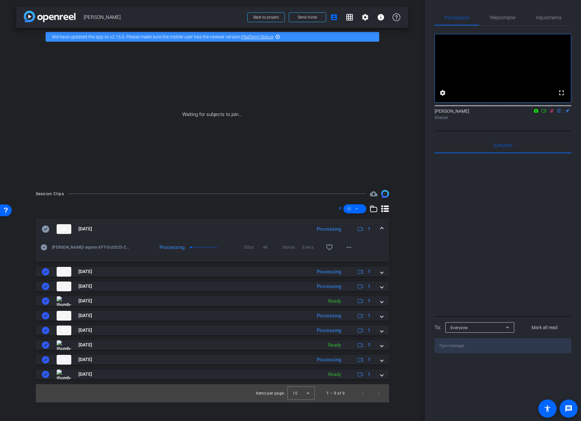
click at [545, 112] on icon at bounding box center [544, 110] width 5 height 3
click at [349, 248] on mat-icon "more_horiz" at bounding box center [349, 247] width 8 height 8
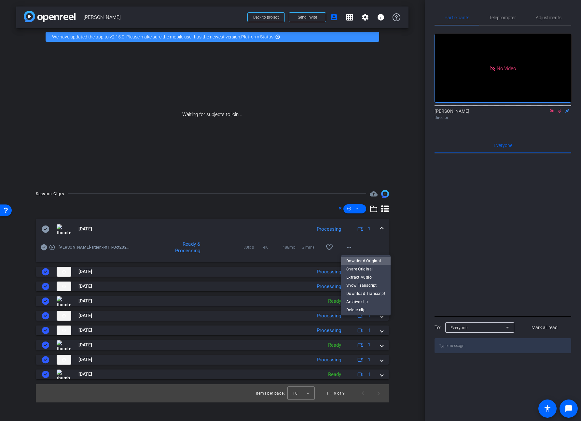
click at [377, 261] on span "Download Original" at bounding box center [365, 261] width 39 height 8
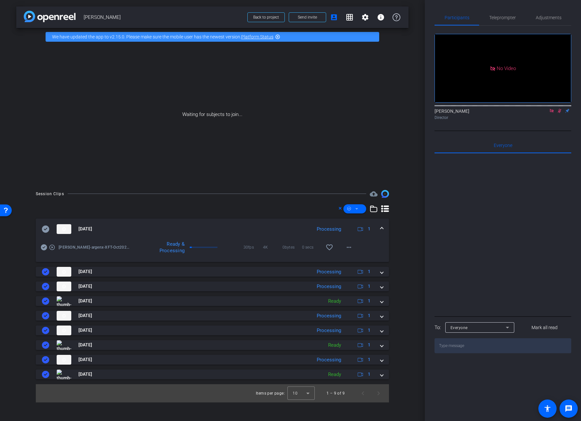
drag, startPoint x: 43, startPoint y: 228, endPoint x: 46, endPoint y: 229, distance: 3.6
click at [45, 228] on icon at bounding box center [45, 228] width 7 height 7
click at [47, 229] on icon at bounding box center [45, 228] width 7 height 7
click at [383, 228] on span at bounding box center [381, 228] width 3 height 7
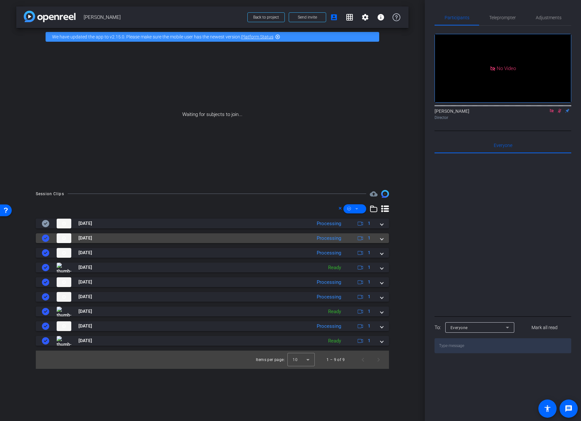
drag, startPoint x: 383, startPoint y: 239, endPoint x: 379, endPoint y: 239, distance: 3.9
click at [383, 239] on span at bounding box center [381, 237] width 3 height 7
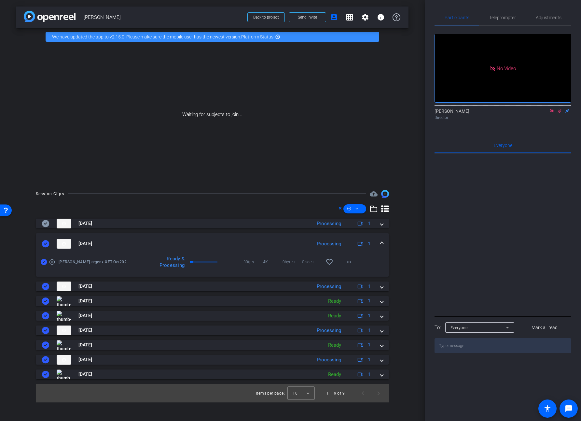
click at [46, 244] on icon at bounding box center [45, 243] width 7 height 7
click at [382, 242] on span at bounding box center [381, 243] width 3 height 7
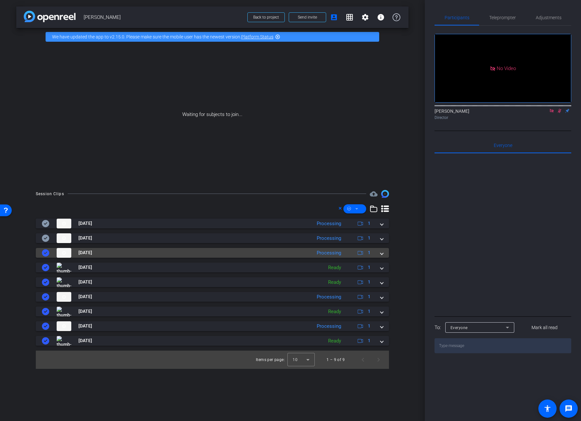
click at [380, 253] on span at bounding box center [381, 252] width 3 height 7
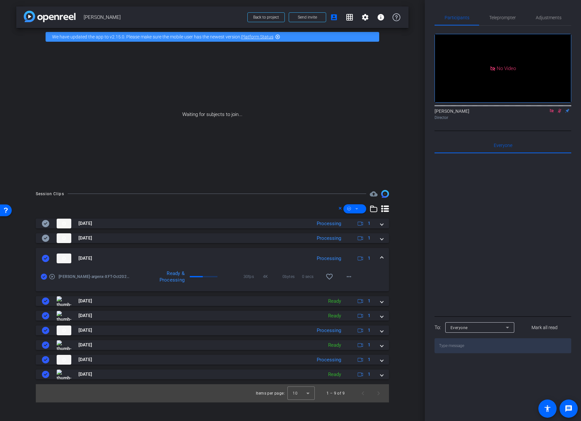
click at [49, 262] on icon at bounding box center [46, 258] width 8 height 8
click at [379, 257] on div "Aug 29, 2025 Processing 1" at bounding box center [211, 258] width 339 height 10
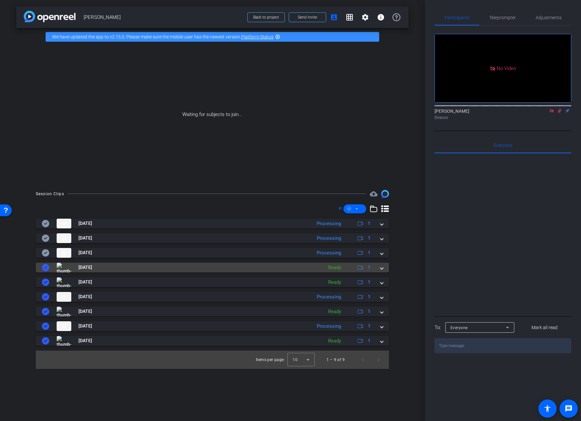
click at [380, 267] on span at bounding box center [381, 267] width 3 height 7
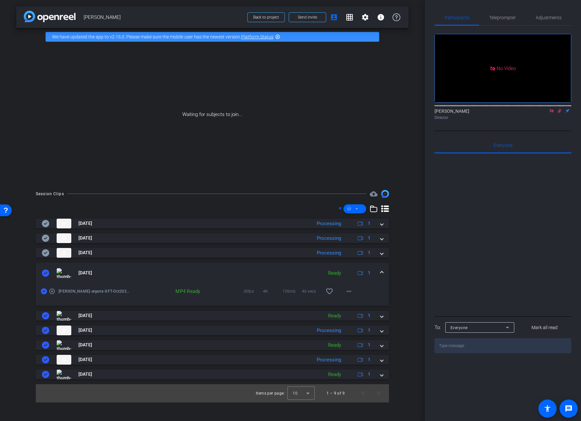
click at [45, 273] on icon at bounding box center [45, 272] width 7 height 7
click at [385, 270] on mat-expansion-panel-header "Aug 29, 2025 Ready 1" at bounding box center [212, 272] width 353 height 21
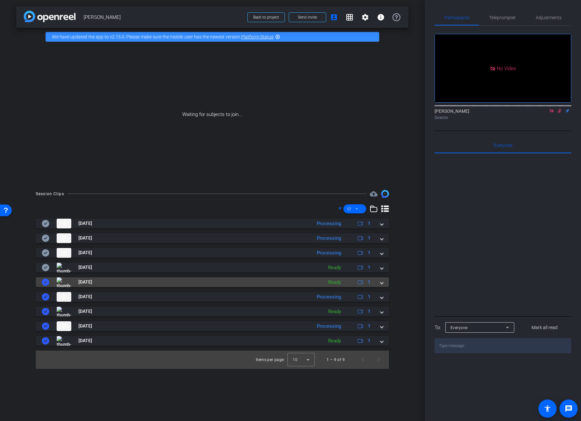
click at [383, 283] on mat-expansion-panel-header "Aug 29, 2025 Ready 1" at bounding box center [212, 282] width 353 height 10
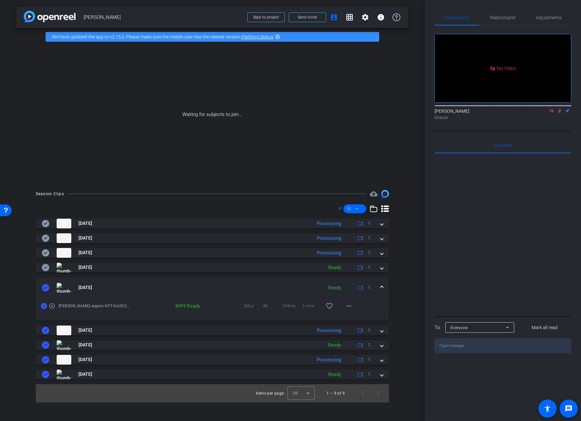
drag, startPoint x: 43, startPoint y: 289, endPoint x: 59, endPoint y: 287, distance: 16.1
click at [44, 289] on icon at bounding box center [45, 287] width 7 height 7
click at [382, 287] on span at bounding box center [381, 287] width 3 height 7
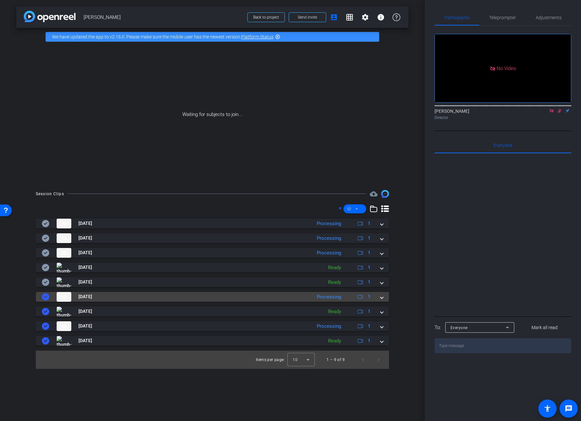
click at [383, 299] on mat-expansion-panel-header "Aug 29, 2025 Processing 1" at bounding box center [212, 297] width 353 height 10
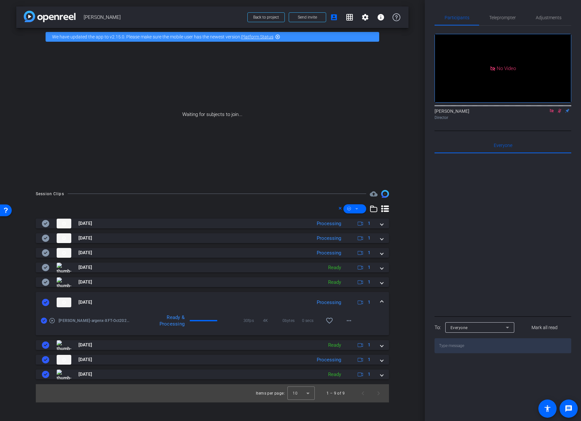
click at [46, 303] on icon at bounding box center [45, 301] width 7 height 7
click at [384, 300] on mat-expansion-panel-header "Aug 29, 2025 Processing 1" at bounding box center [212, 302] width 353 height 21
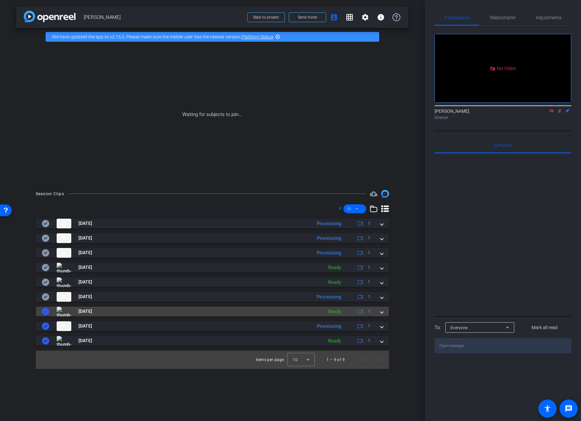
click at [384, 312] on mat-expansion-panel-header "Aug 29, 2025 Ready 1" at bounding box center [212, 311] width 353 height 10
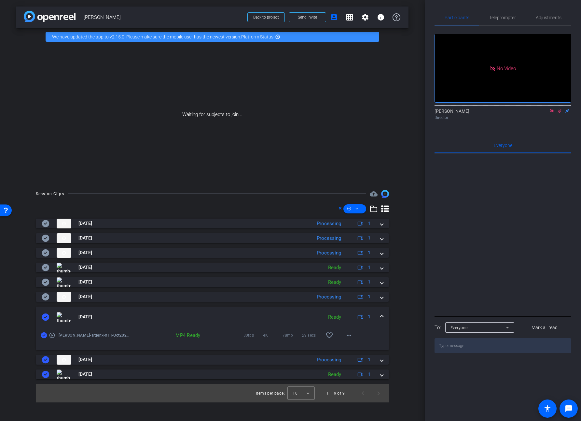
click at [43, 315] on icon at bounding box center [45, 316] width 7 height 7
click at [381, 314] on span at bounding box center [381, 316] width 3 height 7
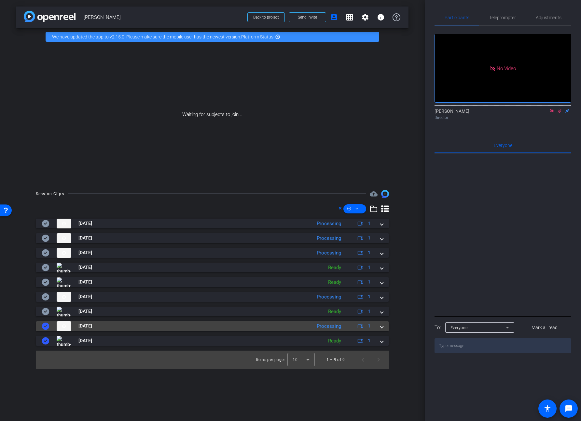
drag, startPoint x: 384, startPoint y: 326, endPoint x: 379, endPoint y: 326, distance: 4.6
click at [384, 326] on mat-expansion-panel-header "Aug 29, 2025 Processing 1" at bounding box center [212, 326] width 353 height 10
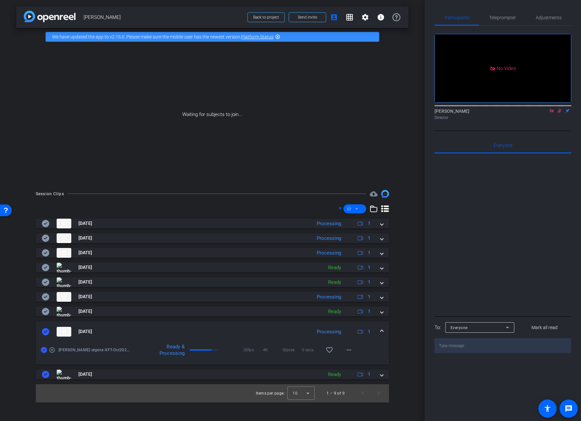
click at [47, 330] on icon at bounding box center [45, 331] width 7 height 7
click at [379, 328] on div "Aug 29, 2025 Processing 1" at bounding box center [211, 331] width 339 height 10
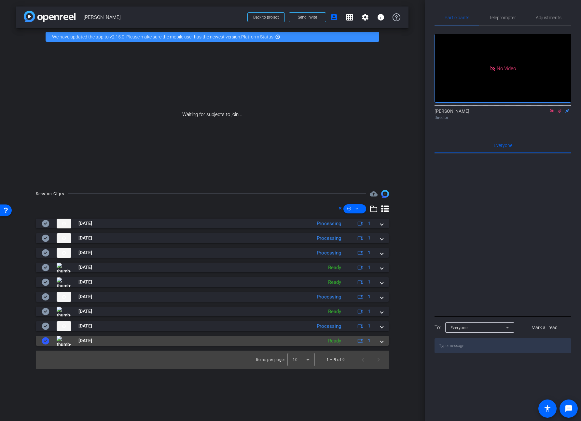
drag, startPoint x: 382, startPoint y: 340, endPoint x: 376, endPoint y: 340, distance: 5.9
click at [382, 340] on span at bounding box center [381, 340] width 3 height 7
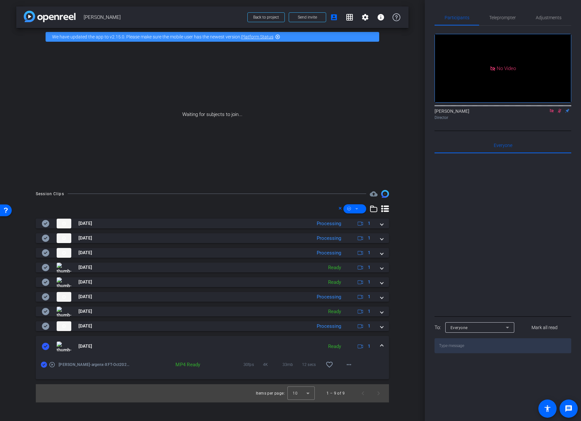
click at [48, 344] on icon at bounding box center [45, 345] width 7 height 7
click at [265, 18] on span "Back to project" at bounding box center [266, 17] width 26 height 5
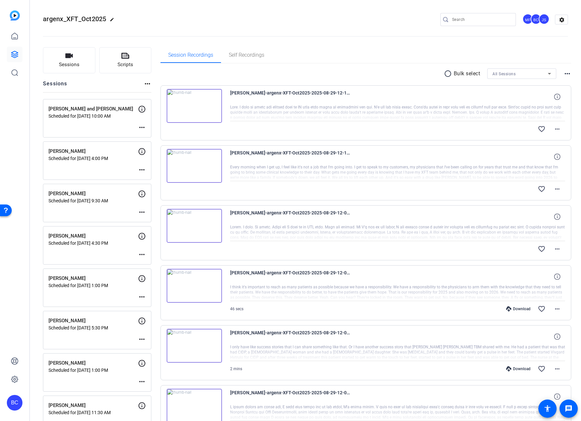
click at [14, 404] on div "BC" at bounding box center [15, 402] width 16 height 16
click at [55, 396] on div "Broadstreet South Inc." at bounding box center [53, 398] width 46 height 13
drag, startPoint x: 6, startPoint y: 402, endPoint x: 21, endPoint y: 402, distance: 14.6
click at [7, 402] on div "BC" at bounding box center [14, 210] width 29 height 421
click at [20, 403] on div "BC" at bounding box center [15, 402] width 16 height 16
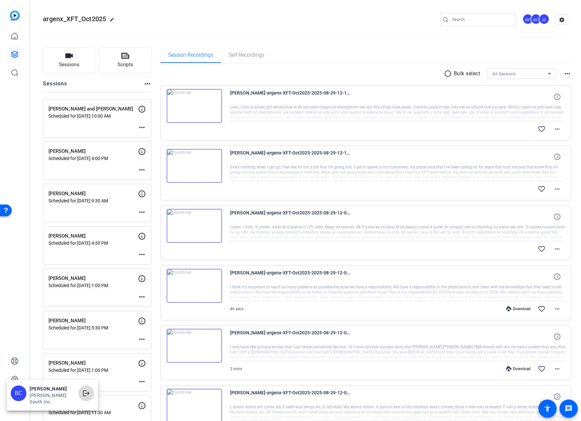
click at [86, 393] on mat-icon "logout" at bounding box center [86, 393] width 8 height 8
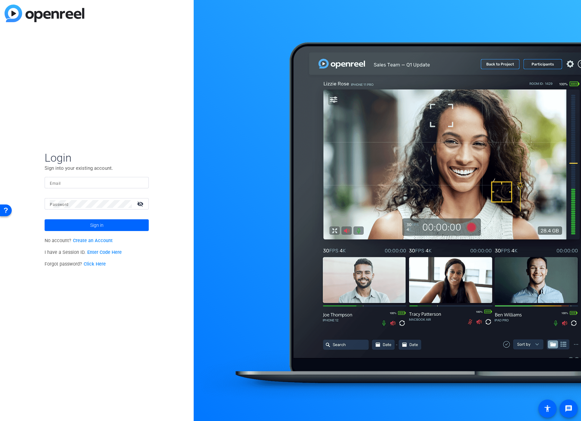
type input "bcurp@broadstreet.com"
